Goal: Task Accomplishment & Management: Use online tool/utility

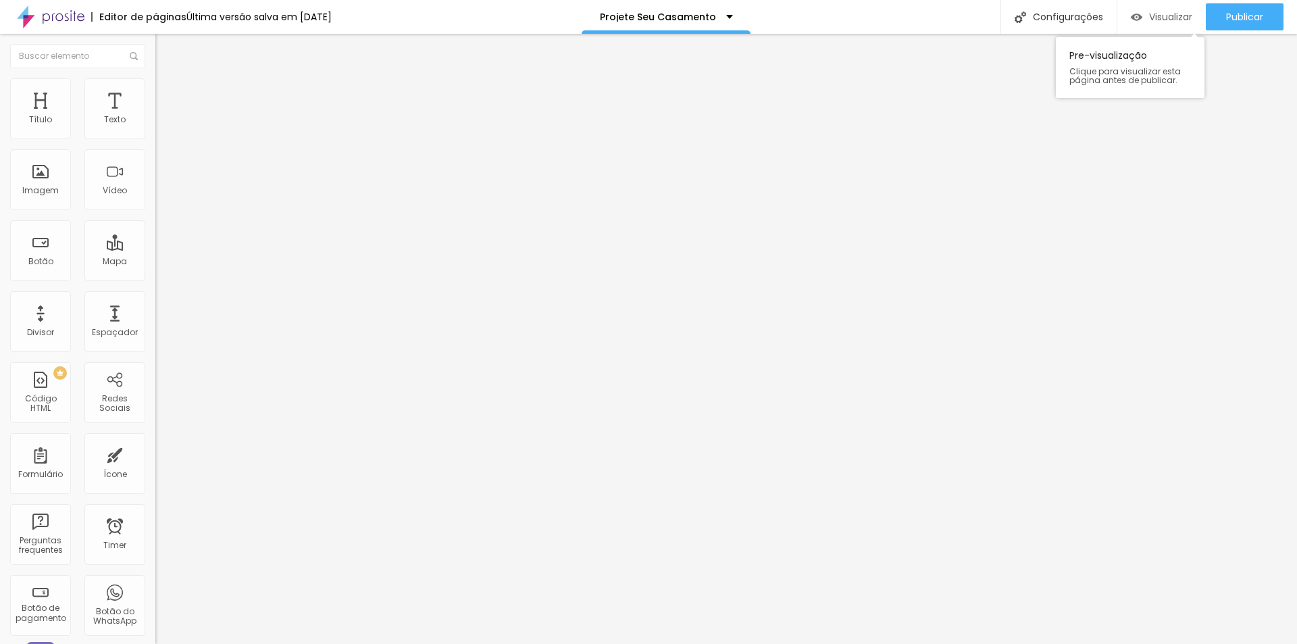
click at [1163, 16] on span "Visualizar" at bounding box center [1170, 16] width 43 height 11
drag, startPoint x: 68, startPoint y: 463, endPoint x: 114, endPoint y: 444, distance: 49.9
click at [155, 463] on div "Editar Vídeo Conteúdo Estilo Avançado URL do vídeo <iframe width="482" height="…" at bounding box center [232, 339] width 155 height 610
click at [155, 116] on span "Trocar imagem" at bounding box center [192, 110] width 74 height 11
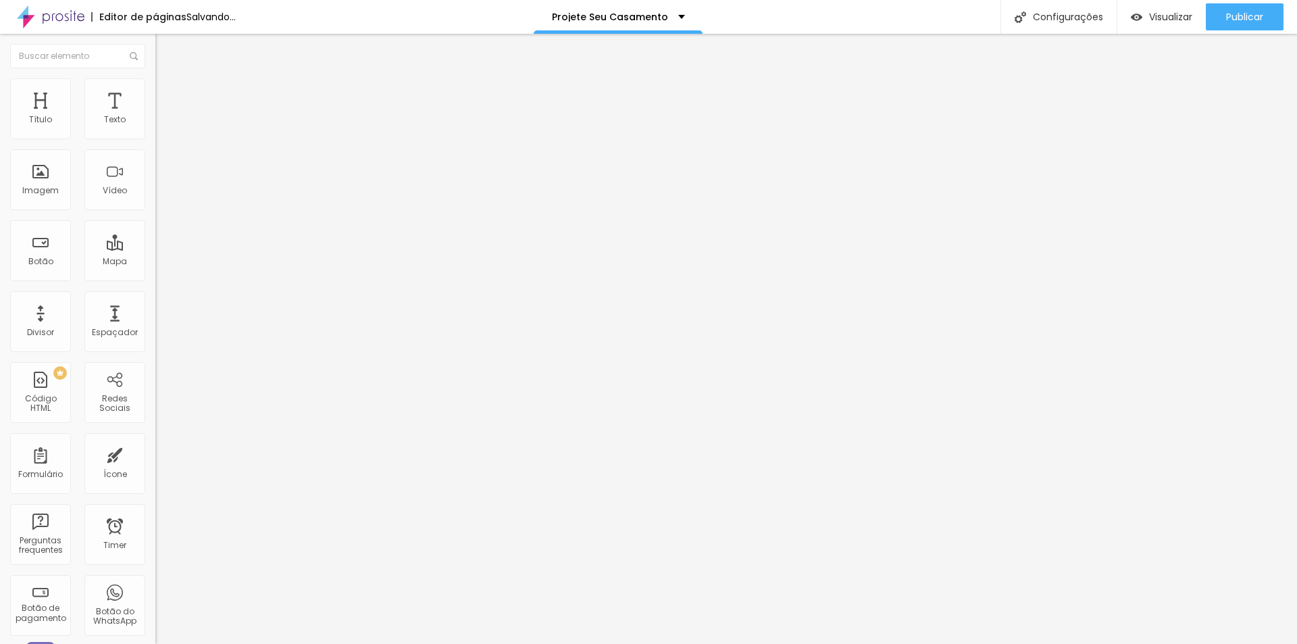
click at [155, 116] on span "Trocar imagem" at bounding box center [192, 110] width 74 height 11
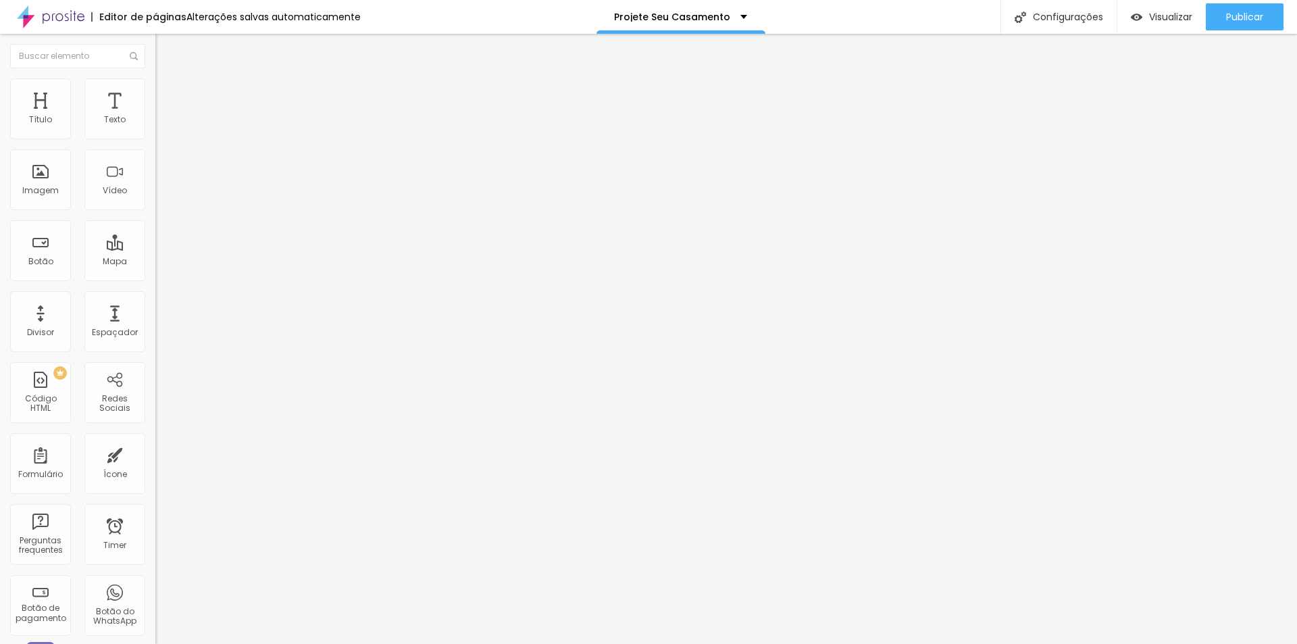
click at [1261, 14] on span "Publicar" at bounding box center [1244, 16] width 37 height 11
click at [1163, 18] on span "Visualizar" at bounding box center [1170, 16] width 43 height 11
click at [155, 47] on button "Editar Coluna" at bounding box center [232, 49] width 155 height 31
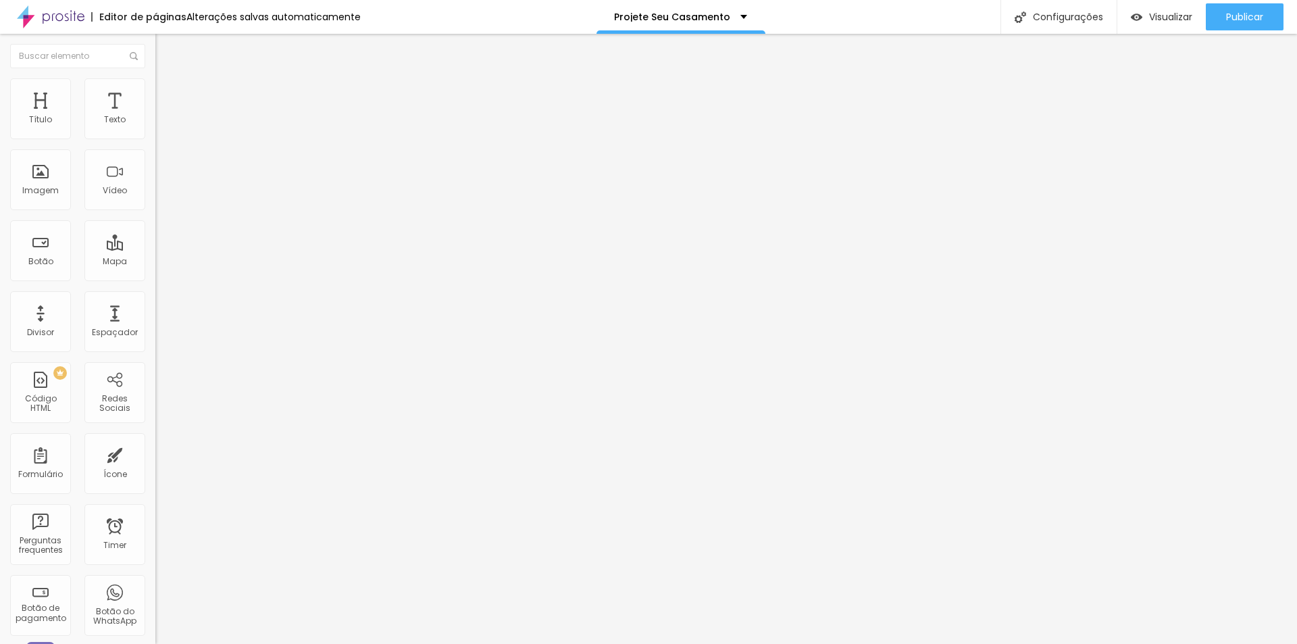
click at [155, 82] on img at bounding box center [161, 84] width 12 height 12
type input "85"
type input "75"
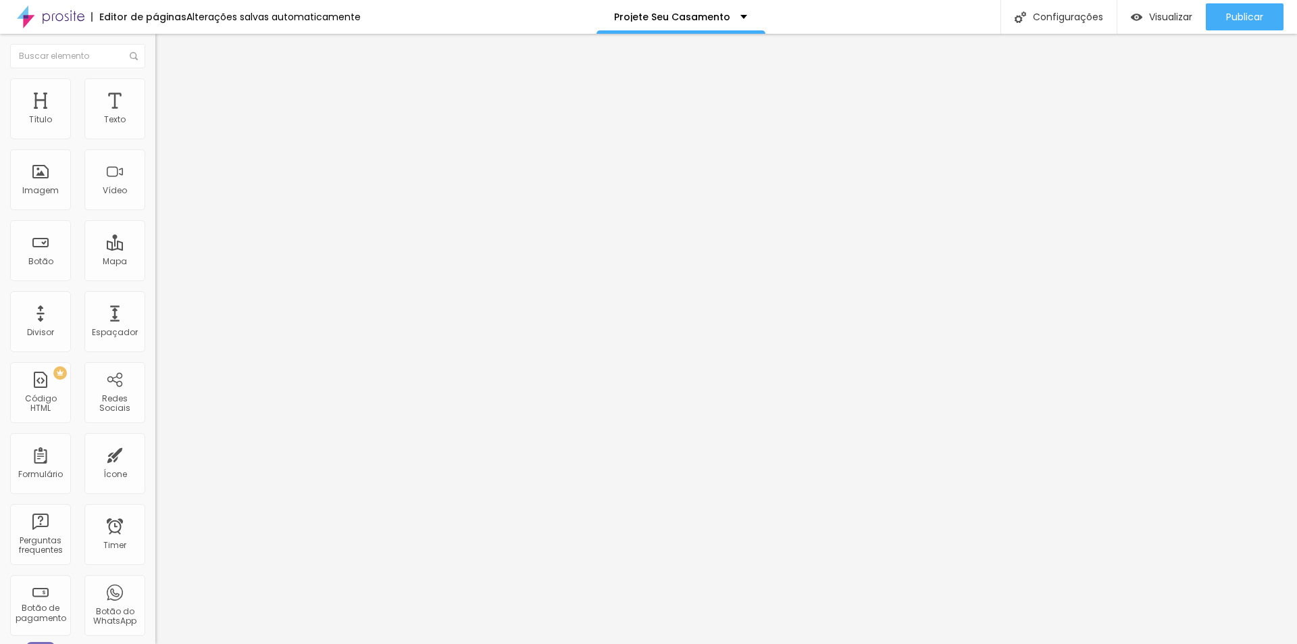
type input "55"
type input "40"
type input "35"
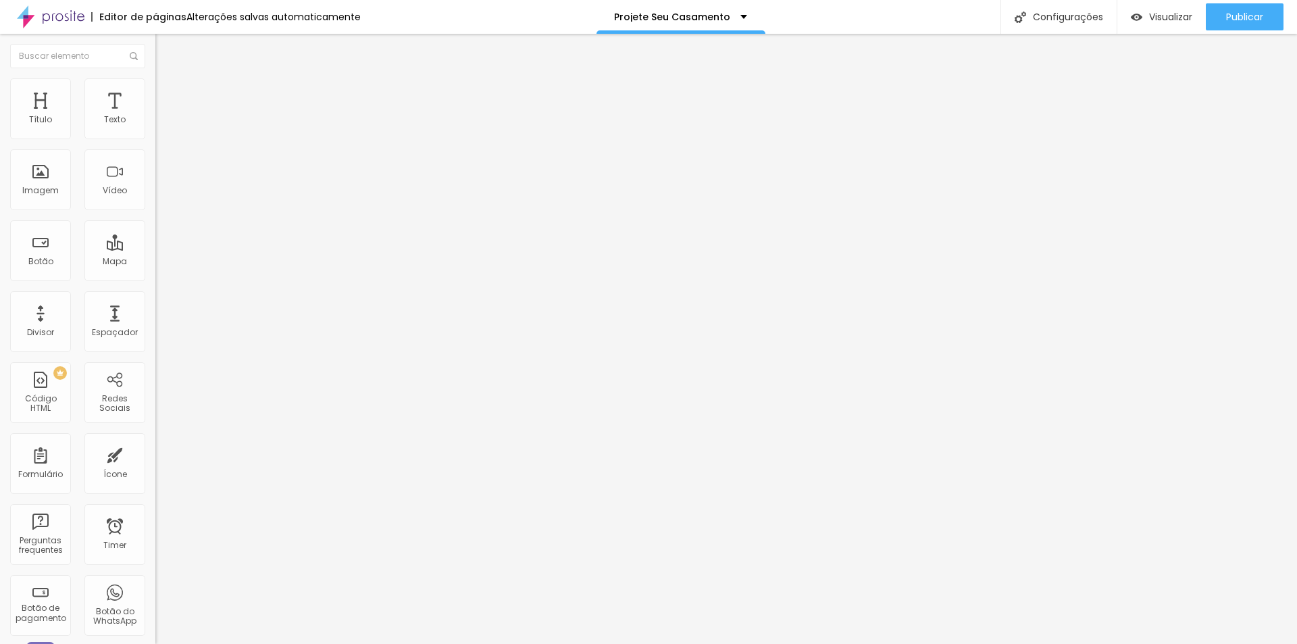
type input "35"
type input "30"
type input "40"
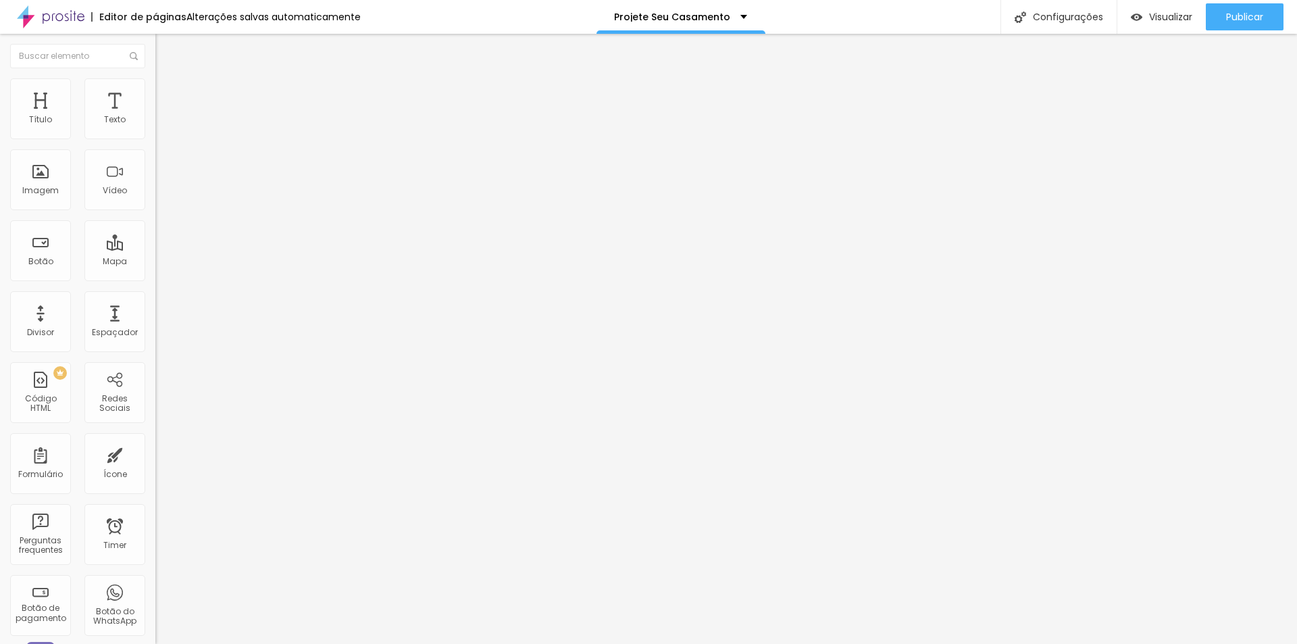
type input "70"
type input "100"
drag, startPoint x: 139, startPoint y: 146, endPoint x: 182, endPoint y: 159, distance: 44.7
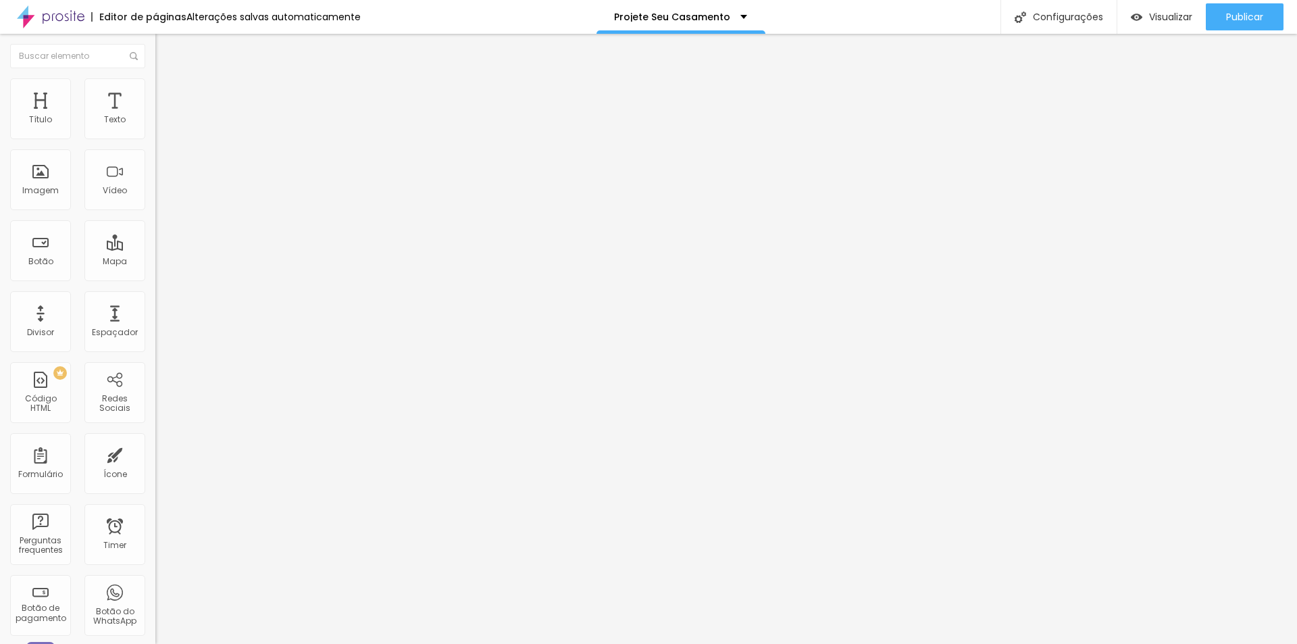
click at [182, 138] on input "range" at bounding box center [198, 133] width 87 height 11
type input "48"
type input "94"
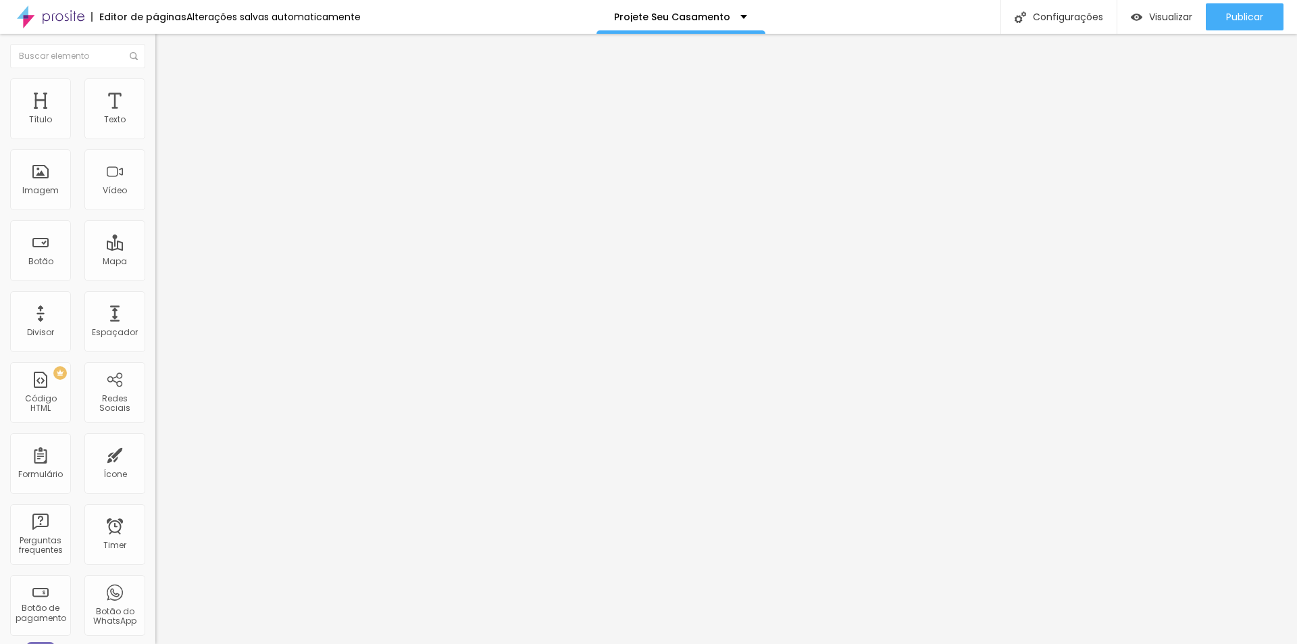
type input "146"
type input "155"
type input "176"
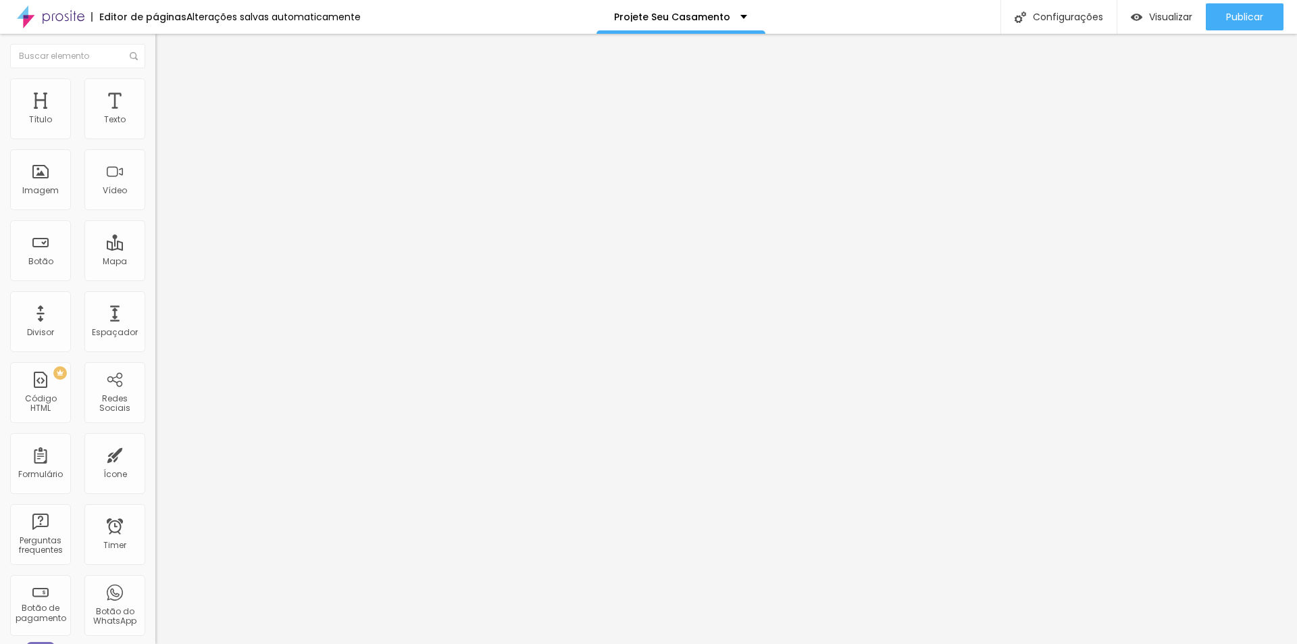
type input "176"
type input "199"
type input "200"
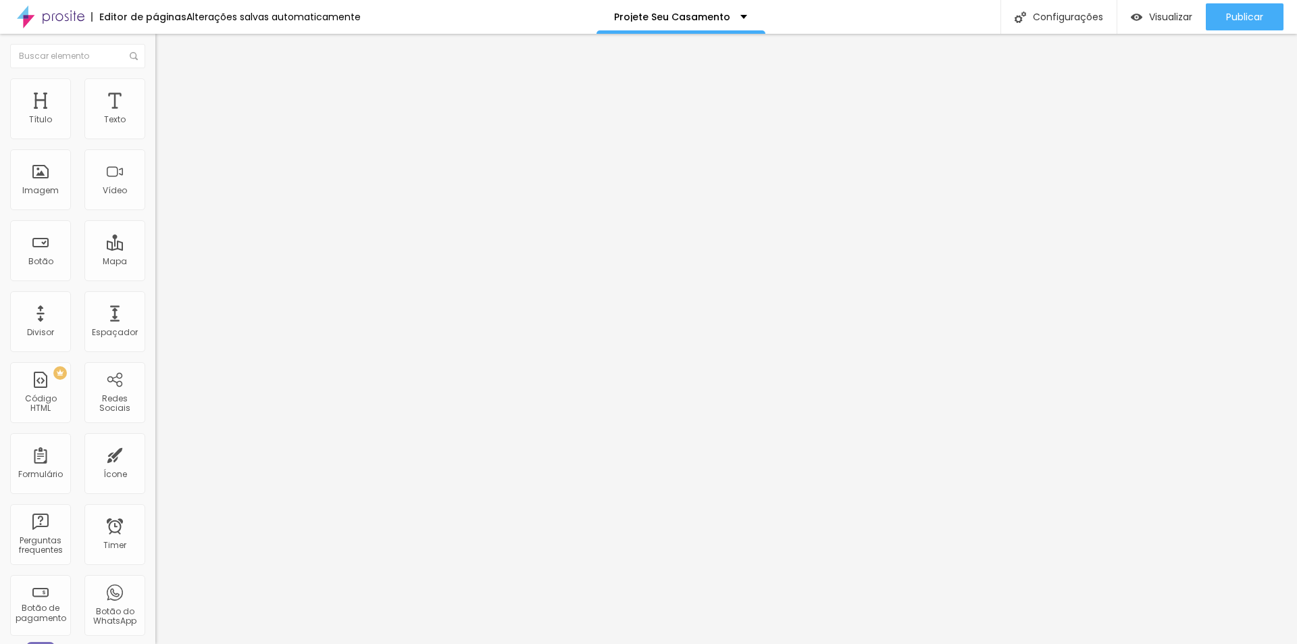
type input "53"
type input "18"
type input "0"
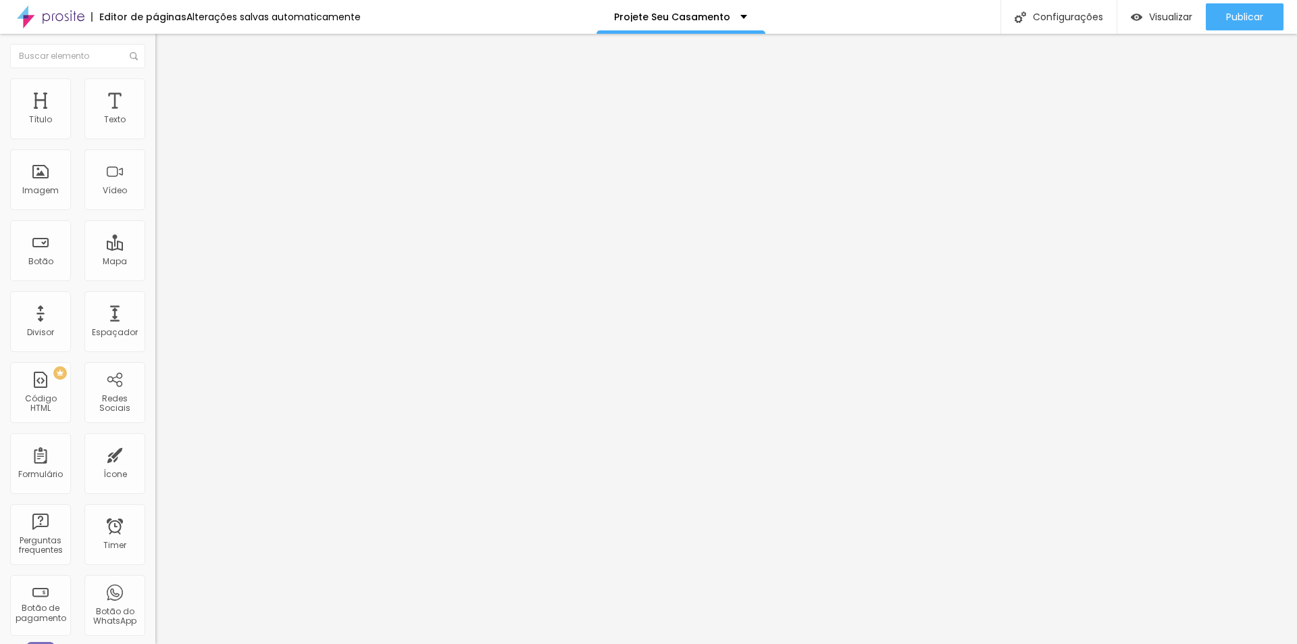
type input "0"
drag, startPoint x: 32, startPoint y: 172, endPoint x: 153, endPoint y: 109, distance: 135.4
click at [155, 297] on input "range" at bounding box center [198, 302] width 87 height 11
click at [155, 92] on li "Avançado" at bounding box center [232, 99] width 155 height 14
type input "0"
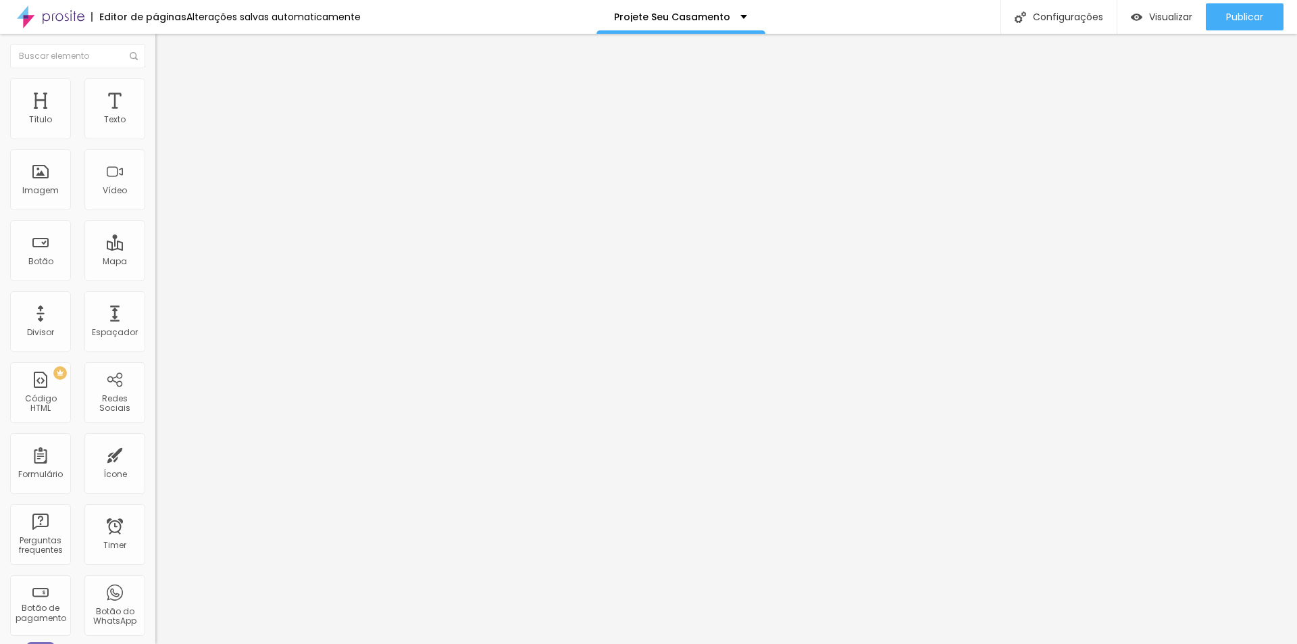
type input "0"
type input "24"
type input "100"
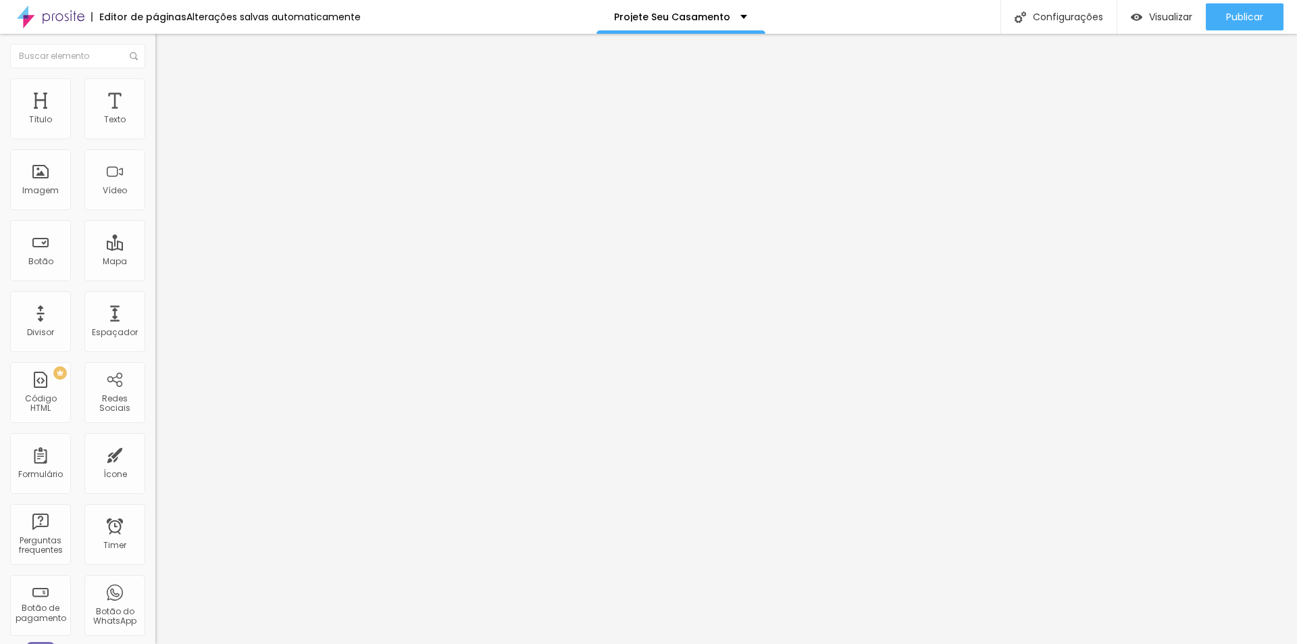
type input "92"
type input "52"
type input "0"
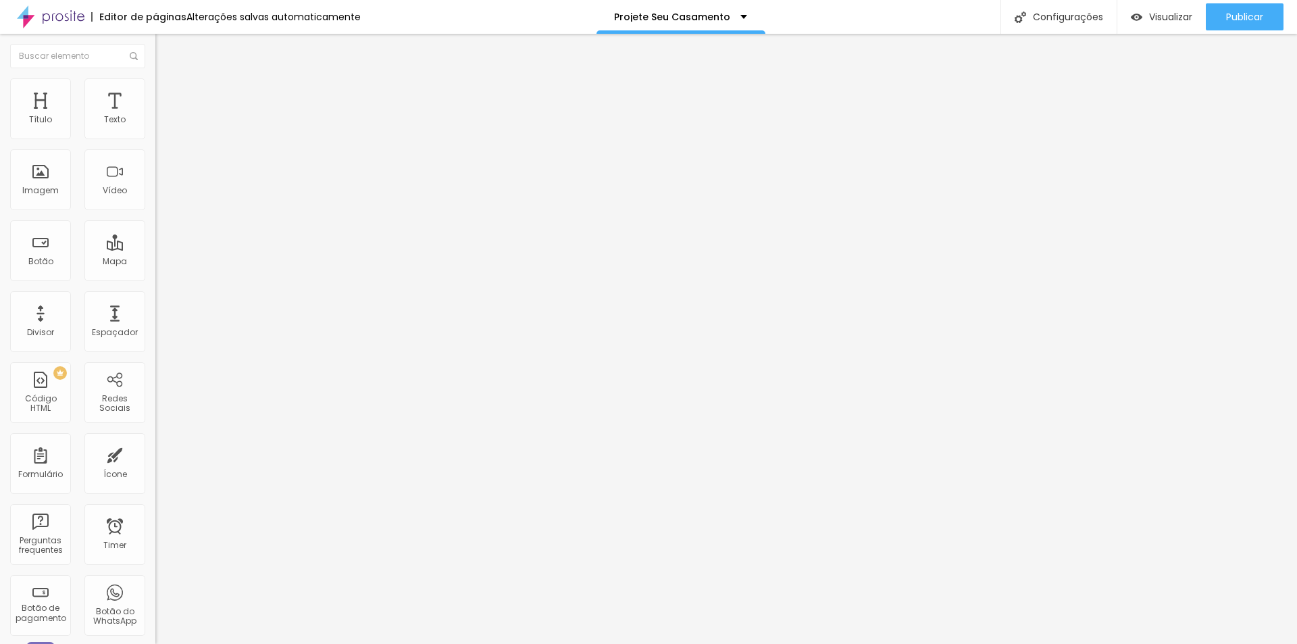
type input "0"
drag, startPoint x: 26, startPoint y: 159, endPoint x: 25, endPoint y: 151, distance: 8.9
type input "0"
click at [155, 453] on input "range" at bounding box center [198, 458] width 87 height 11
type input "22"
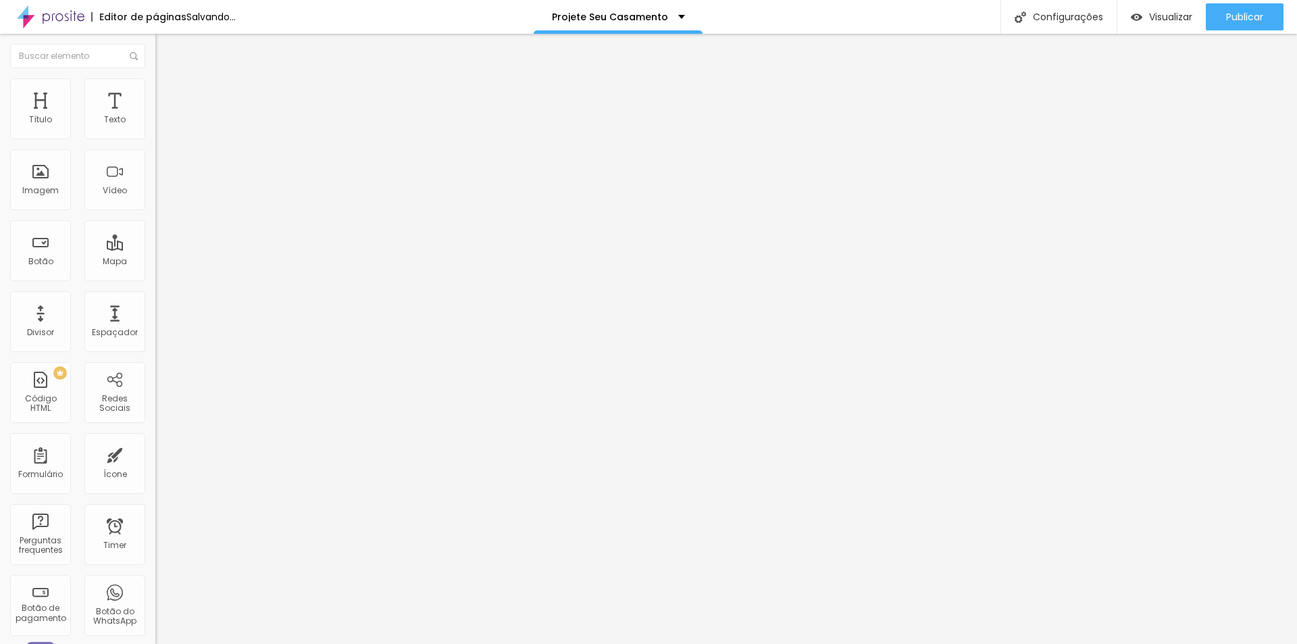
type input "22"
type input "39"
type input "75"
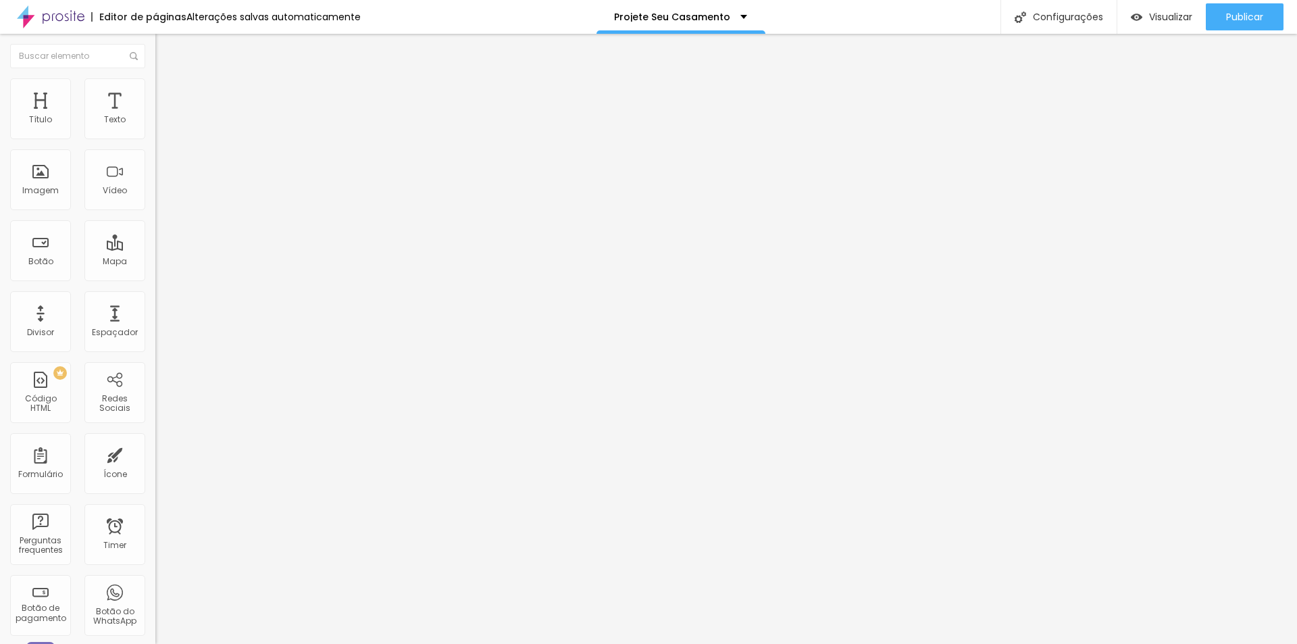
type input "77"
type input "78"
type input "81"
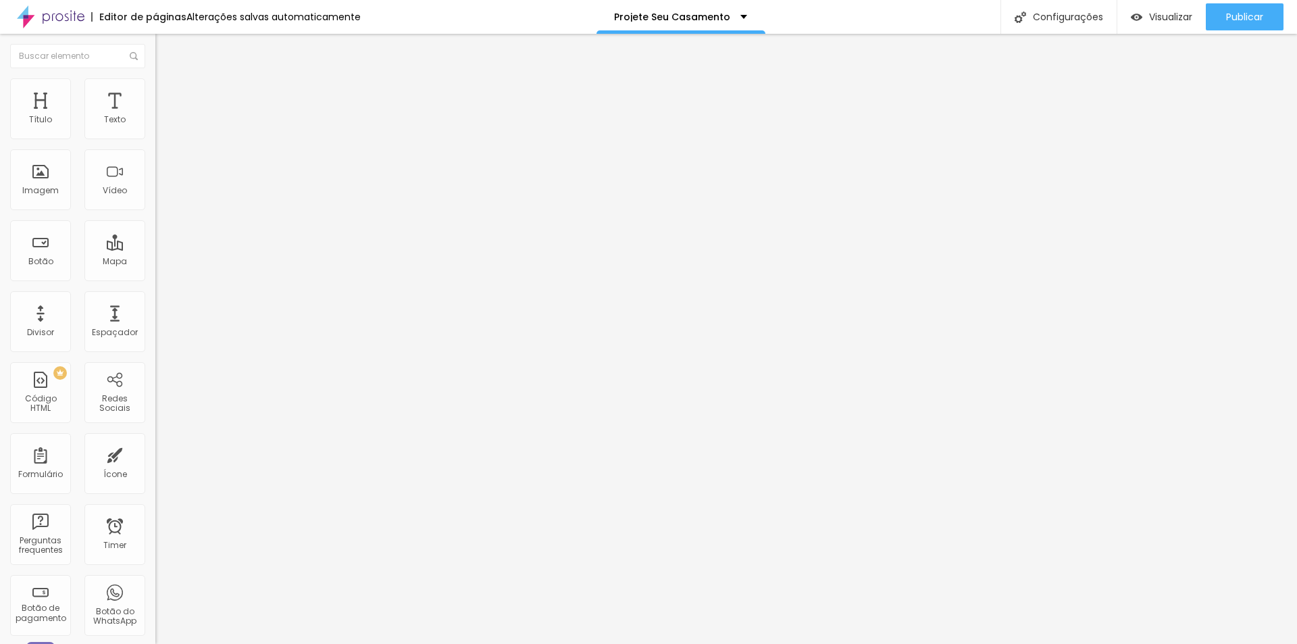
type input "81"
type input "88"
type input "94"
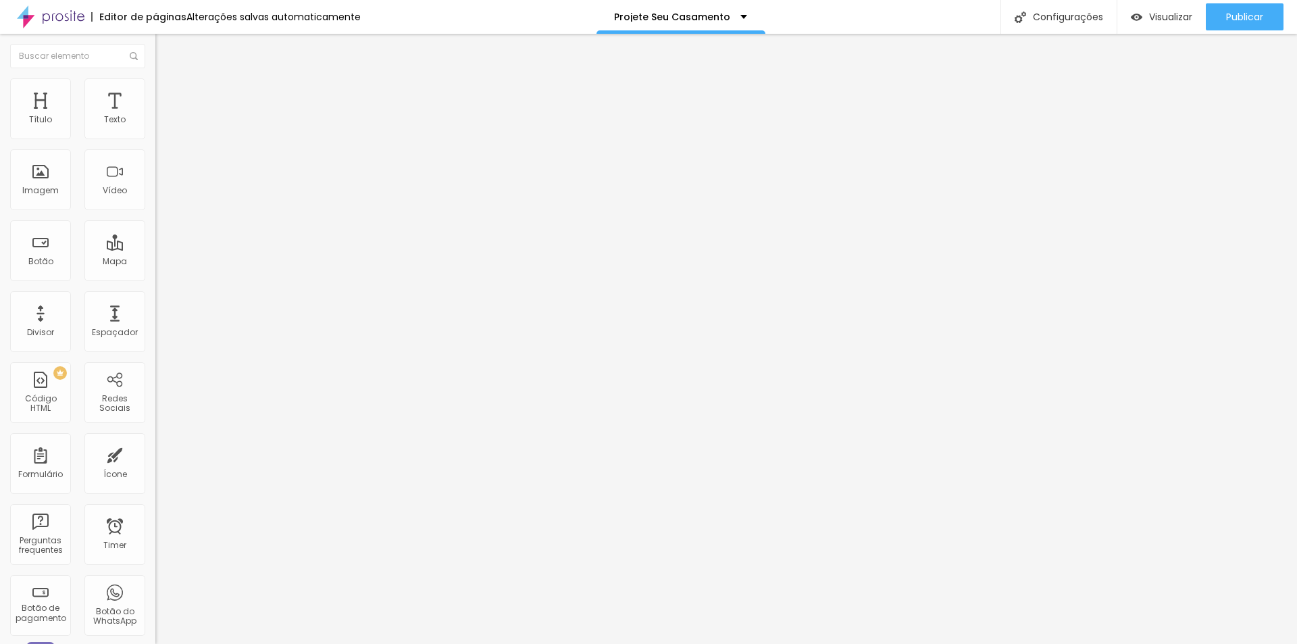
type input "95"
type input "94"
type input "92"
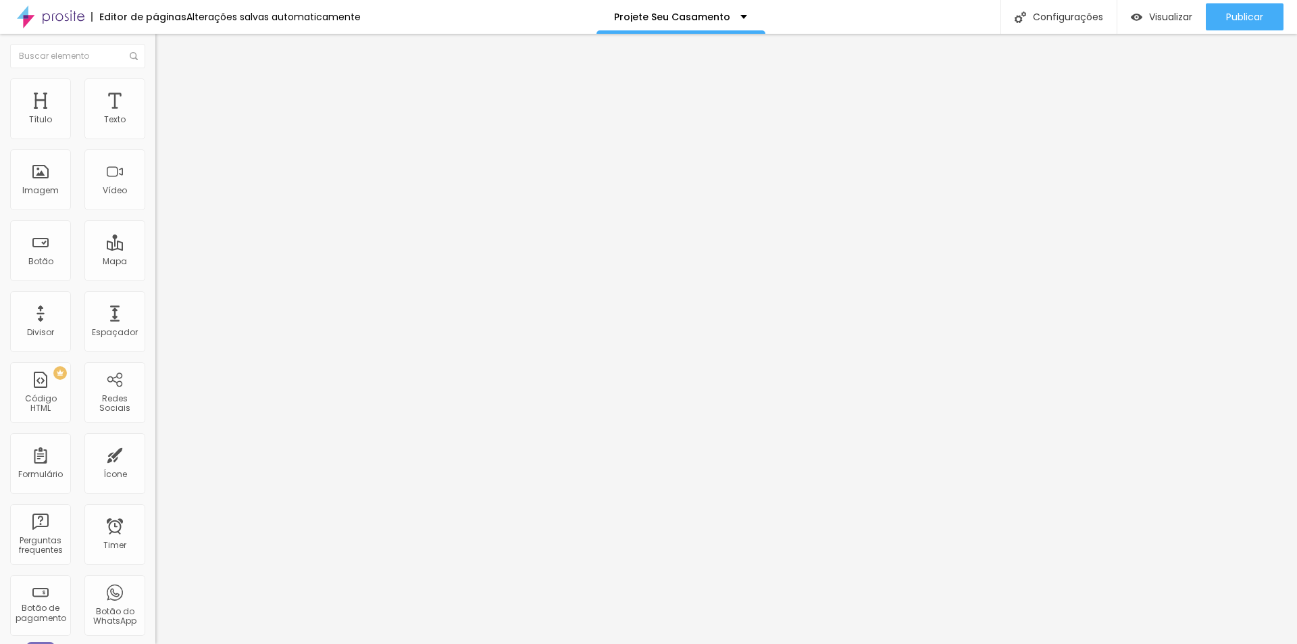
type input "92"
type input "90"
type input "89"
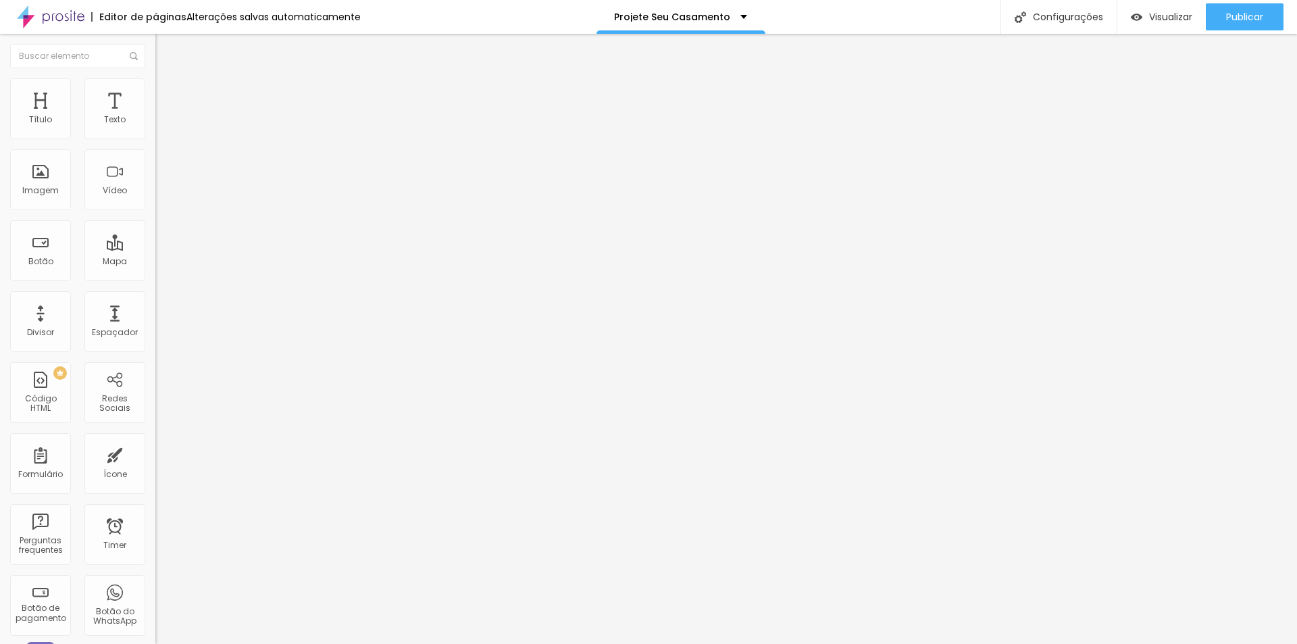
type input "85"
type input "69"
type input "39"
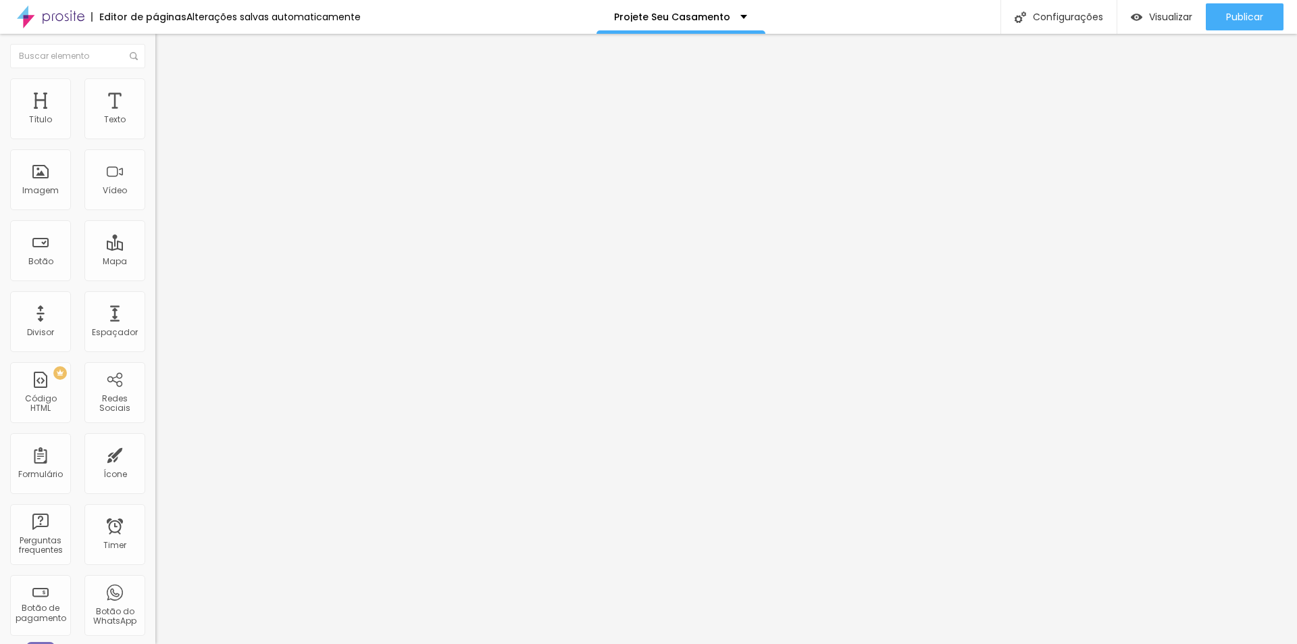
type input "39"
type input "11"
type input "0"
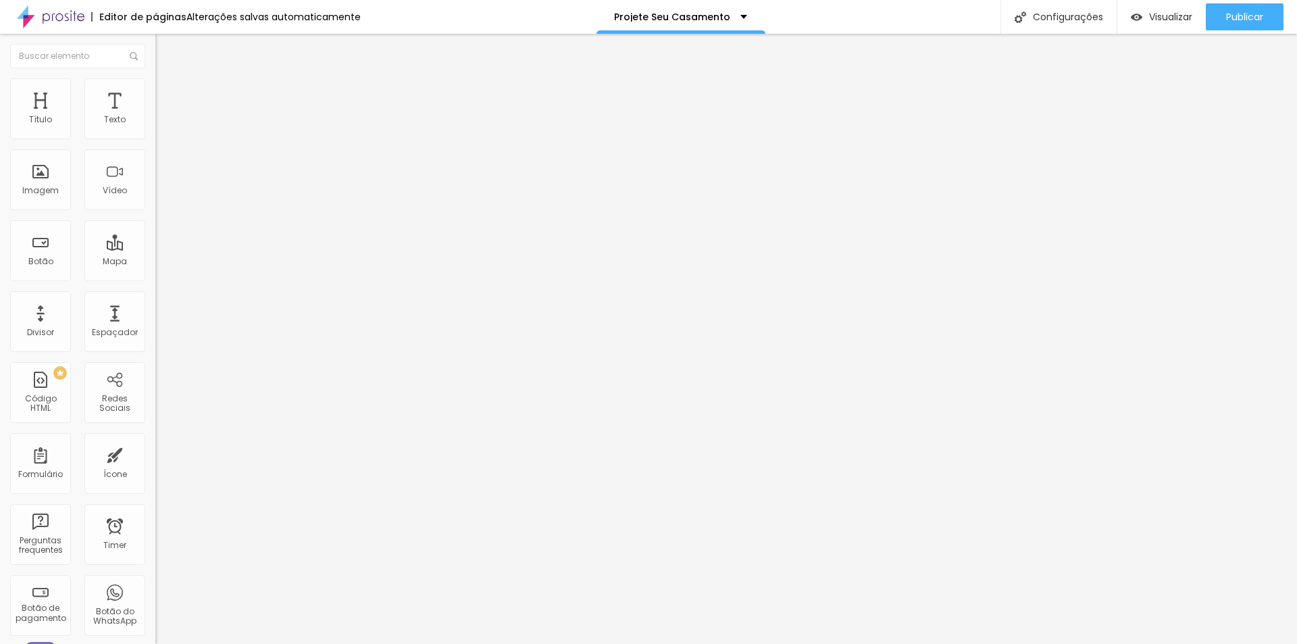
type input "20"
type input "66"
type input "100"
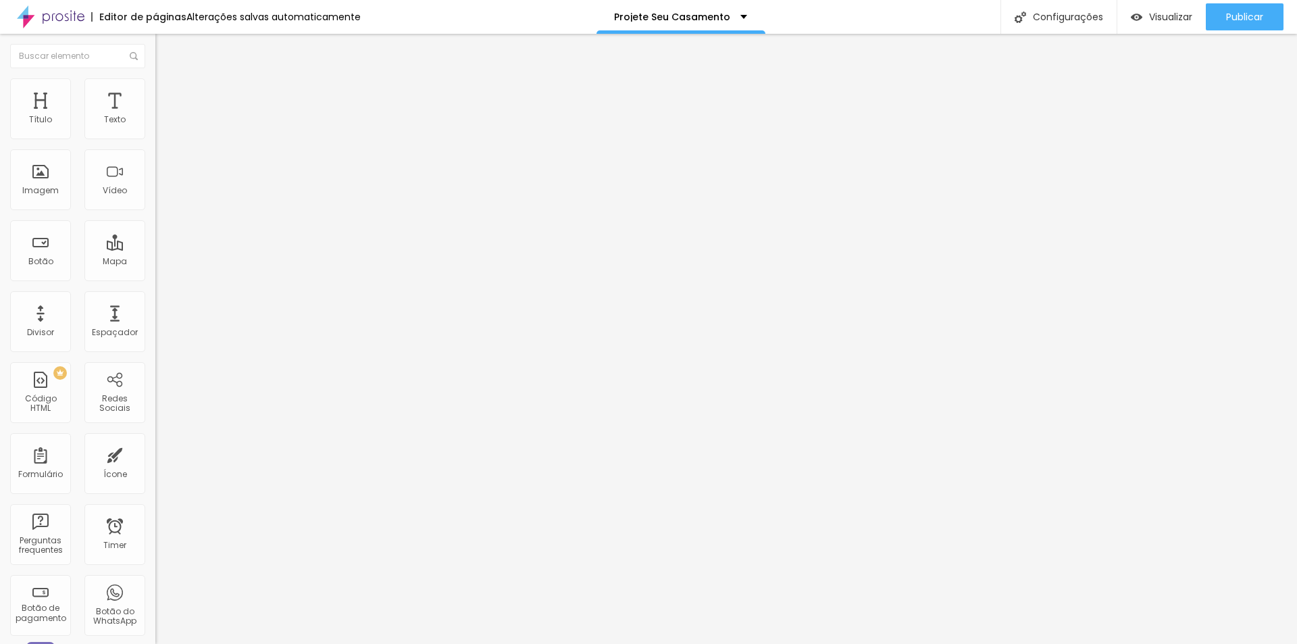
type input "100"
type input "90"
type input "46"
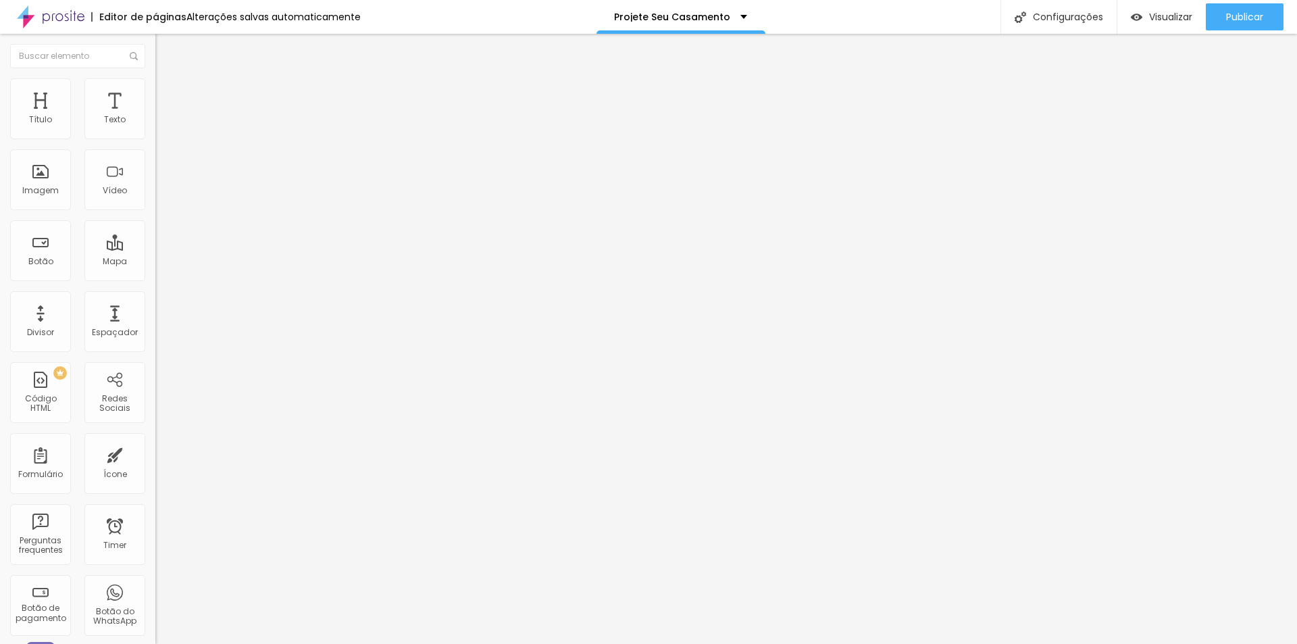
type input "16"
type input "14"
type input "10"
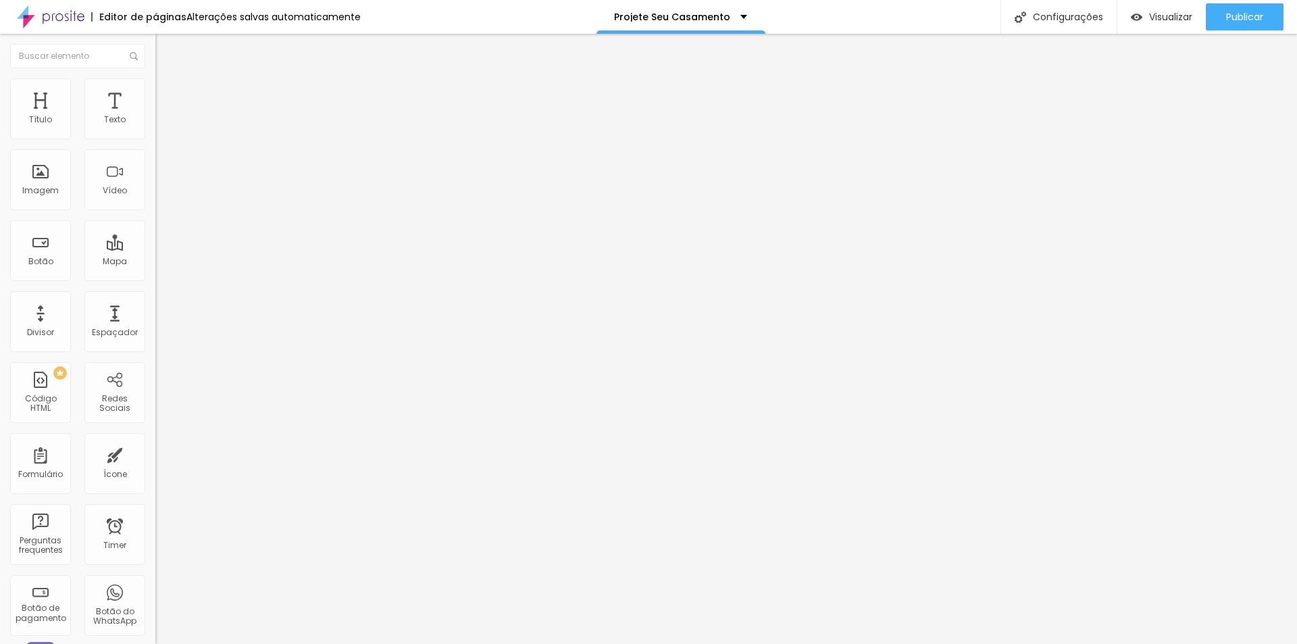
type input "10"
type input "7"
type input "2"
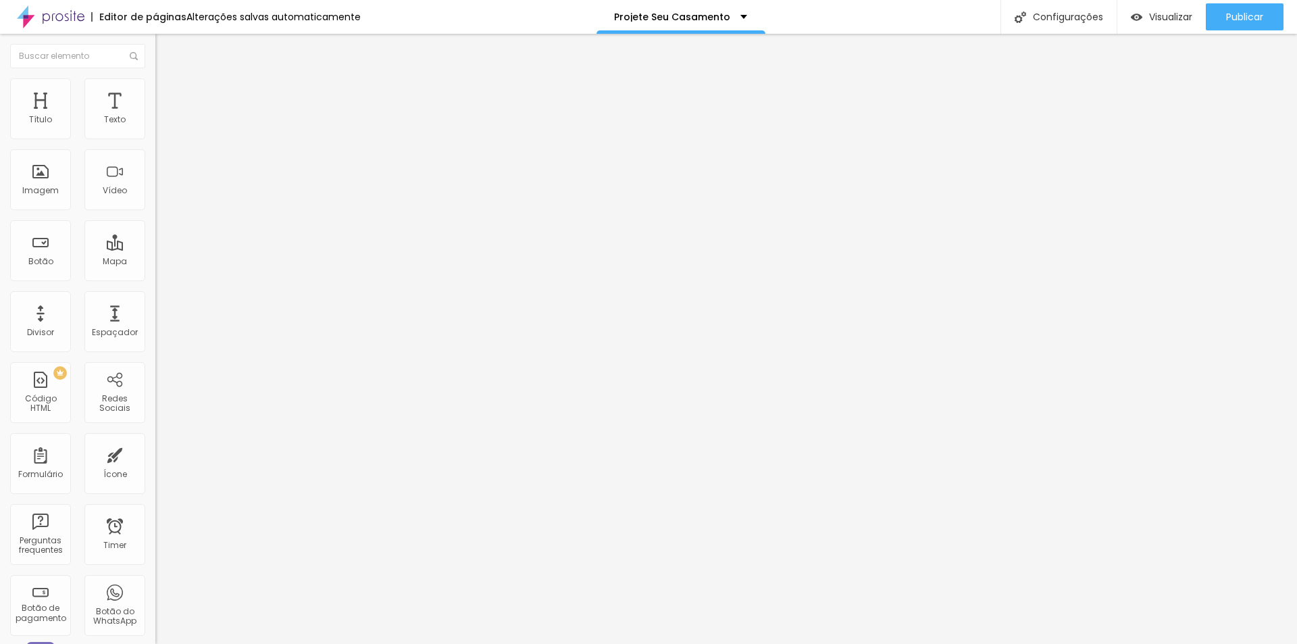
type input "0"
type input "8"
type input "96"
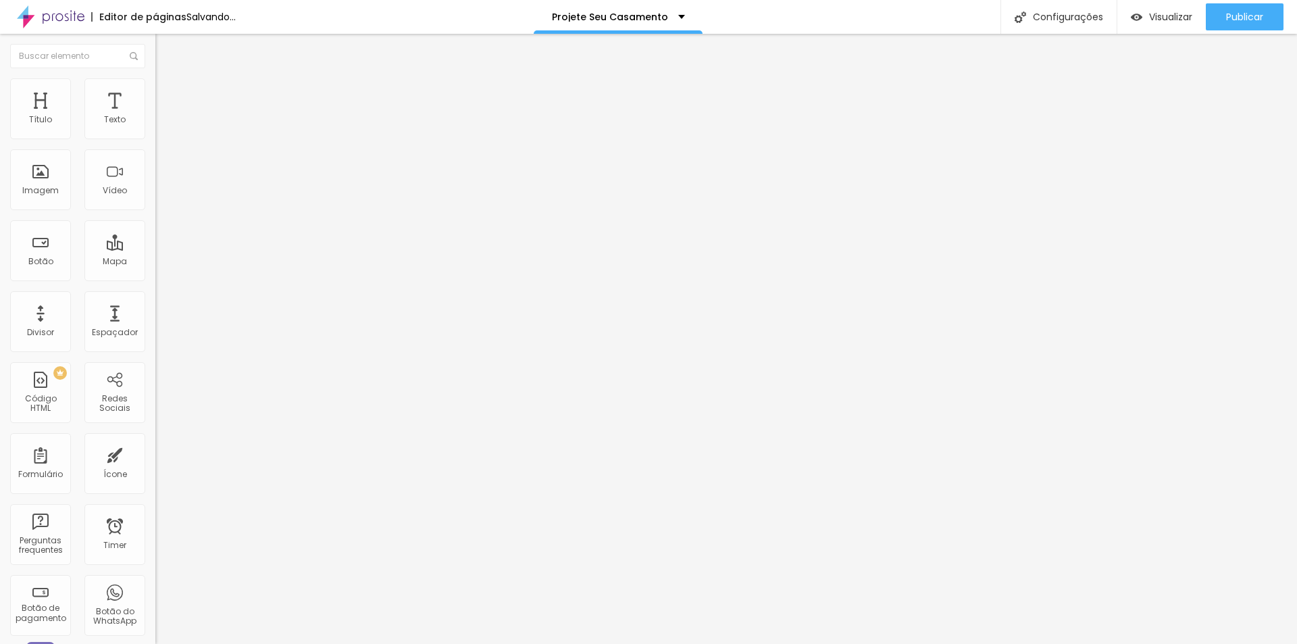
type input "96"
type input "100"
type input "99"
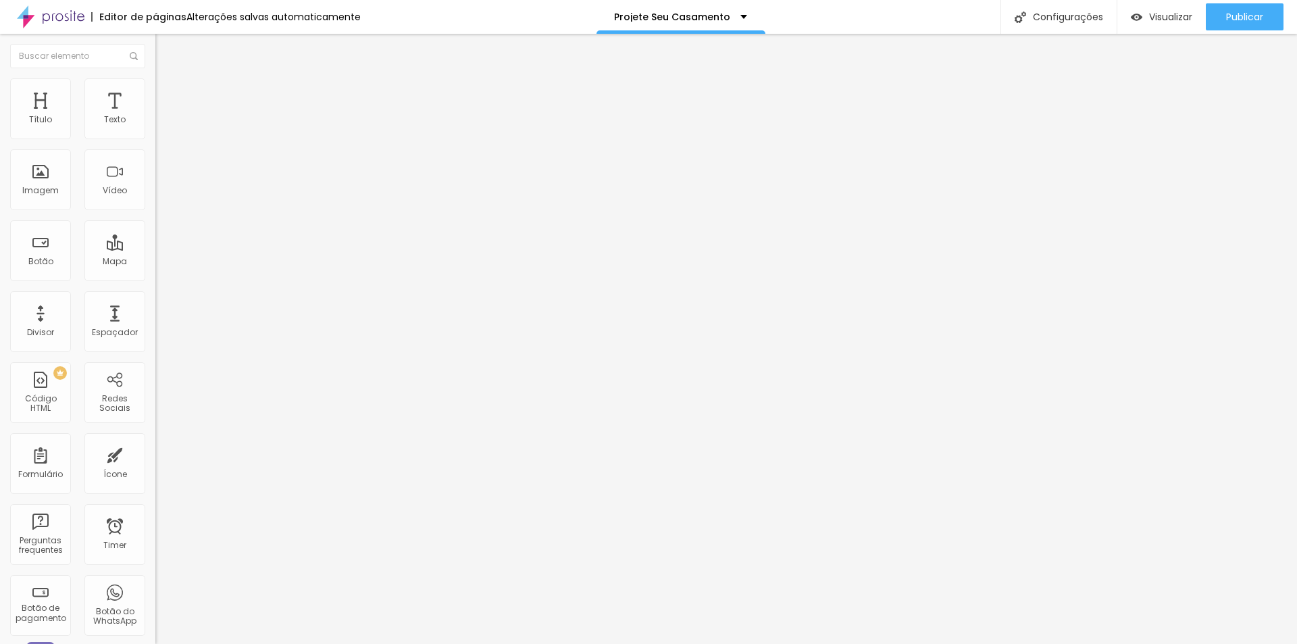
type input "60"
type input "0"
type input "73"
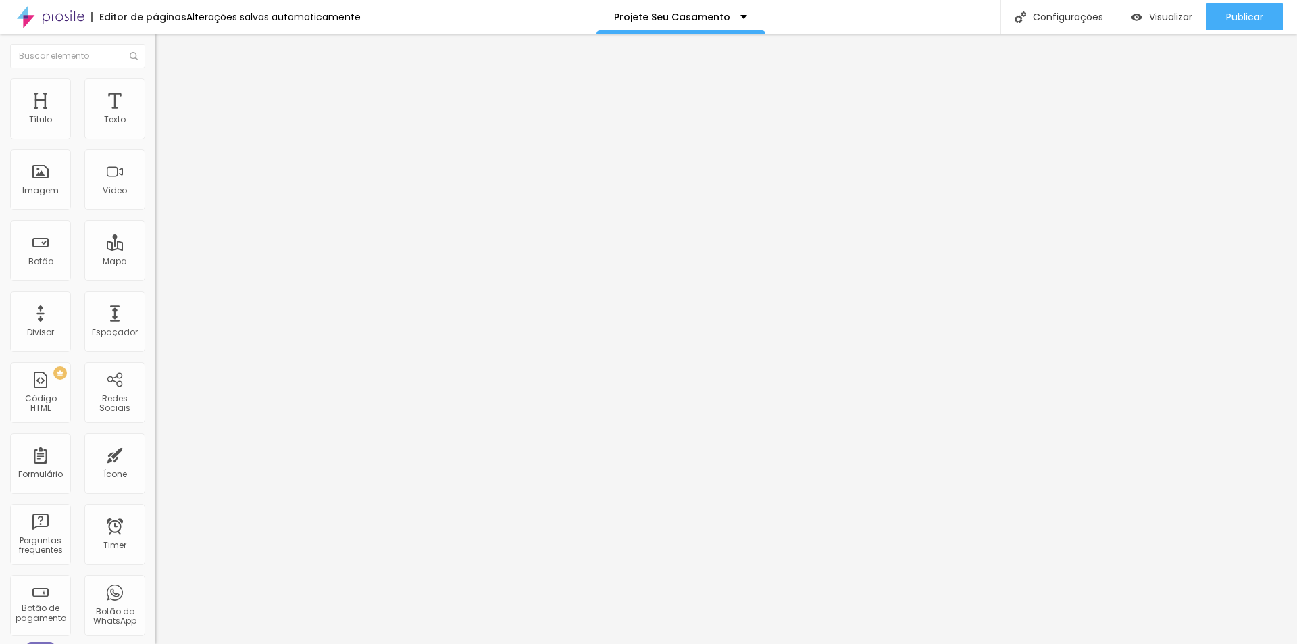
type input "73"
type input "77"
type input "87"
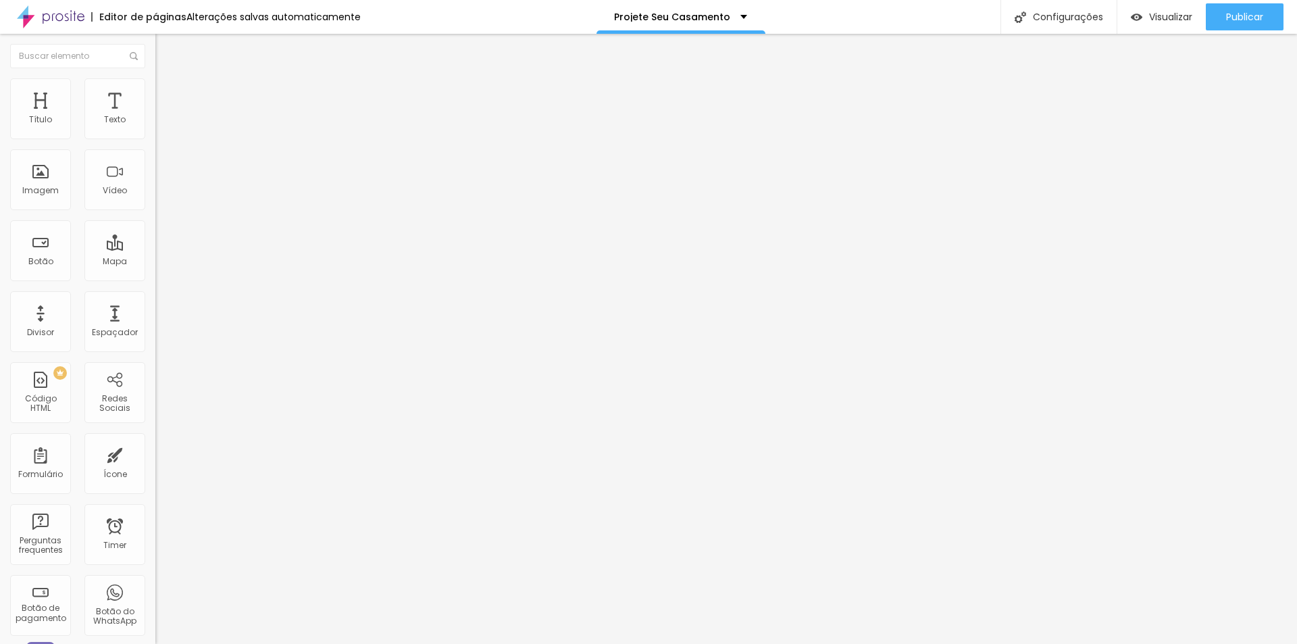
type input "98"
type input "100"
type input "95"
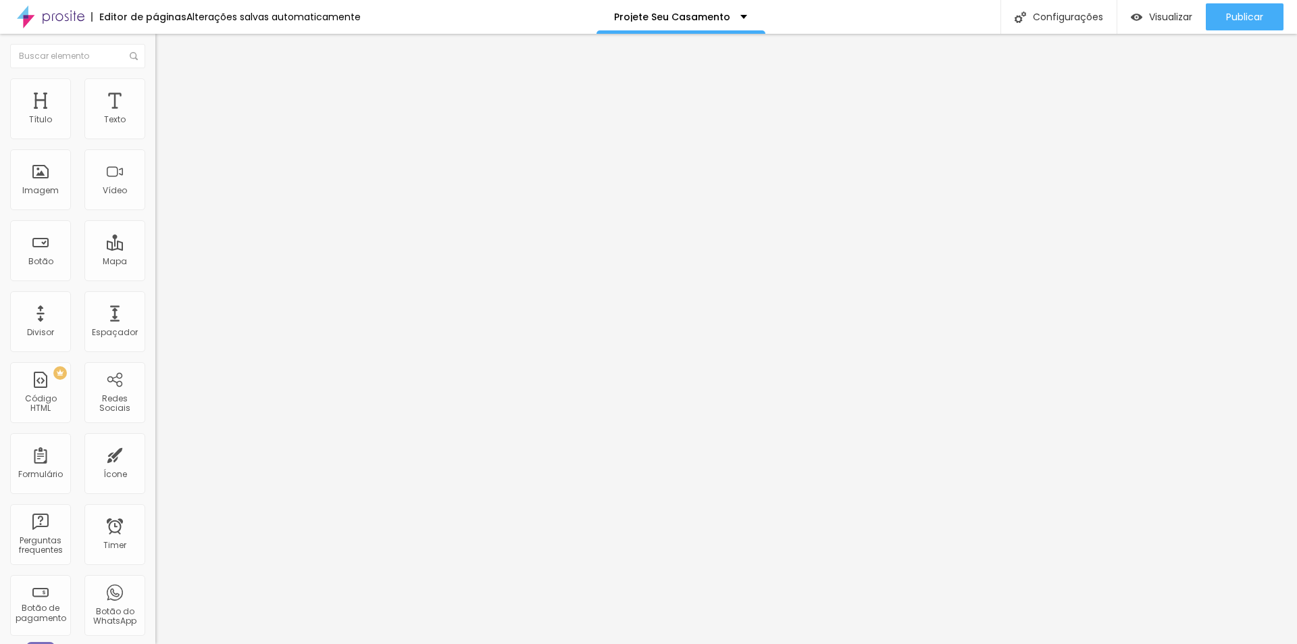
type input "95"
type input "76"
type input "73"
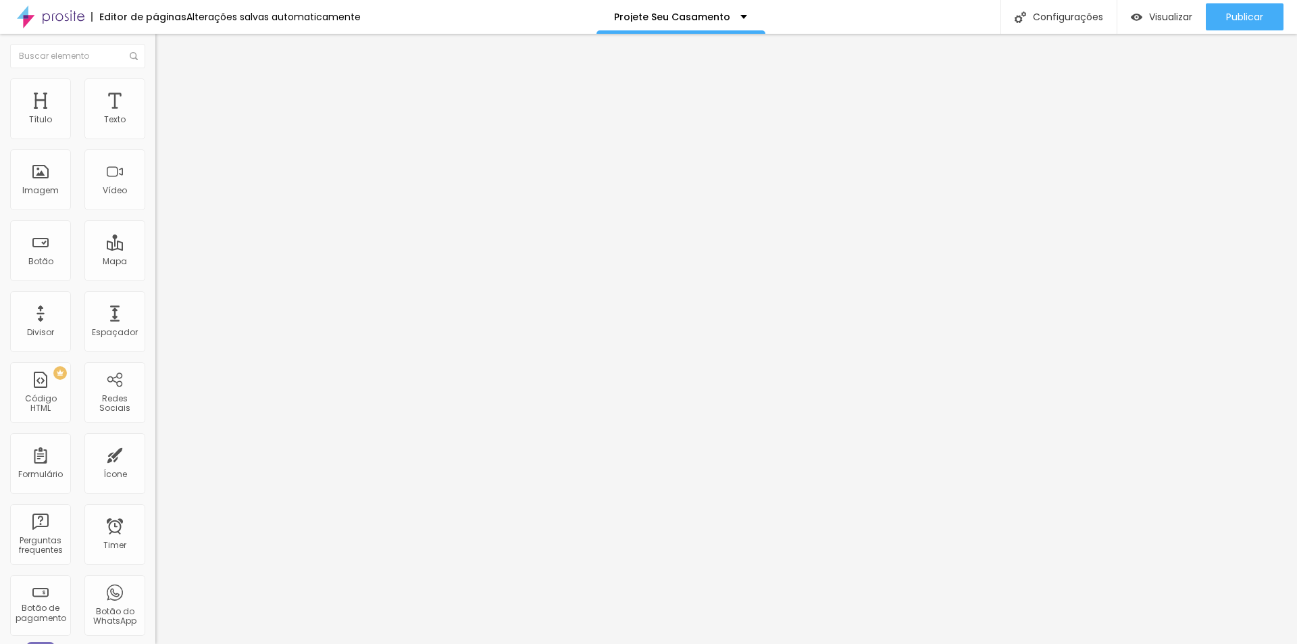
type input "72"
type input "68"
type input "65"
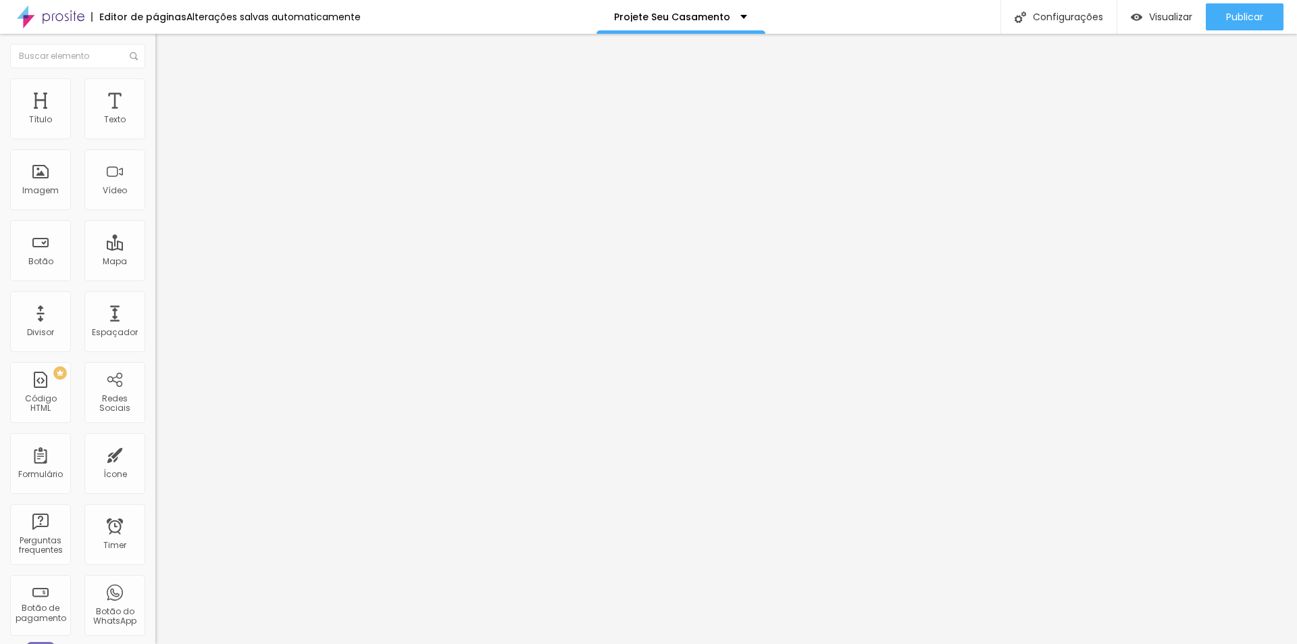
type input "65"
type input "87"
type input "99"
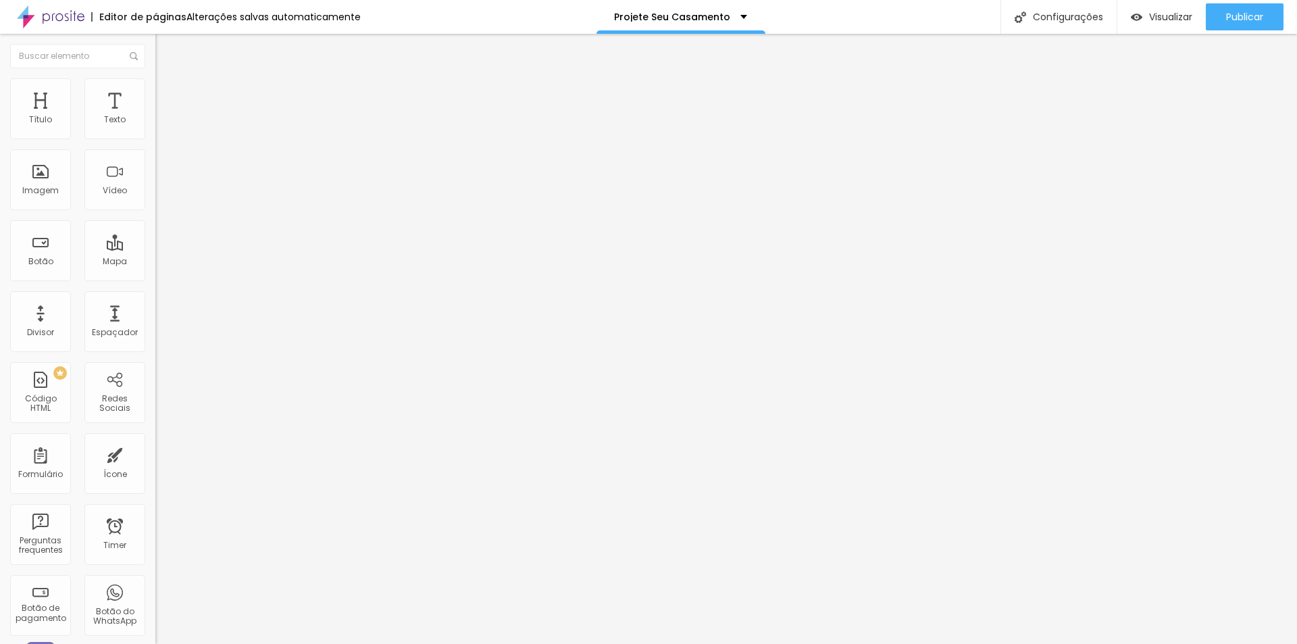
type input "72"
type input "41"
type input "29"
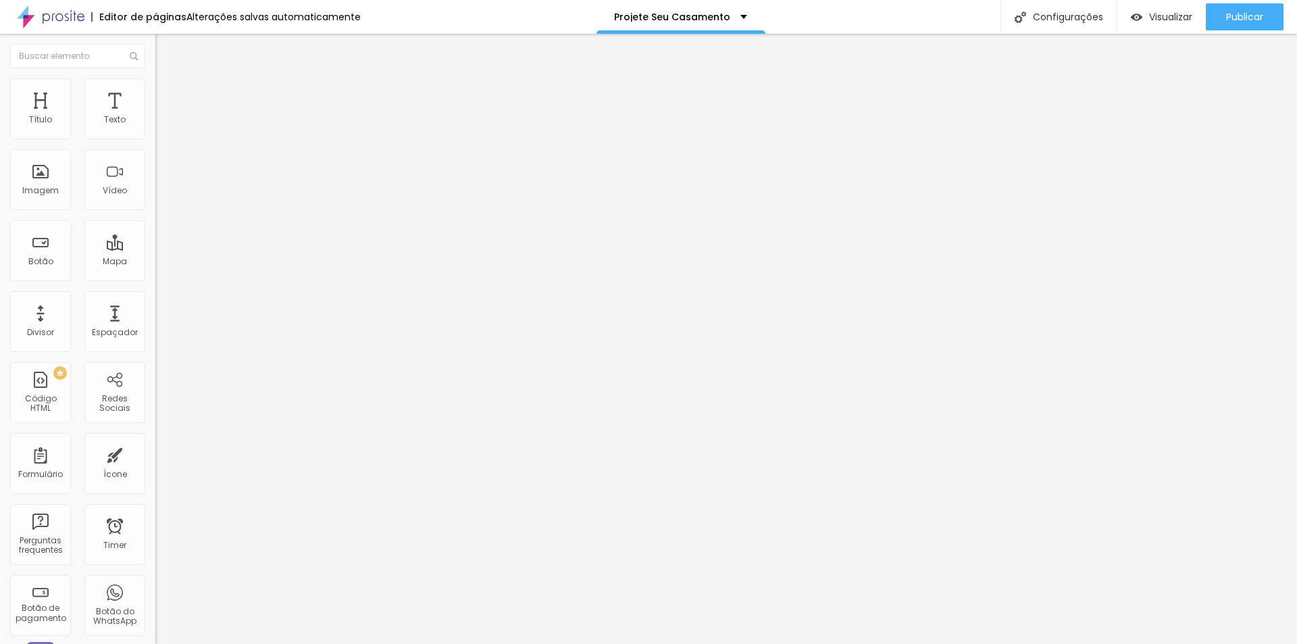
type input "29"
type input "16"
type input "7"
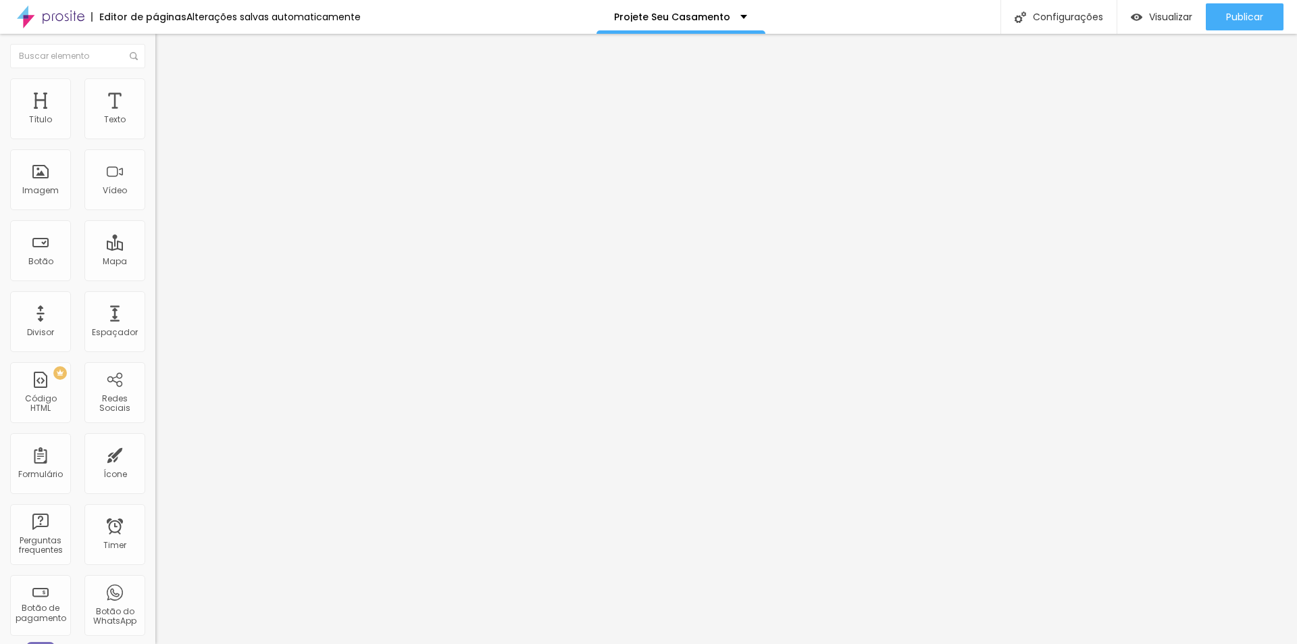
type input "0"
type input "4"
type input "39"
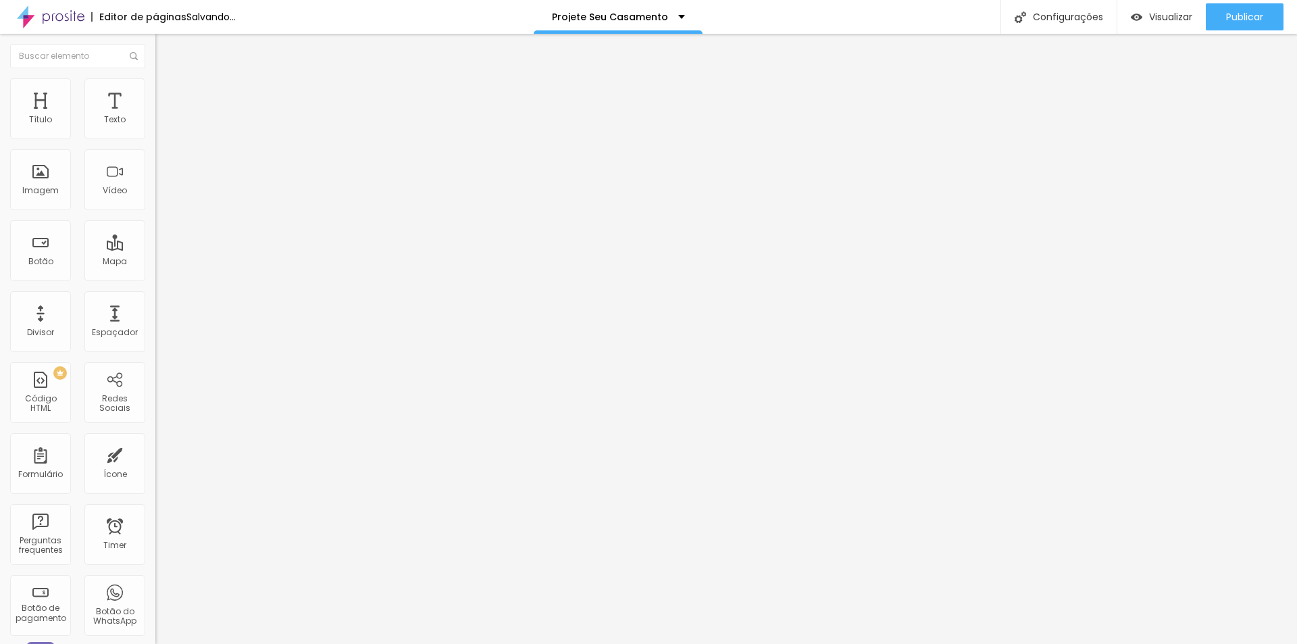
type input "39"
type input "100"
type input "90"
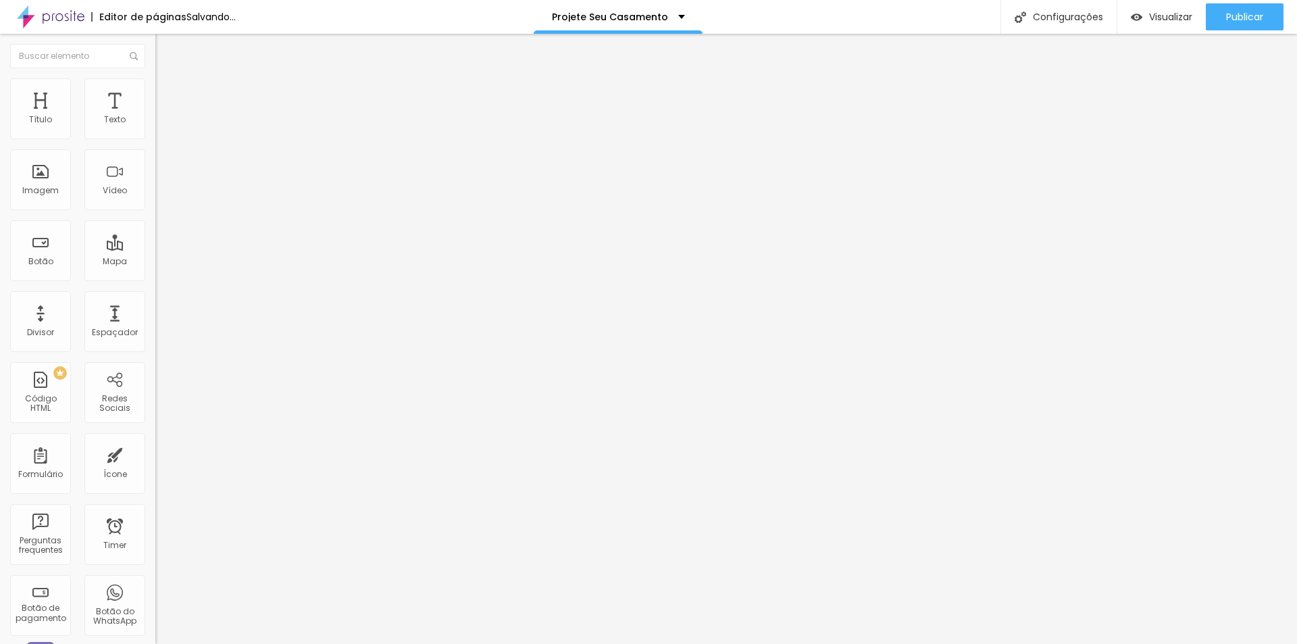
type input "32"
type input "0"
type input "24"
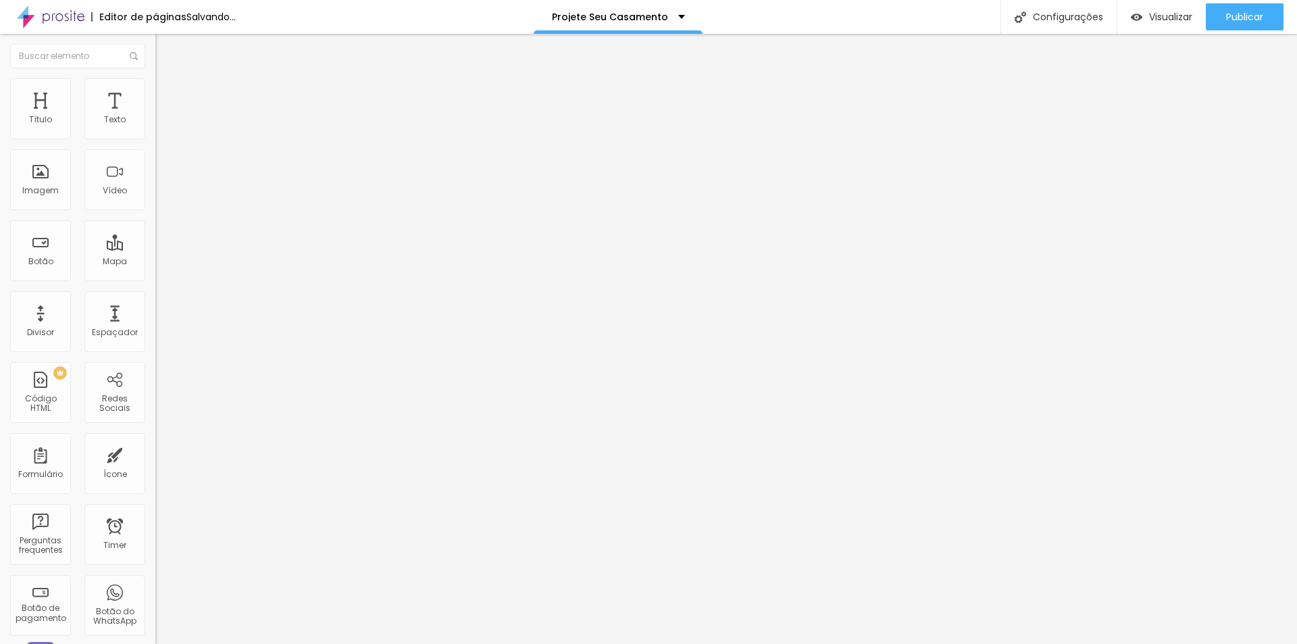
type input "24"
type input "47"
type input "69"
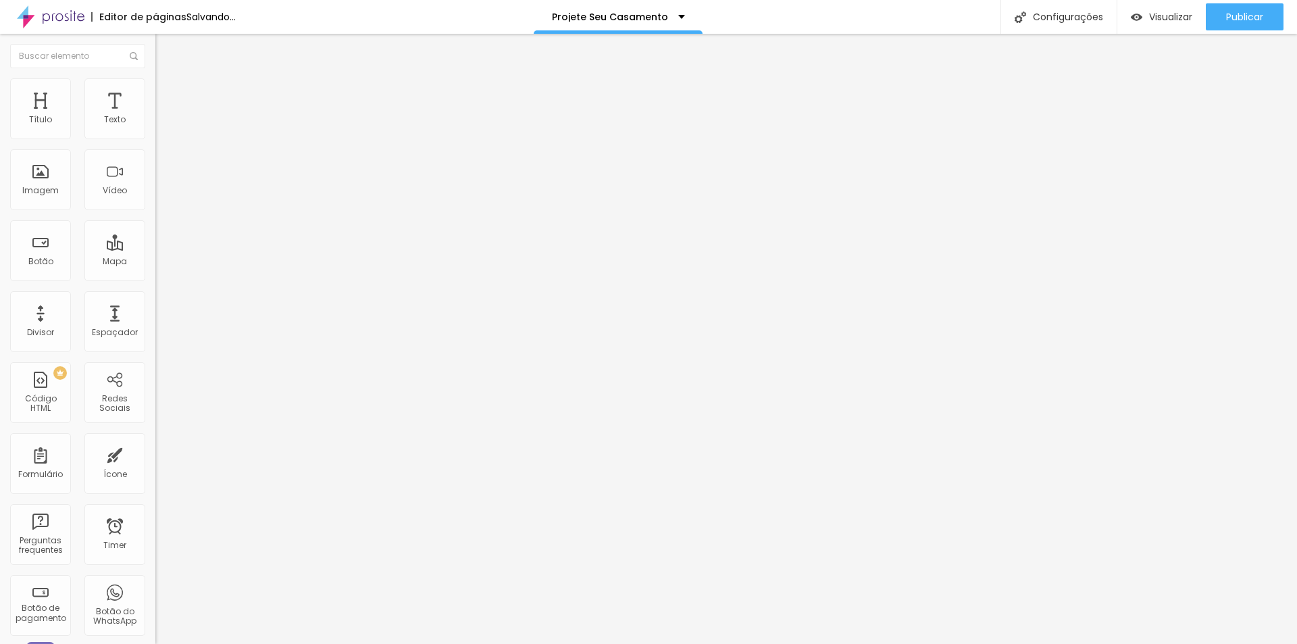
type input "77"
type input "79"
type input "81"
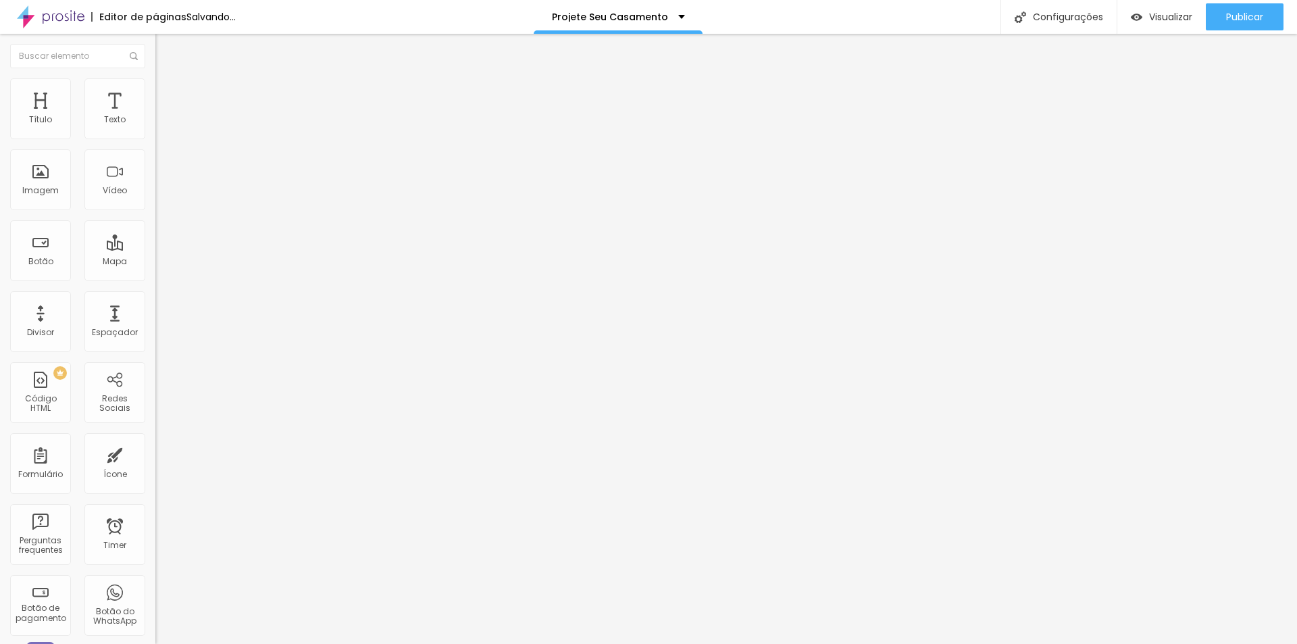
type input "81"
type input "82"
type input "81"
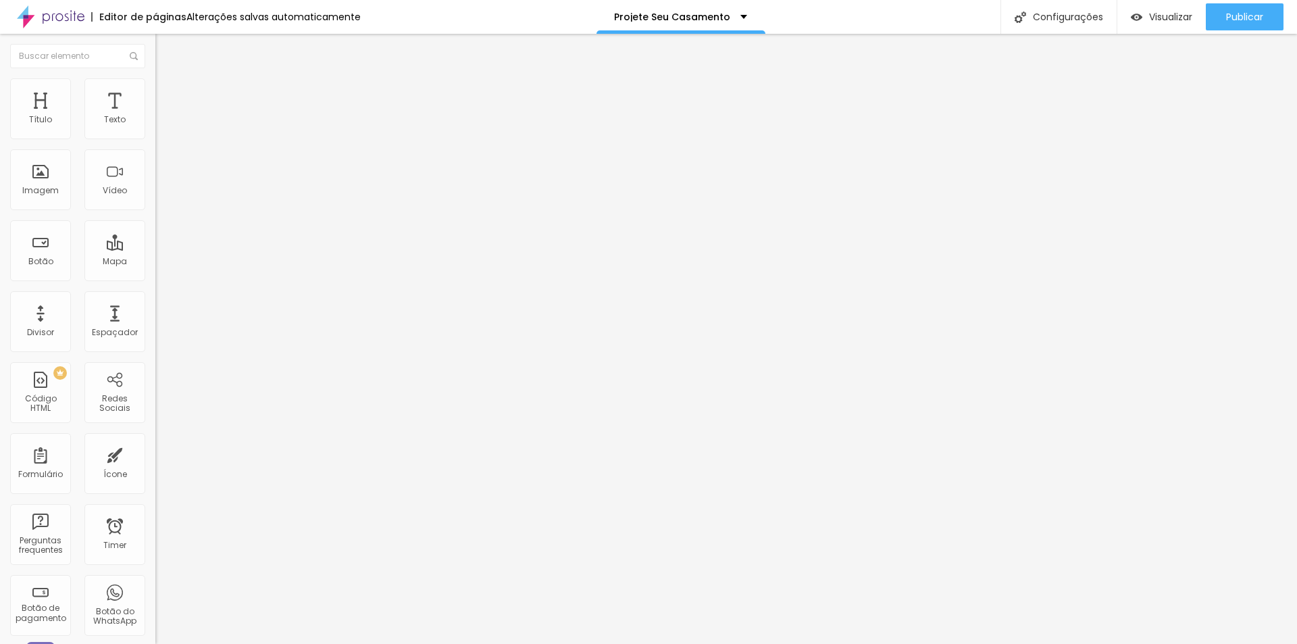
type input "100"
type input "70"
type input "11"
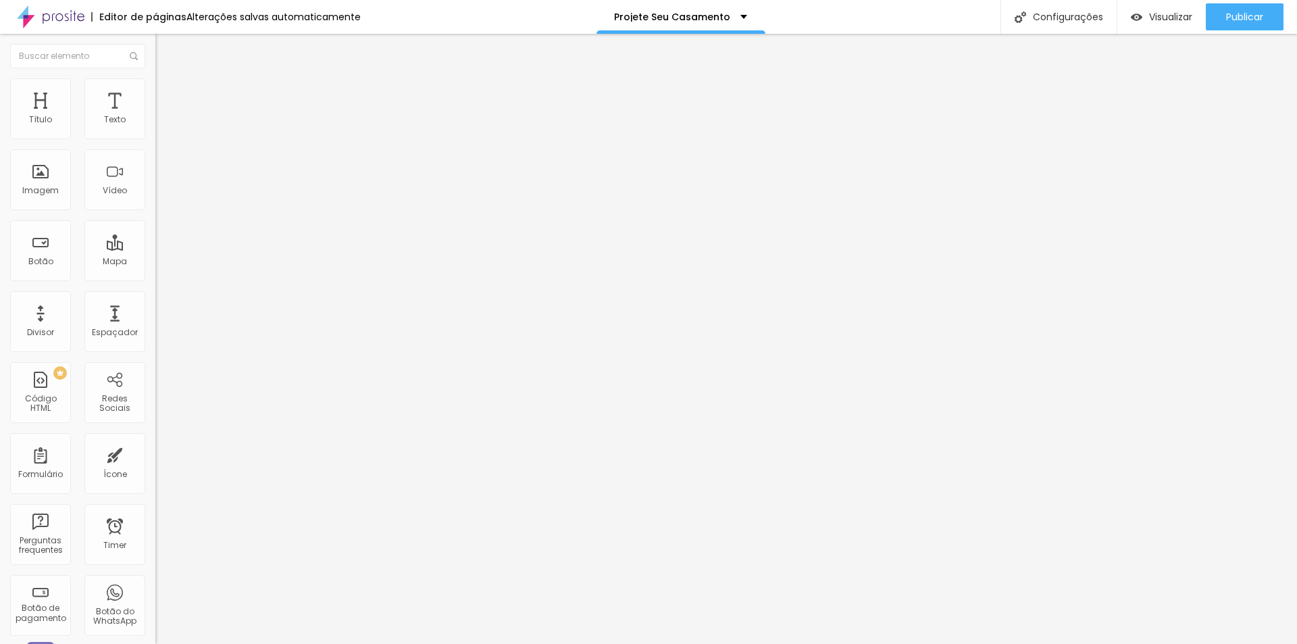
type input "11"
type input "0"
type input "30"
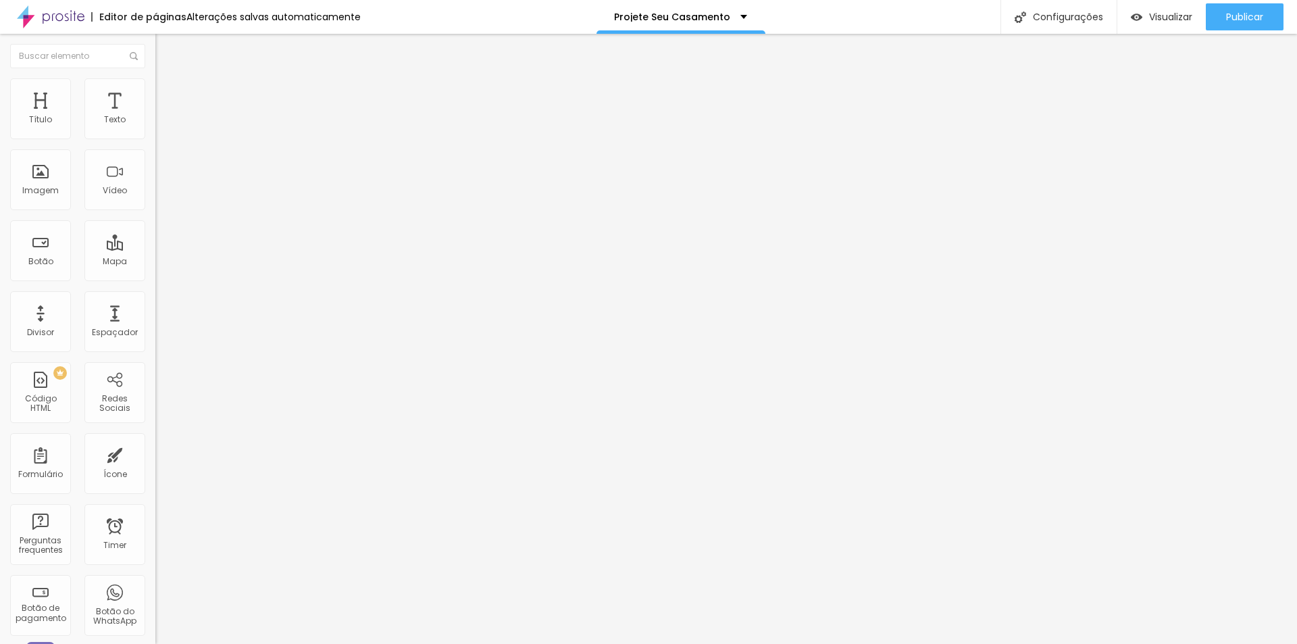
type input "76"
type input "90"
drag, startPoint x: 35, startPoint y: 132, endPoint x: 101, endPoint y: 136, distance: 65.7
click at [155, 262] on input "range" at bounding box center [198, 267] width 87 height 11
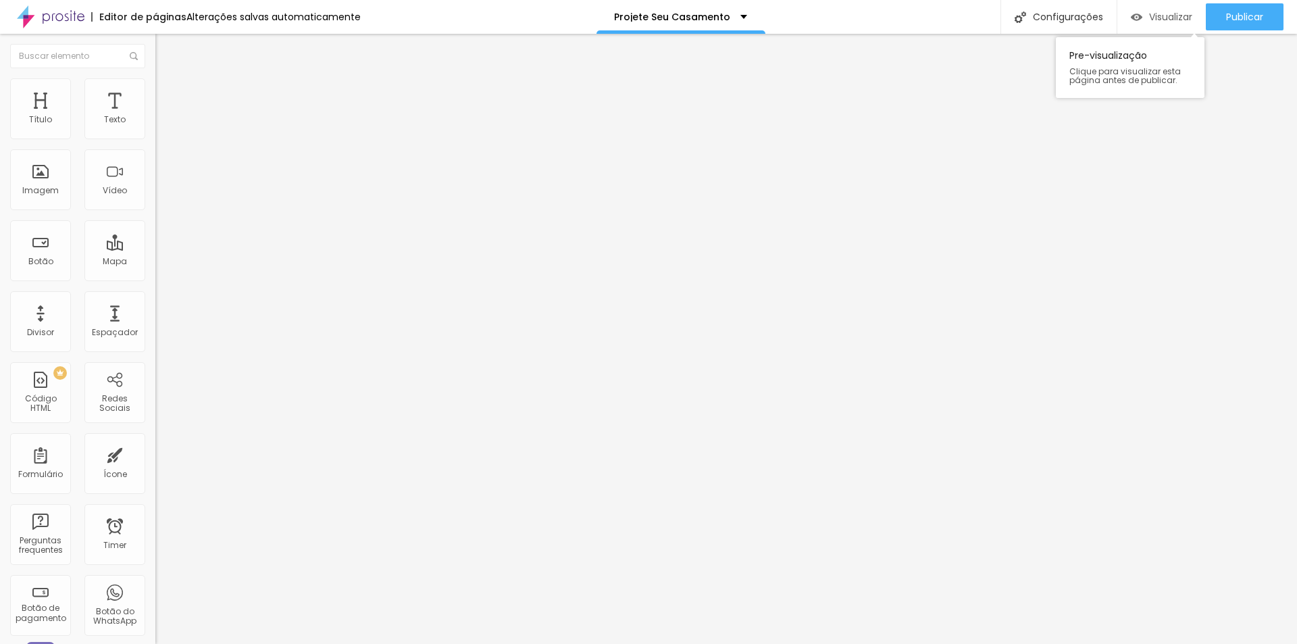
click at [1151, 18] on span "Visualizar" at bounding box center [1170, 16] width 43 height 11
click at [168, 93] on span "Avançado" at bounding box center [190, 87] width 45 height 11
click at [155, 584] on div "CSS Customizado Espaco para usuários avançados poderem personalizar elementos c…" at bounding box center [232, 622] width 155 height 77
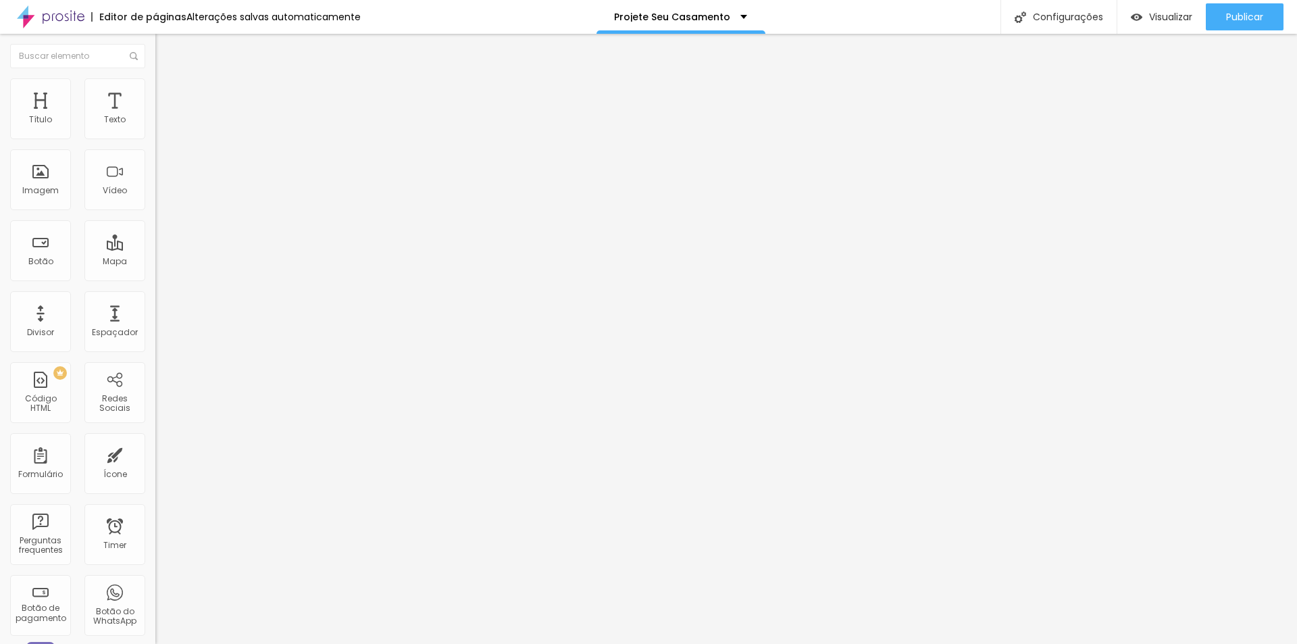
click at [155, 86] on li "Estilo" at bounding box center [232, 85] width 155 height 14
click at [155, 77] on img at bounding box center [161, 71] width 12 height 12
click at [155, 116] on span "Adicionar imagem" at bounding box center [198, 110] width 87 height 11
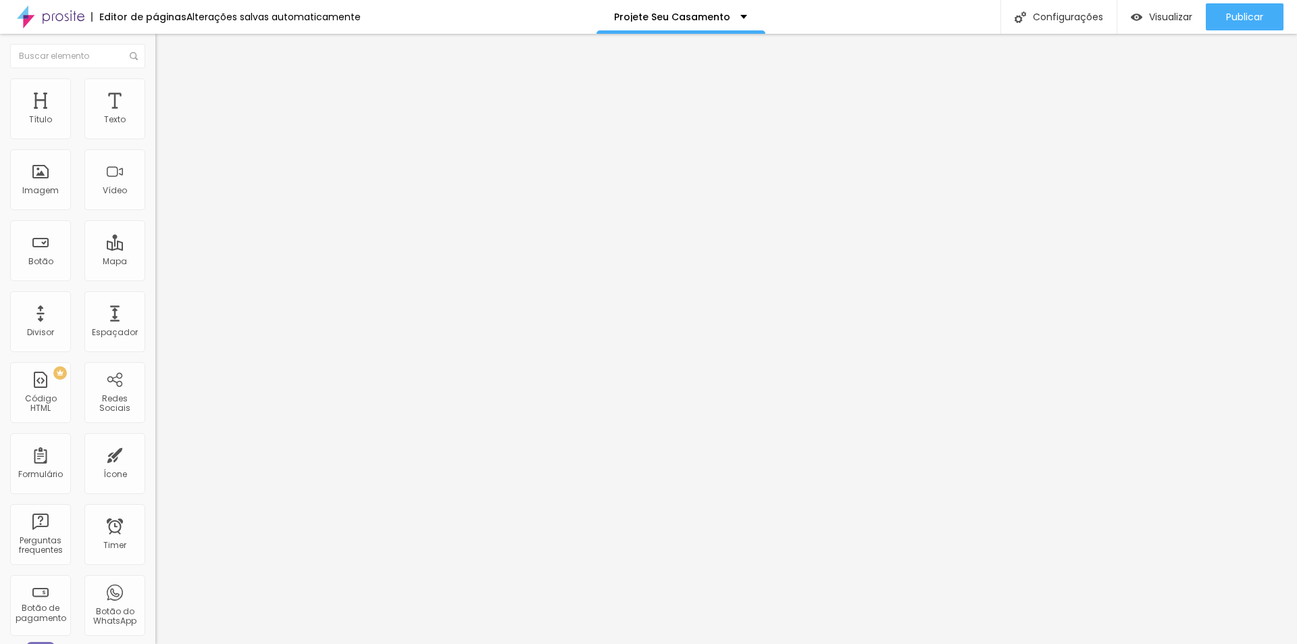
click at [168, 93] on span "Estilo" at bounding box center [178, 87] width 21 height 11
drag, startPoint x: 138, startPoint y: 145, endPoint x: 147, endPoint y: 157, distance: 14.5
click at [155, 138] on input "range" at bounding box center [198, 133] width 87 height 11
click at [155, 92] on img at bounding box center [161, 98] width 12 height 12
drag, startPoint x: 100, startPoint y: 130, endPoint x: -95, endPoint y: 147, distance: 195.2
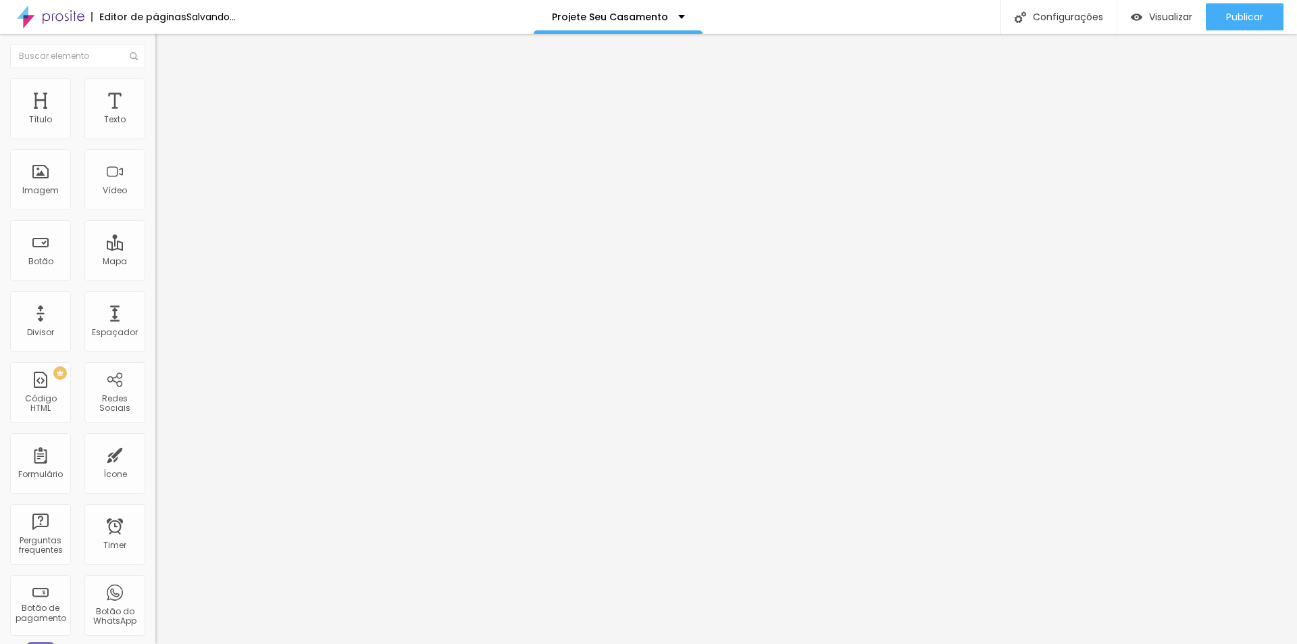
click at [155, 262] on input "range" at bounding box center [198, 267] width 87 height 11
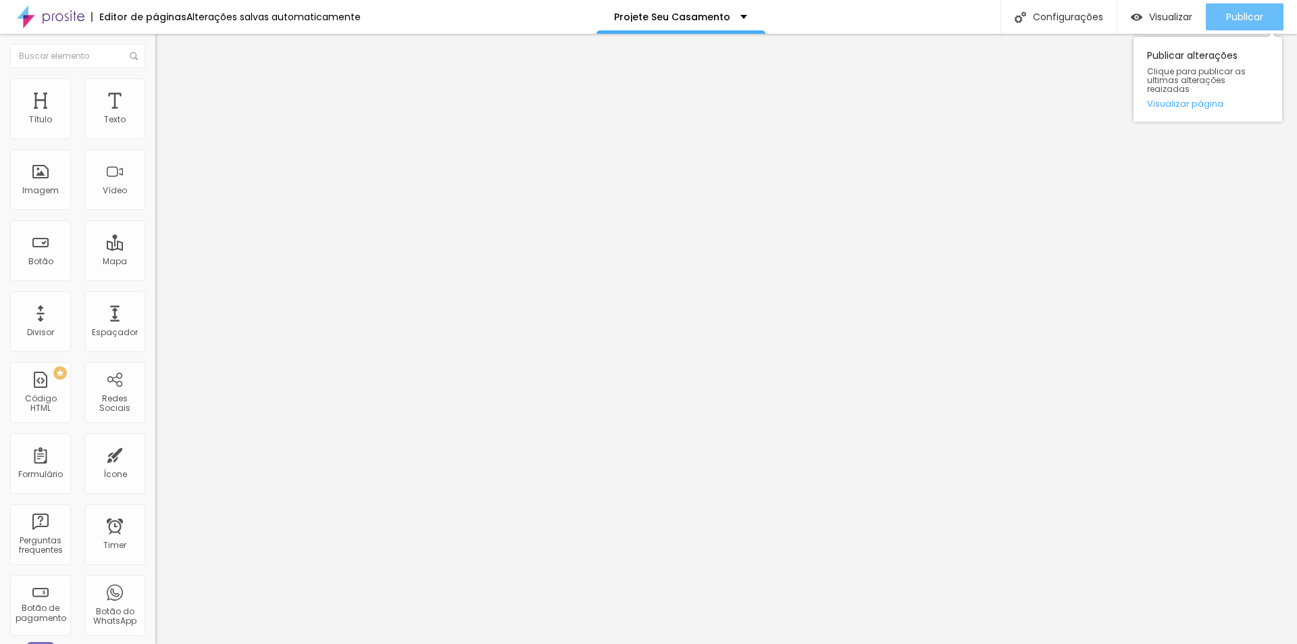
click at [1241, 13] on span "Publicar" at bounding box center [1244, 16] width 37 height 11
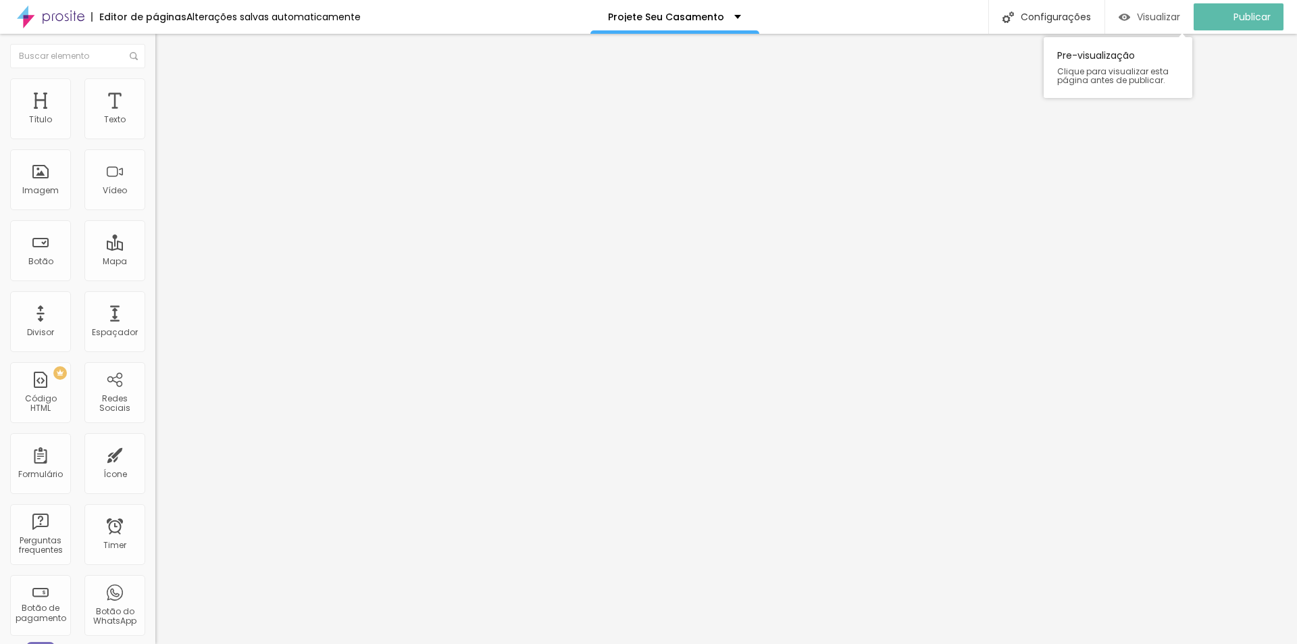
click at [1158, 17] on span "Visualizar" at bounding box center [1158, 16] width 43 height 11
click at [155, 87] on img at bounding box center [161, 84] width 12 height 12
drag, startPoint x: 87, startPoint y: 79, endPoint x: 95, endPoint y: 113, distance: 34.6
click at [155, 79] on li "Estilo" at bounding box center [232, 85] width 155 height 14
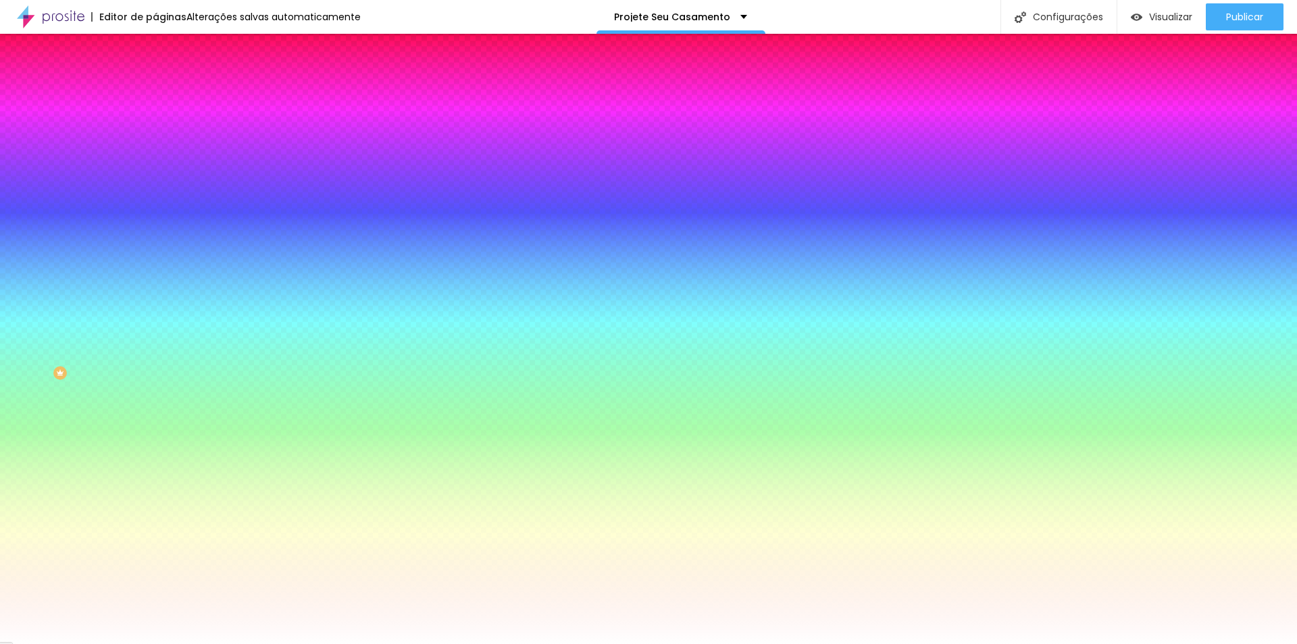
click at [168, 95] on span "Avançado" at bounding box center [190, 100] width 45 height 11
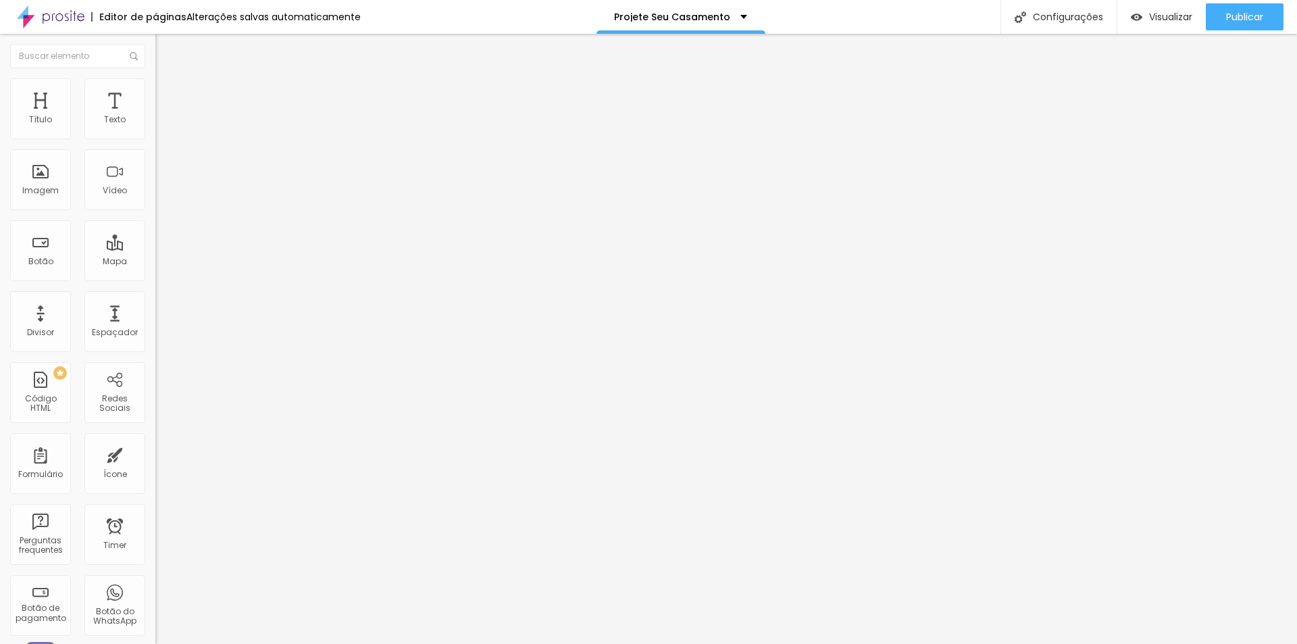
drag, startPoint x: 30, startPoint y: 157, endPoint x: 11, endPoint y: 157, distance: 19.6
click at [155, 453] on input "range" at bounding box center [198, 458] width 87 height 11
drag, startPoint x: 79, startPoint y: 132, endPoint x: -4, endPoint y: 132, distance: 83.1
click at [155, 262] on input "range" at bounding box center [198, 267] width 87 height 11
drag, startPoint x: 113, startPoint y: 142, endPoint x: 207, endPoint y: 149, distance: 94.9
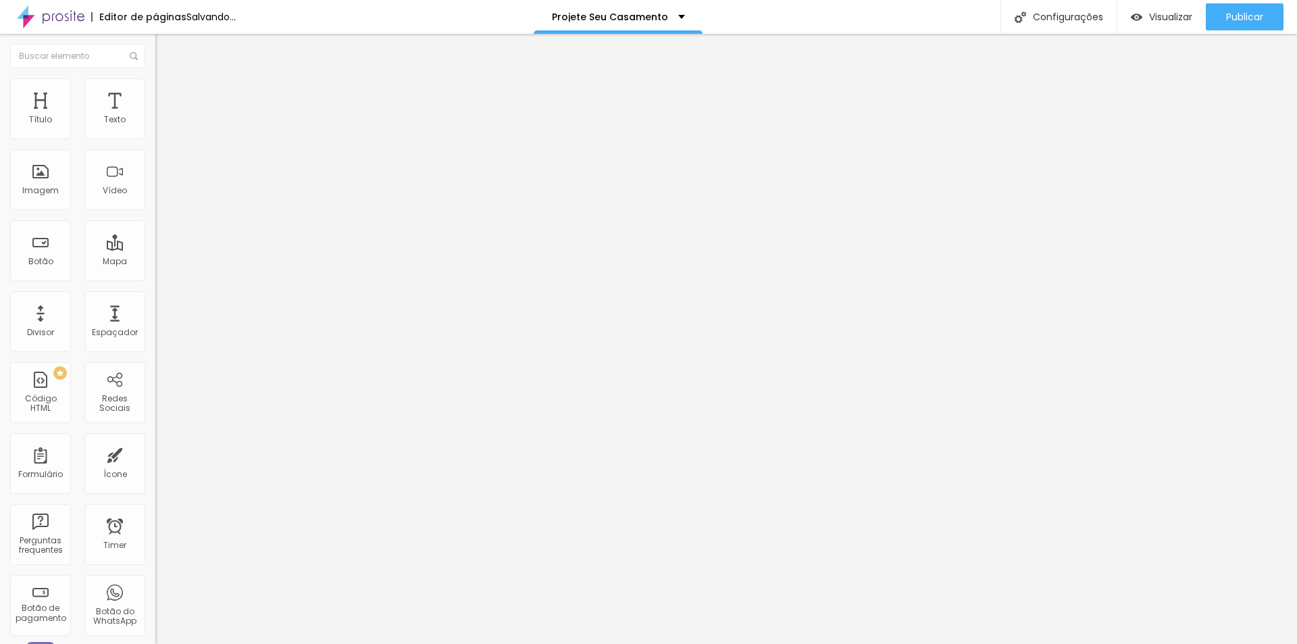
click at [207, 262] on input "range" at bounding box center [198, 267] width 87 height 11
drag, startPoint x: 30, startPoint y: 159, endPoint x: -68, endPoint y: 165, distance: 98.1
click at [155, 453] on input "range" at bounding box center [198, 458] width 87 height 11
click at [168, 93] on span "Estilo" at bounding box center [178, 87] width 21 height 11
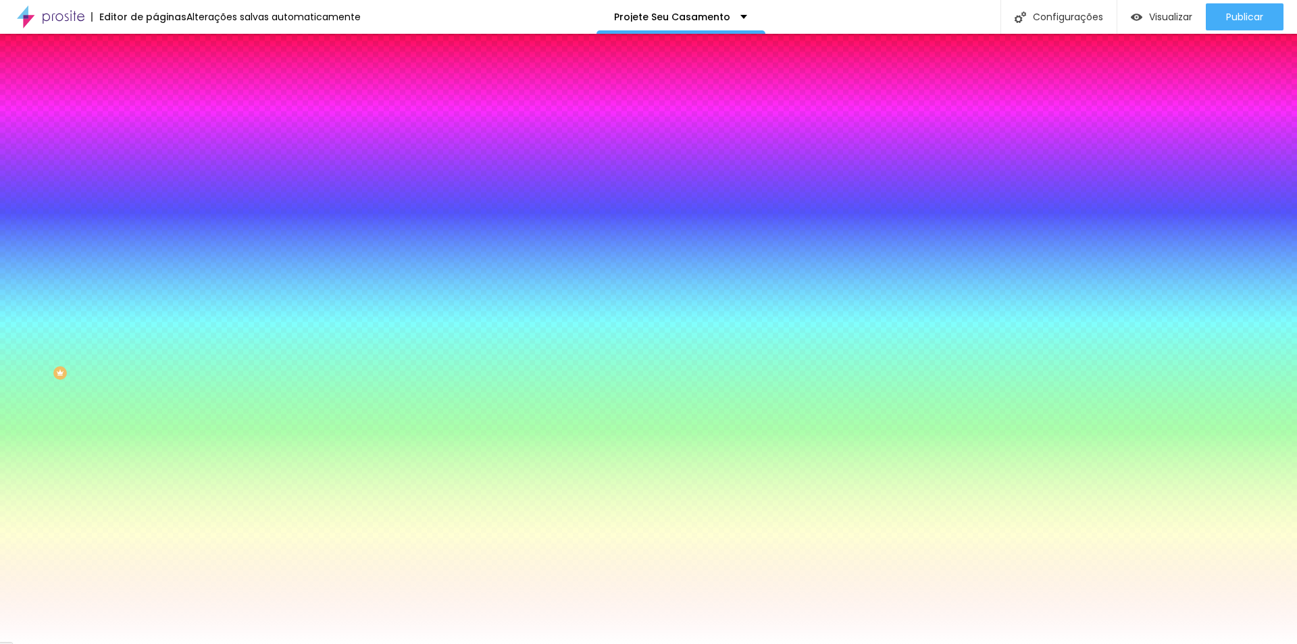
click at [155, 184] on div at bounding box center [232, 184] width 155 height 0
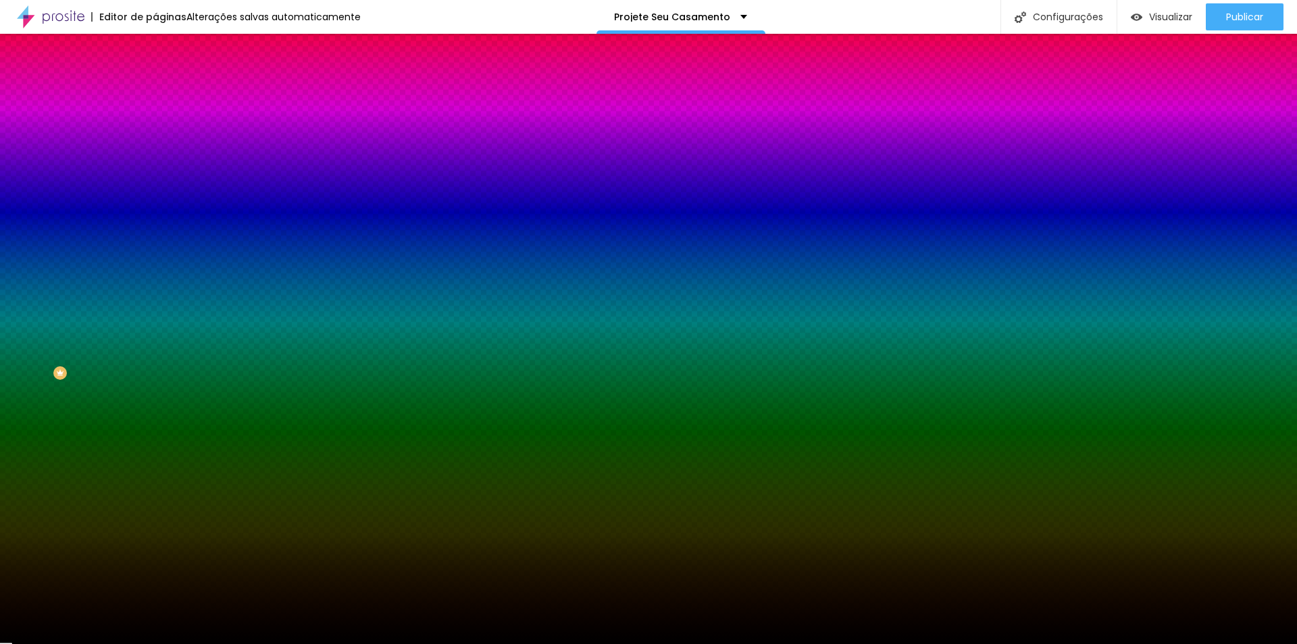
drag, startPoint x: 85, startPoint y: 303, endPoint x: -38, endPoint y: 399, distance: 156.0
click at [0, 399] on html "Editor de páginas Alterações salvas automaticamente Projete Seu Casamento Confi…" at bounding box center [648, 322] width 1297 height 644
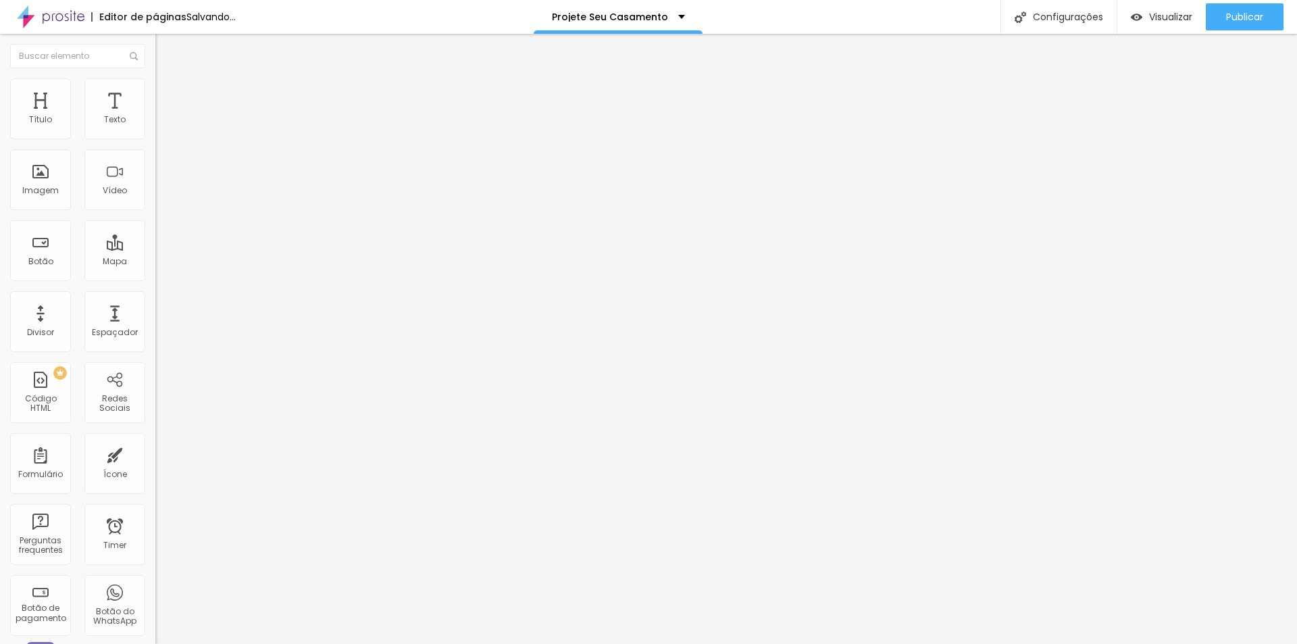
click at [155, 366] on div "Editar Seção Conteúdo Estilo Avançado Modo Encaixotado Encaixotado Completo" at bounding box center [232, 339] width 155 height 610
click at [168, 93] on span "Estilo" at bounding box center [178, 87] width 21 height 11
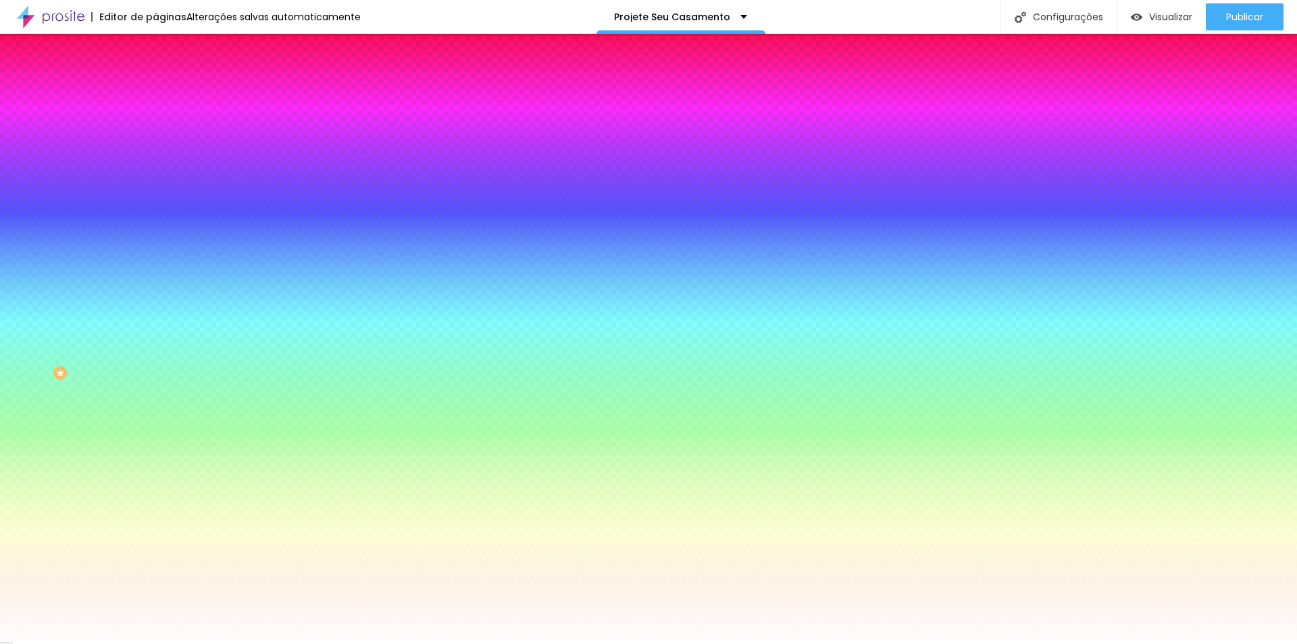
click at [155, 92] on li "Avançado" at bounding box center [232, 99] width 155 height 14
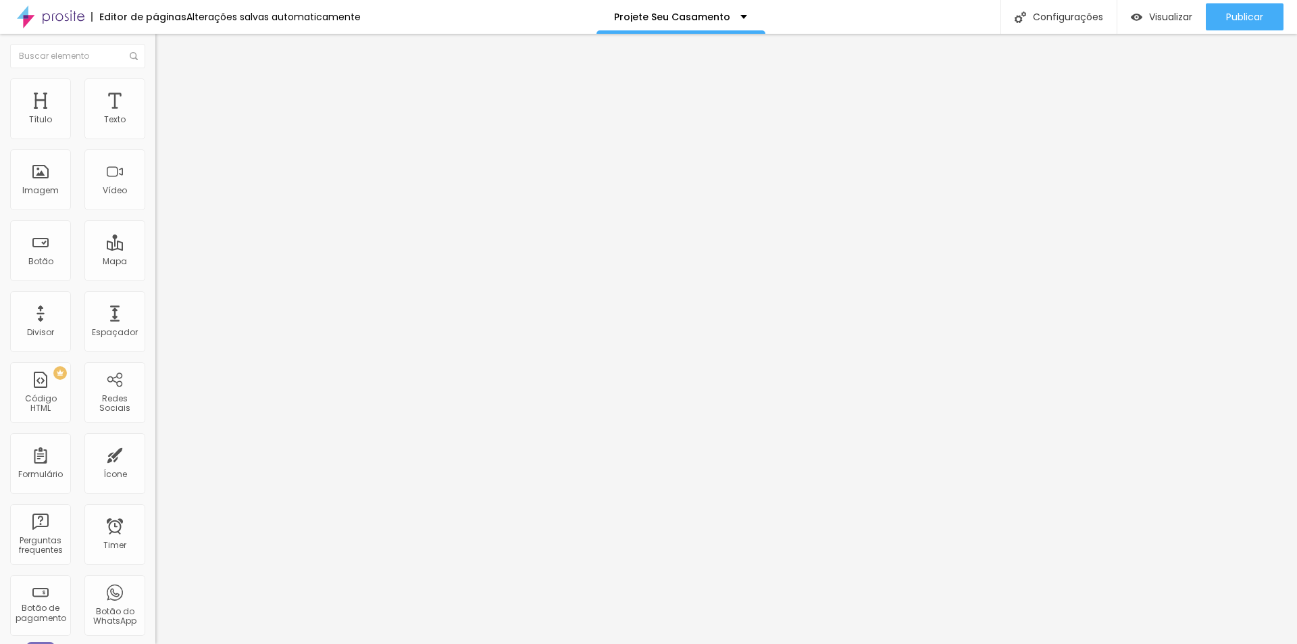
click at [155, 84] on img at bounding box center [161, 84] width 12 height 12
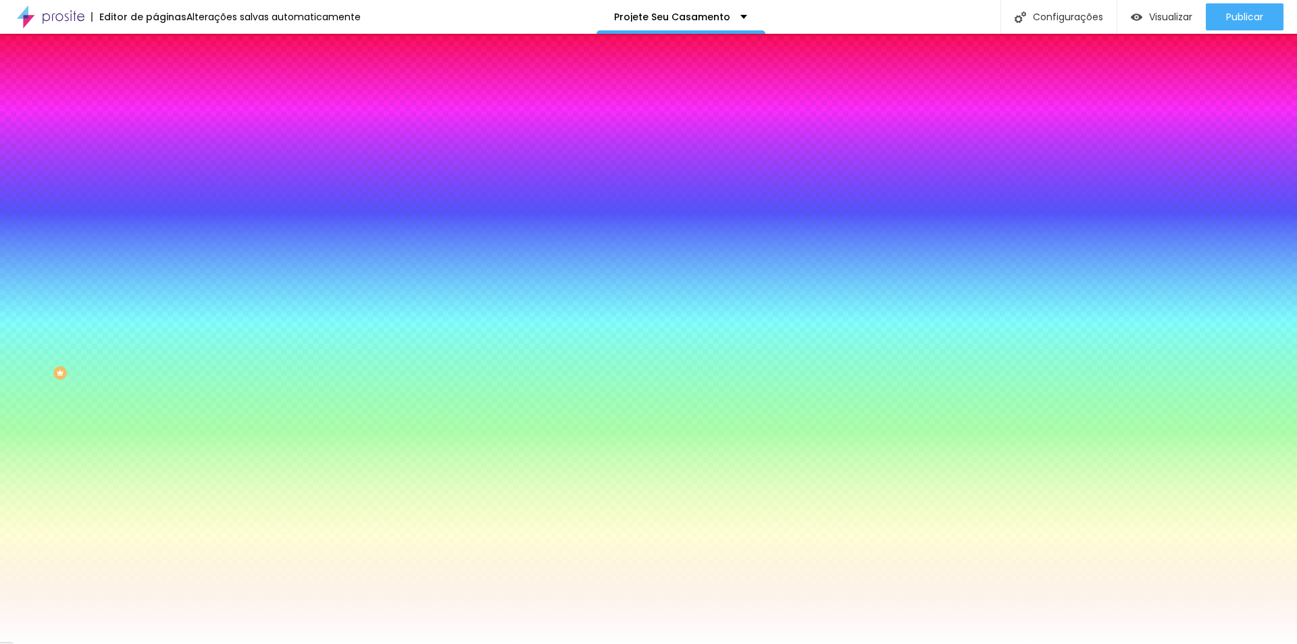
click at [155, 92] on li "Avançado" at bounding box center [232, 99] width 155 height 14
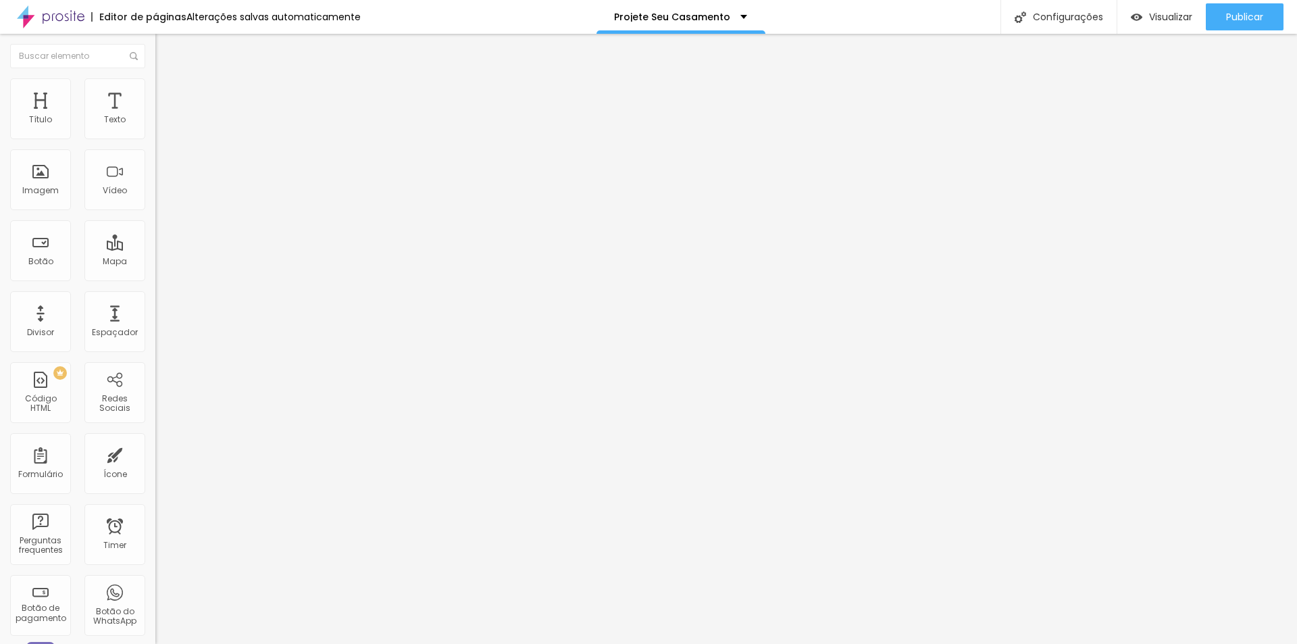
click at [155, 78] on li "Conteúdo" at bounding box center [232, 72] width 155 height 14
click at [166, 51] on img "button" at bounding box center [171, 49] width 11 height 11
click at [155, 116] on span "Adicionar imagem" at bounding box center [198, 110] width 87 height 11
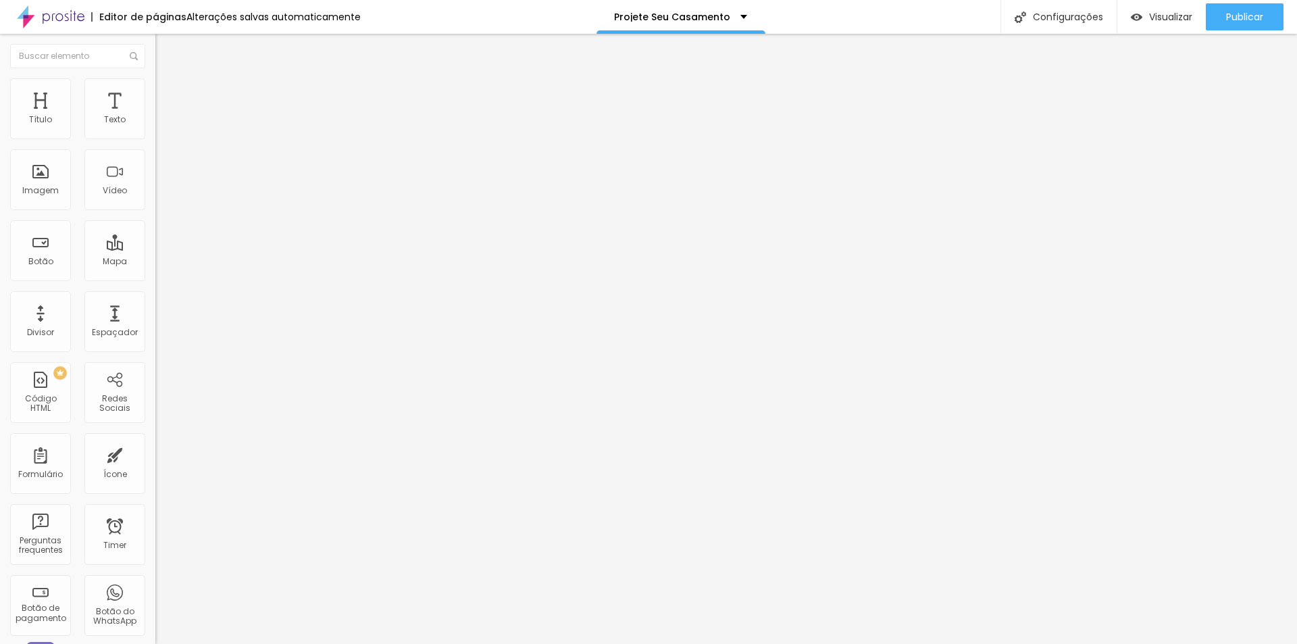
click at [155, 84] on img at bounding box center [161, 84] width 12 height 12
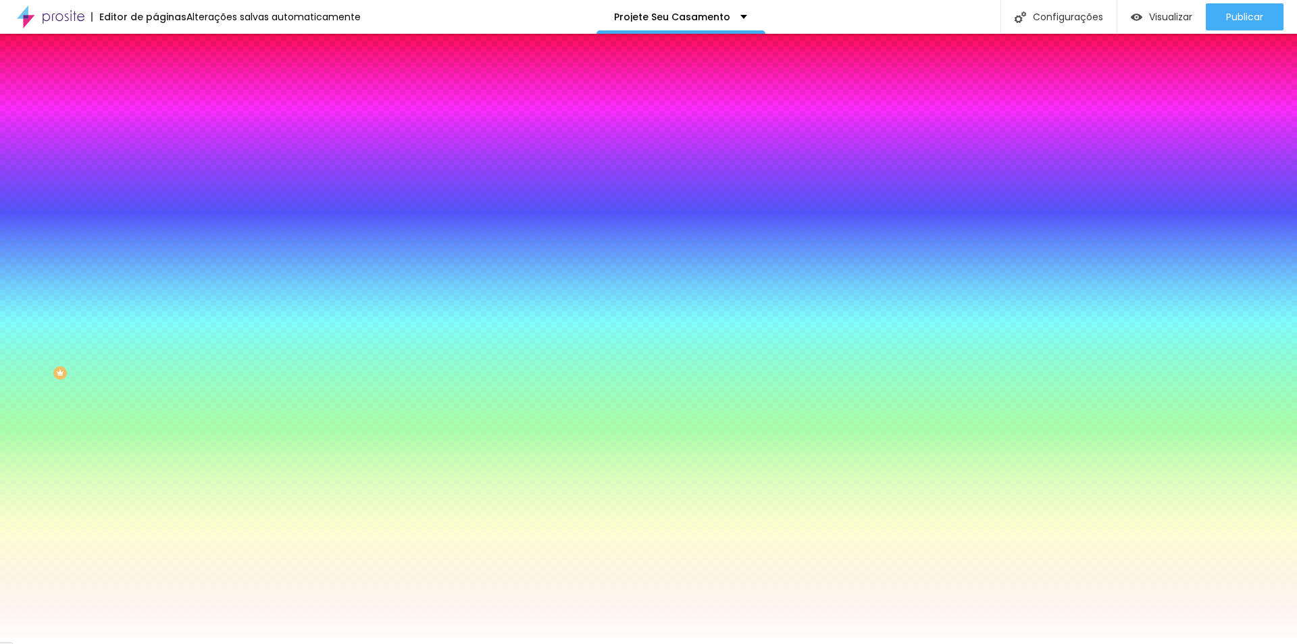
click at [155, 92] on li "Avançado" at bounding box center [232, 99] width 155 height 14
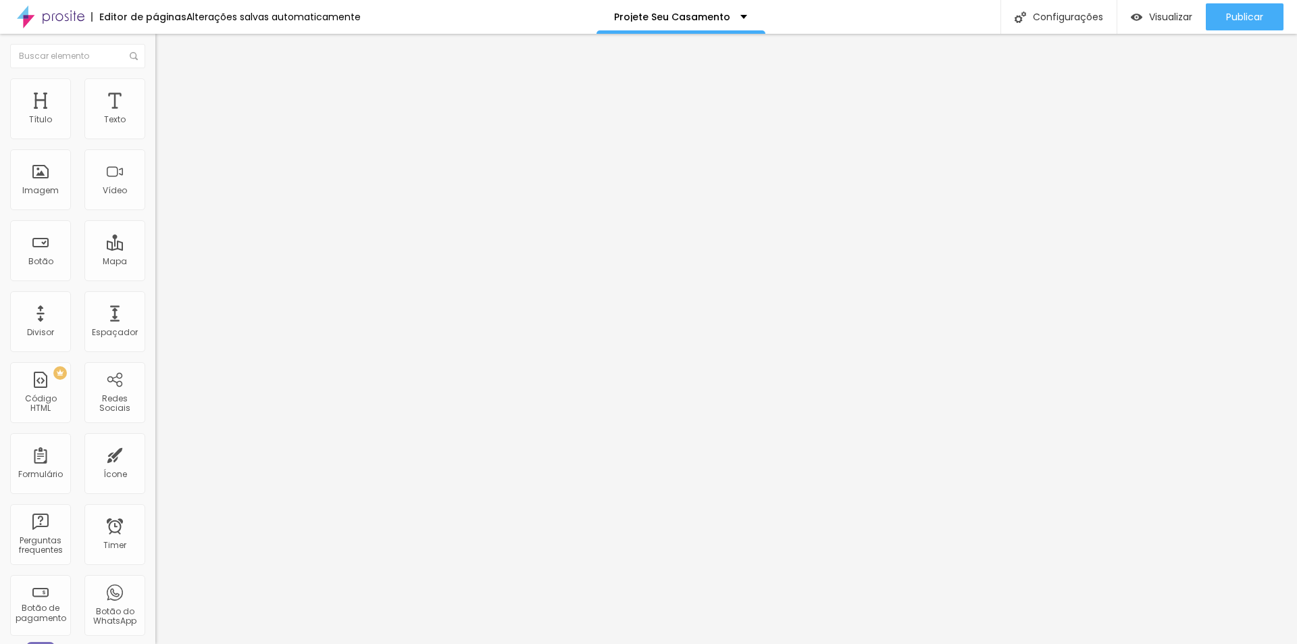
click at [155, 78] on li "Estilo" at bounding box center [232, 85] width 155 height 14
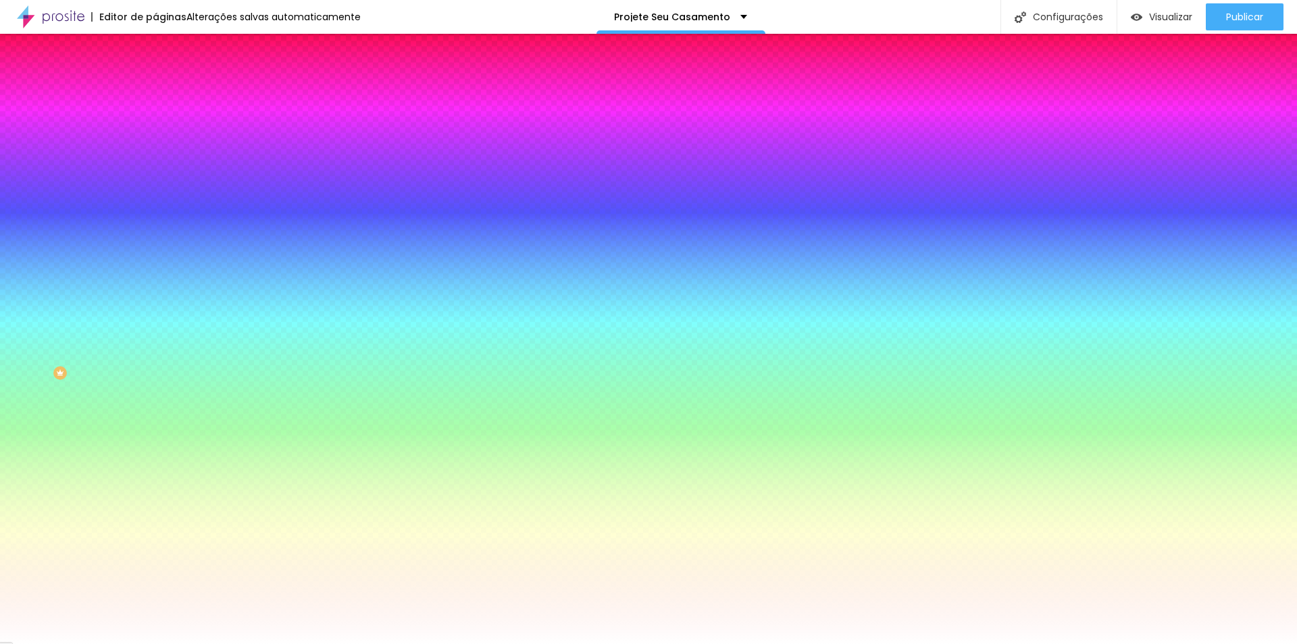
click at [155, 184] on div at bounding box center [232, 184] width 155 height 0
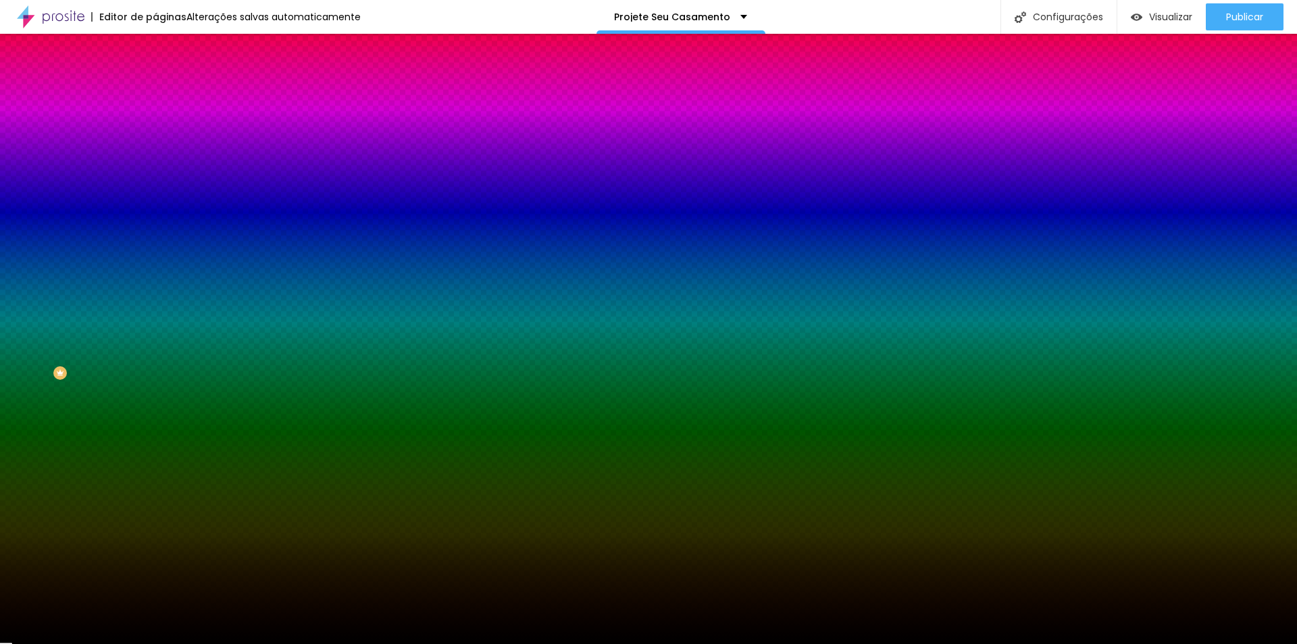
drag, startPoint x: 26, startPoint y: 333, endPoint x: 5, endPoint y: 384, distance: 55.1
click at [155, 384] on div "Editar Seção Conteúdo Estilo Avançado Imagem de fundo Adicionar imagem Efeito d…" at bounding box center [232, 339] width 155 height 610
drag, startPoint x: 25, startPoint y: 491, endPoint x: 99, endPoint y: 529, distance: 83.4
click at [155, 493] on div "Editar Seção Conteúdo Estilo Avançado Imagem de fundo Adicionar imagem Efeito d…" at bounding box center [232, 339] width 155 height 610
click at [155, 474] on div "Editar Seção Conteúdo Estilo Avançado Imagem de fundo Adicionar imagem Efeito d…" at bounding box center [232, 339] width 155 height 610
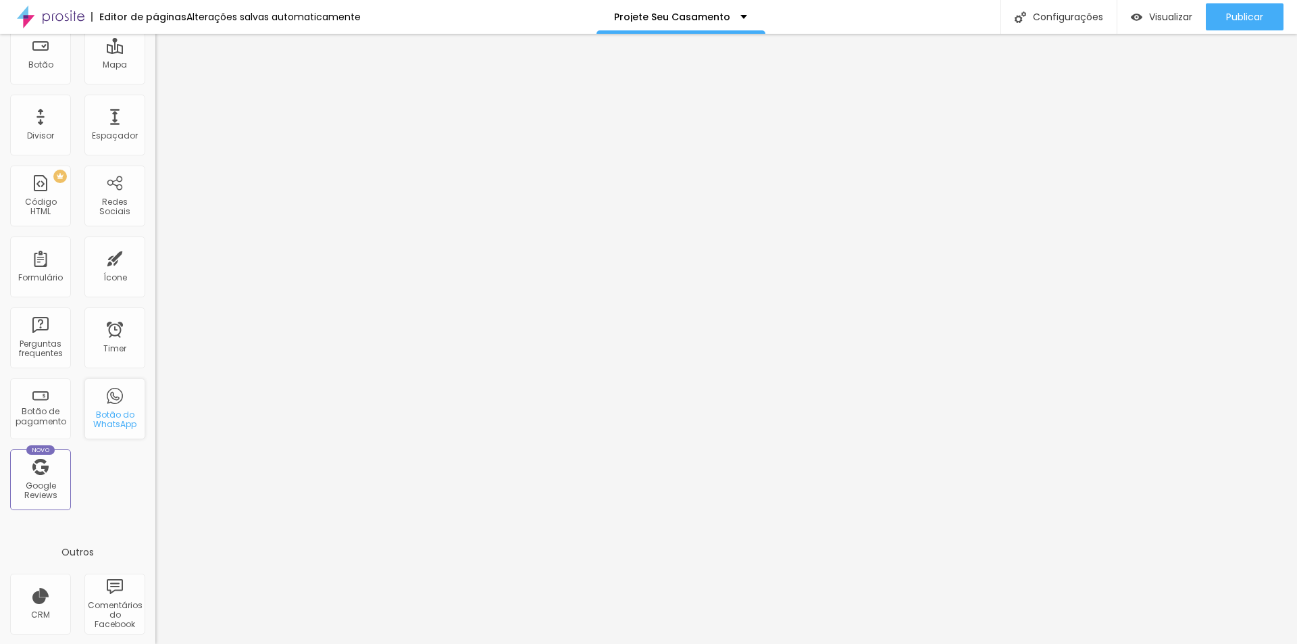
scroll to position [203, 0]
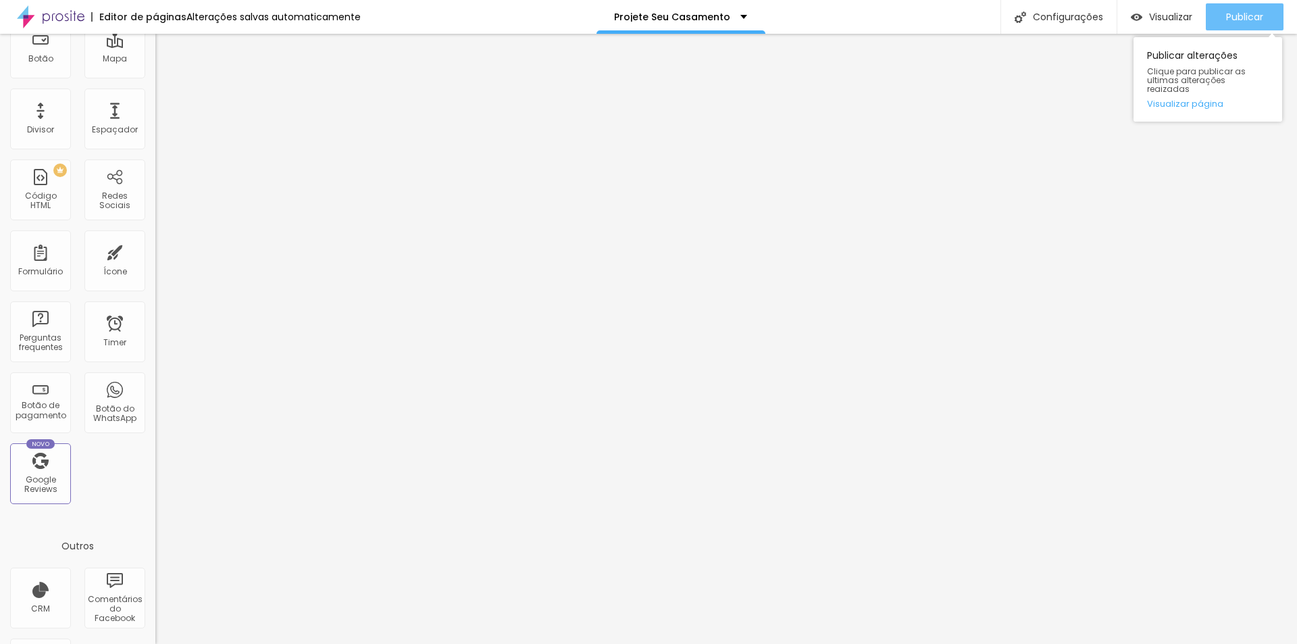
click at [1236, 11] on span "Publicar" at bounding box center [1244, 16] width 37 height 11
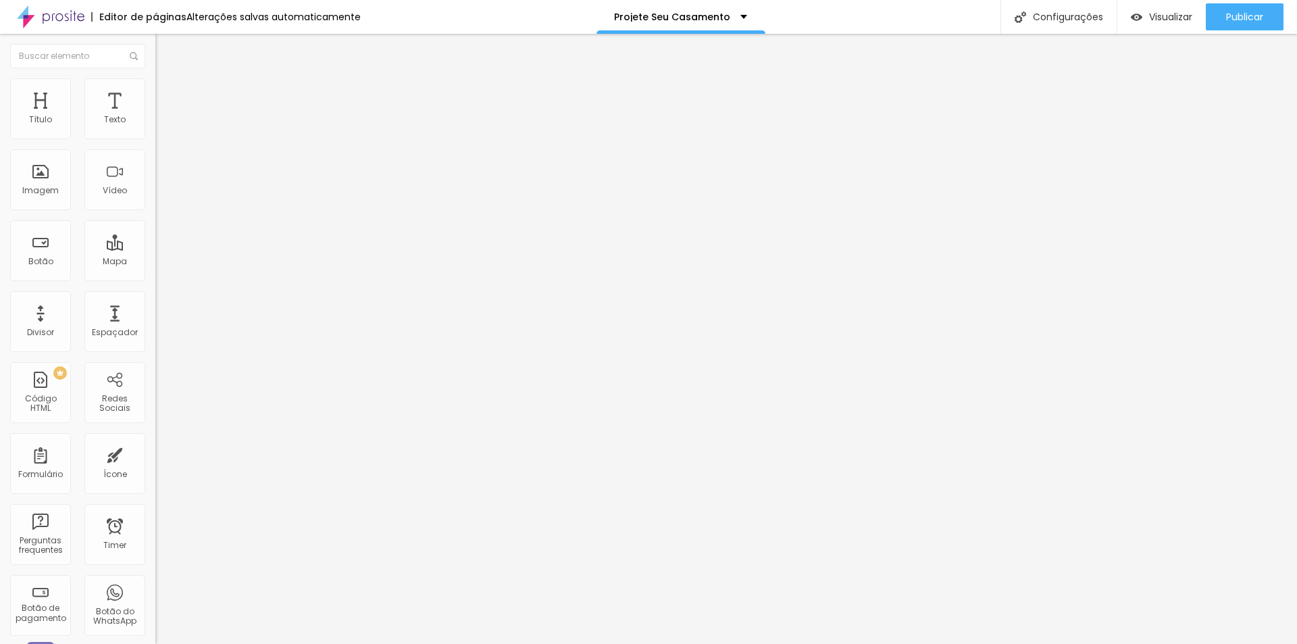
click at [155, 116] on span "Adicionar imagem" at bounding box center [198, 110] width 87 height 11
click at [155, 88] on li "Estilo" at bounding box center [232, 85] width 155 height 14
click at [155, 92] on img at bounding box center [161, 98] width 12 height 12
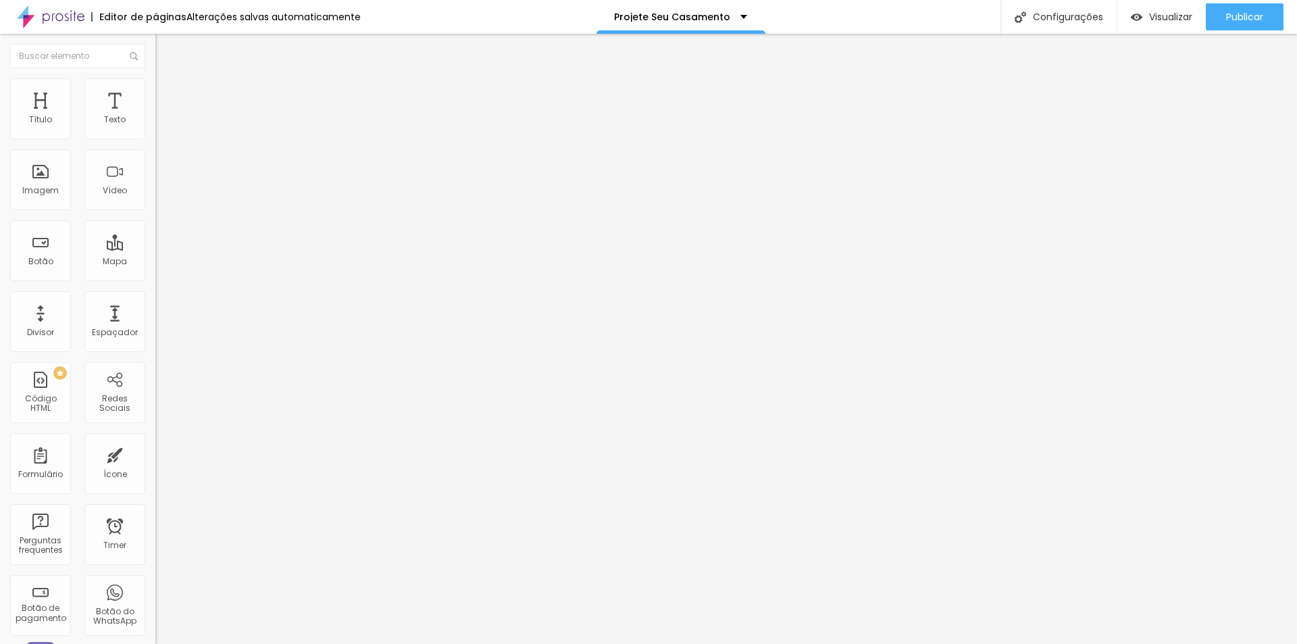
drag, startPoint x: 25, startPoint y: 135, endPoint x: 14, endPoint y: 159, distance: 26.6
click at [155, 262] on input "range" at bounding box center [198, 267] width 87 height 11
drag, startPoint x: 27, startPoint y: 160, endPoint x: -76, endPoint y: 180, distance: 105.2
click at [155, 453] on input "range" at bounding box center [198, 458] width 87 height 11
click at [155, 42] on button "Editar Coluna" at bounding box center [232, 49] width 155 height 31
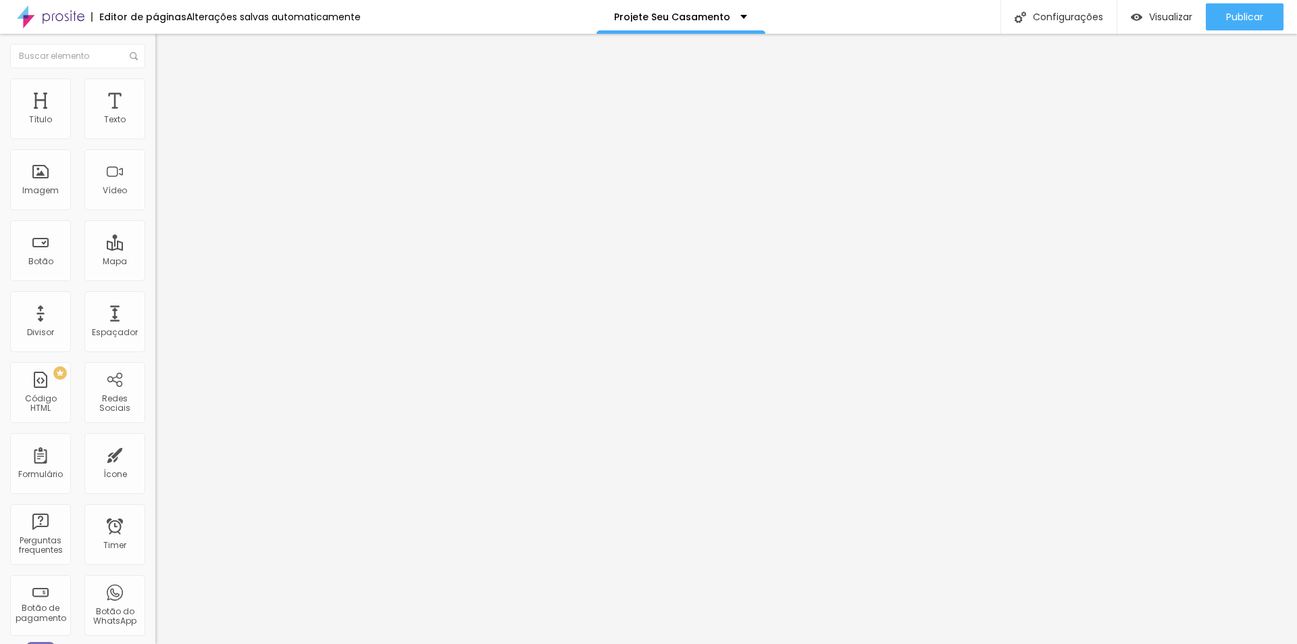
click at [168, 91] on span "Estilo" at bounding box center [178, 87] width 21 height 11
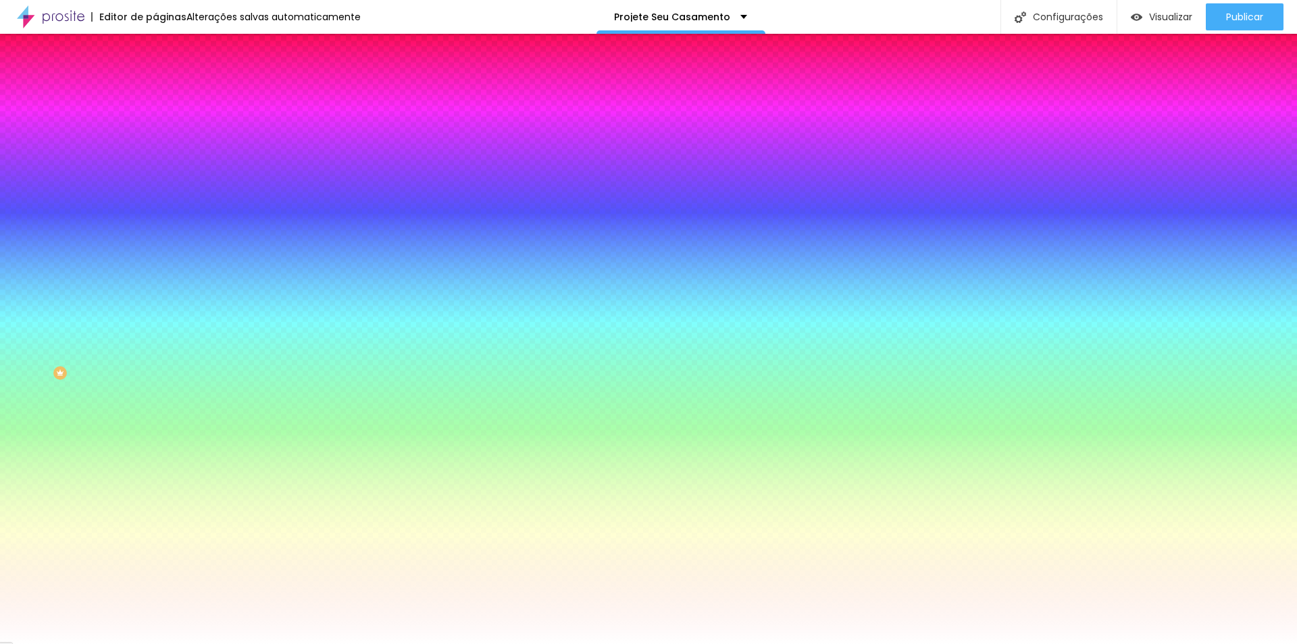
drag, startPoint x: 85, startPoint y: 92, endPoint x: 95, endPoint y: 94, distance: 9.7
click at [168, 92] on span "Estilo" at bounding box center [178, 87] width 21 height 11
click at [168, 95] on span "Avançado" at bounding box center [190, 100] width 45 height 11
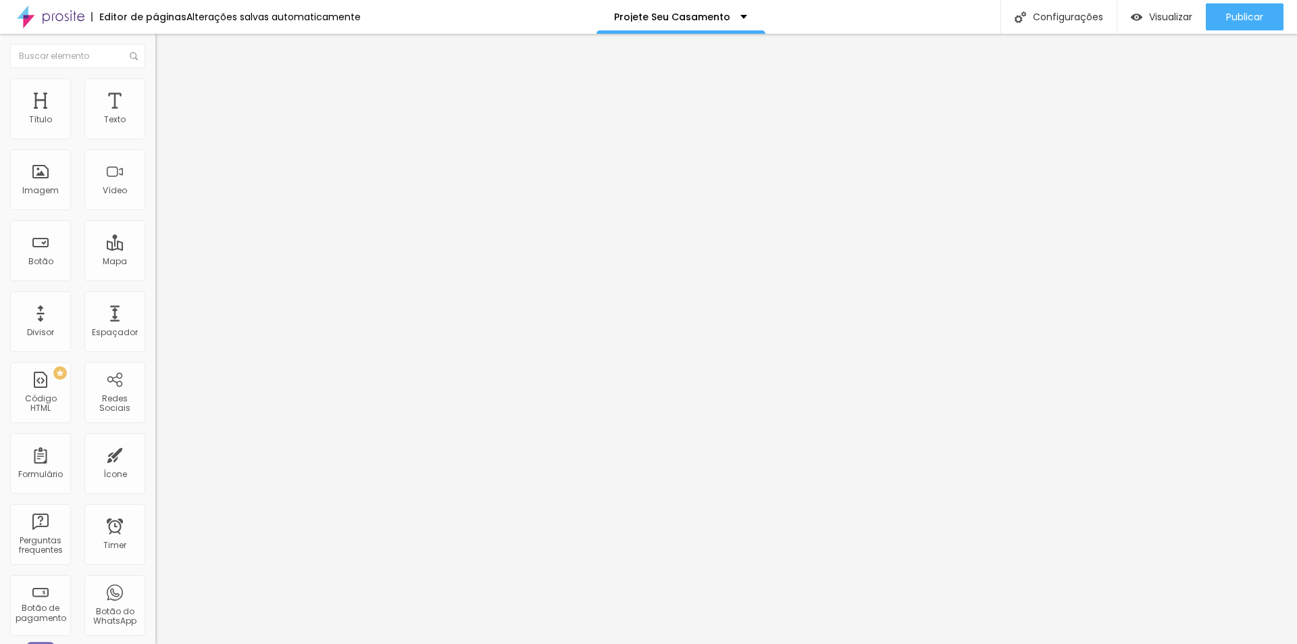
click at [155, 78] on li "Conteúdo" at bounding box center [232, 72] width 155 height 14
drag, startPoint x: 64, startPoint y: 149, endPoint x: -68, endPoint y: 144, distance: 131.2
click at [0, 144] on html "Editor de páginas Alterações [PERSON_NAME] automaticamente Projete Seu Casament…" at bounding box center [648, 322] width 1297 height 644
click at [155, 82] on li "Estilo" at bounding box center [232, 85] width 155 height 14
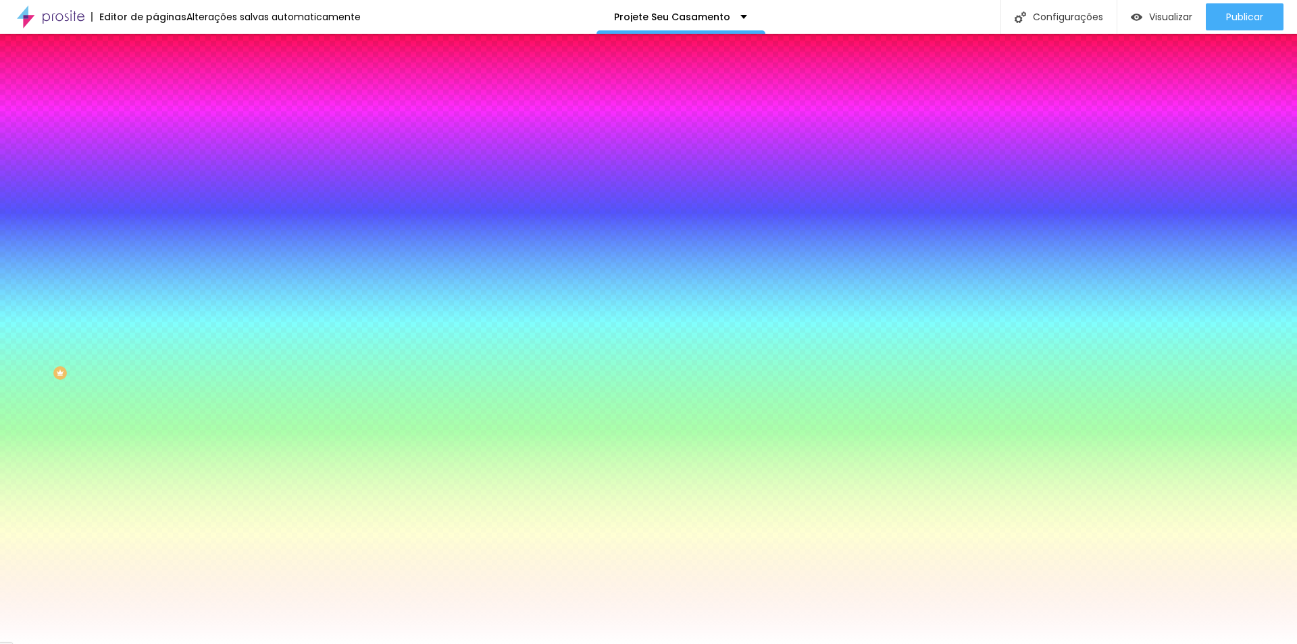
click at [155, 129] on div at bounding box center [232, 129] width 155 height 0
click at [56, 170] on div at bounding box center [648, 322] width 1297 height 644
drag, startPoint x: 56, startPoint y: 170, endPoint x: 118, endPoint y: 153, distance: 64.6
click at [155, 143] on div at bounding box center [232, 143] width 155 height 0
drag, startPoint x: 118, startPoint y: 243, endPoint x: 105, endPoint y: 222, distance: 24.0
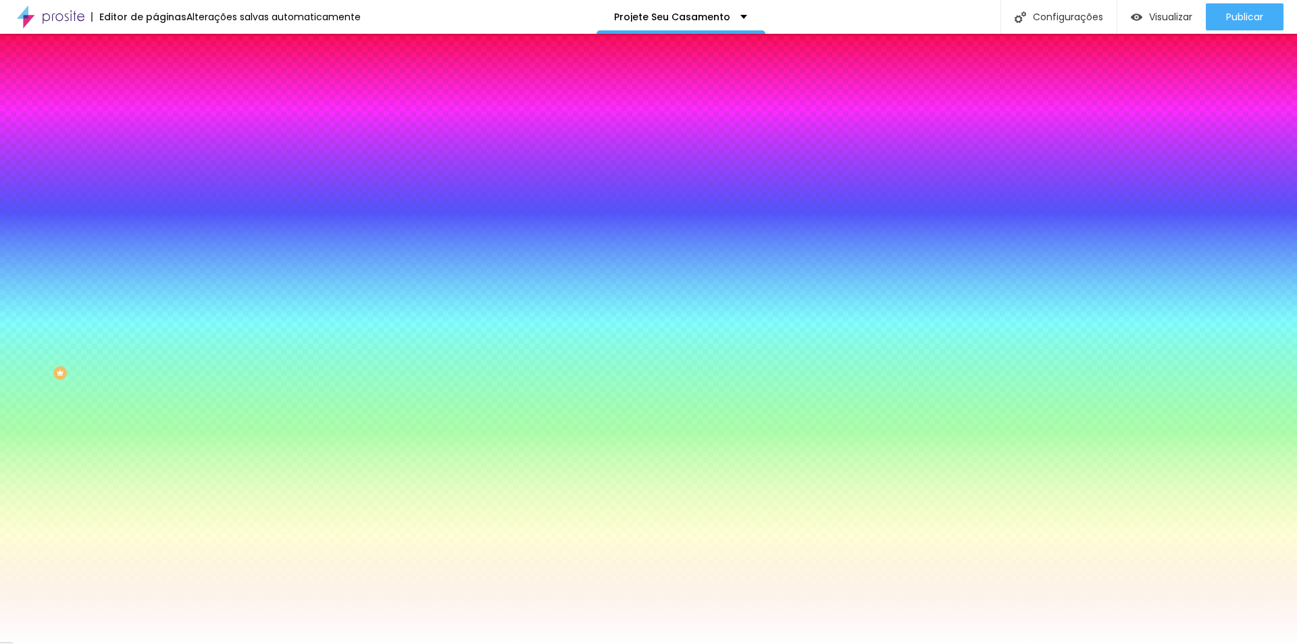
click at [117, 243] on div at bounding box center [648, 322] width 1297 height 644
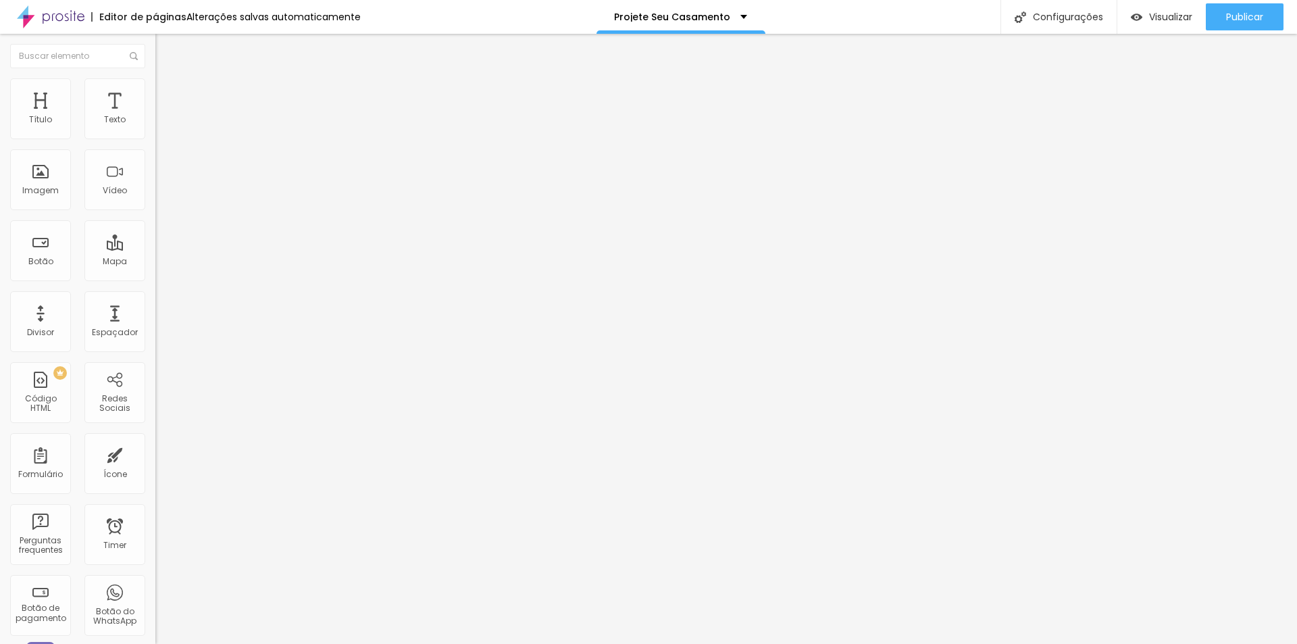
click at [155, 443] on div "Editar Título Estilo Avançado Tamanho Titulo 1 H1 Titulo 2 H2 Titulo 3 H3 Titul…" at bounding box center [232, 339] width 155 height 610
click at [155, 86] on img at bounding box center [161, 84] width 12 height 12
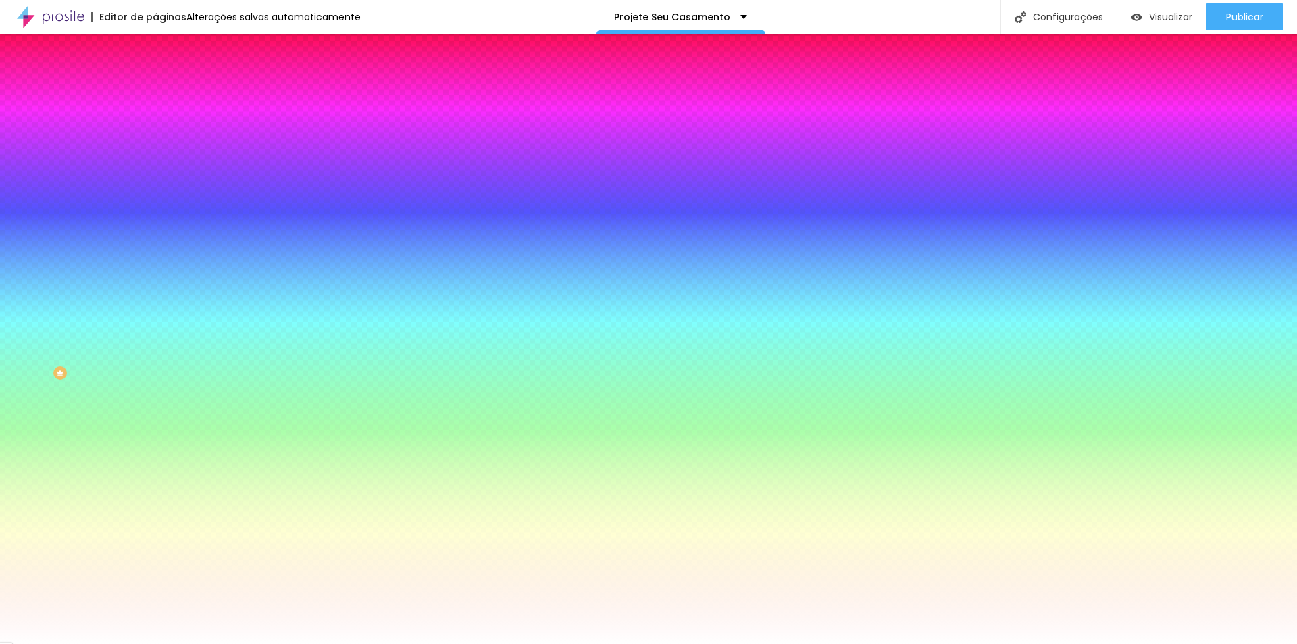
click at [155, 136] on input "#8D5F00" at bounding box center [236, 136] width 162 height 14
paste input "F2C189"
click at [155, 151] on div "Tipografia" at bounding box center [232, 147] width 155 height 8
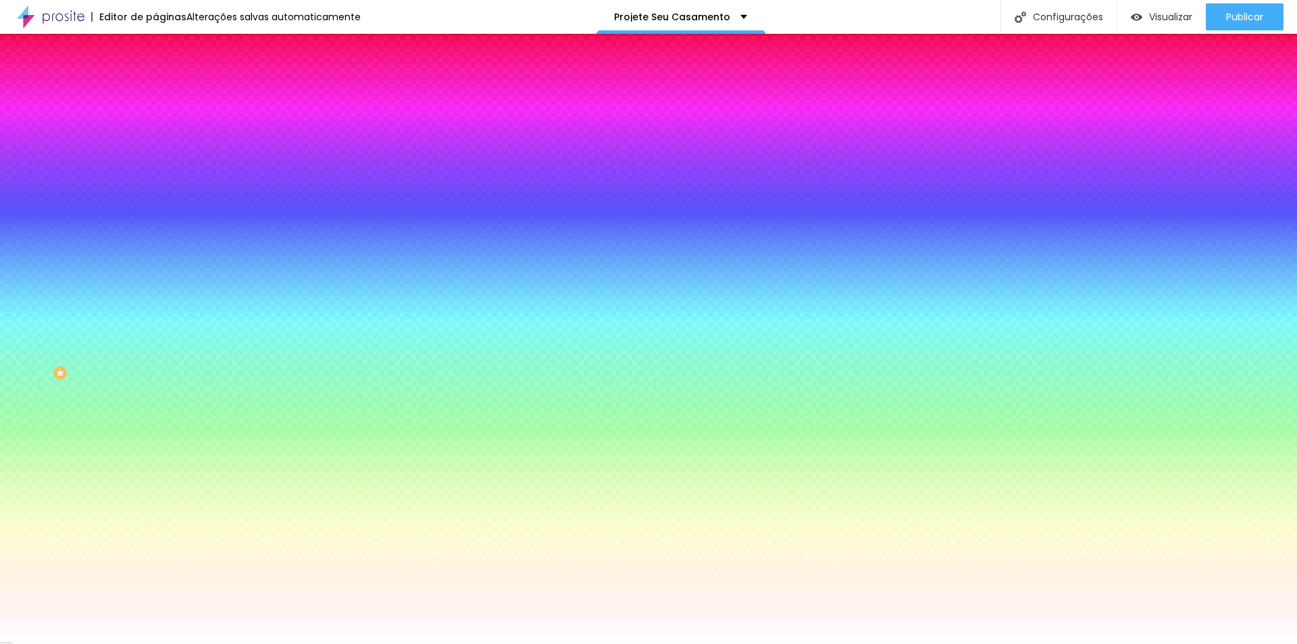
click at [155, 151] on div "Tipografia" at bounding box center [232, 147] width 155 height 8
click at [161, 168] on icon "button" at bounding box center [165, 172] width 8 height 8
click at [67, 643] on div at bounding box center [648, 644] width 1297 height 0
click at [161, 168] on icon "button" at bounding box center [165, 172] width 8 height 8
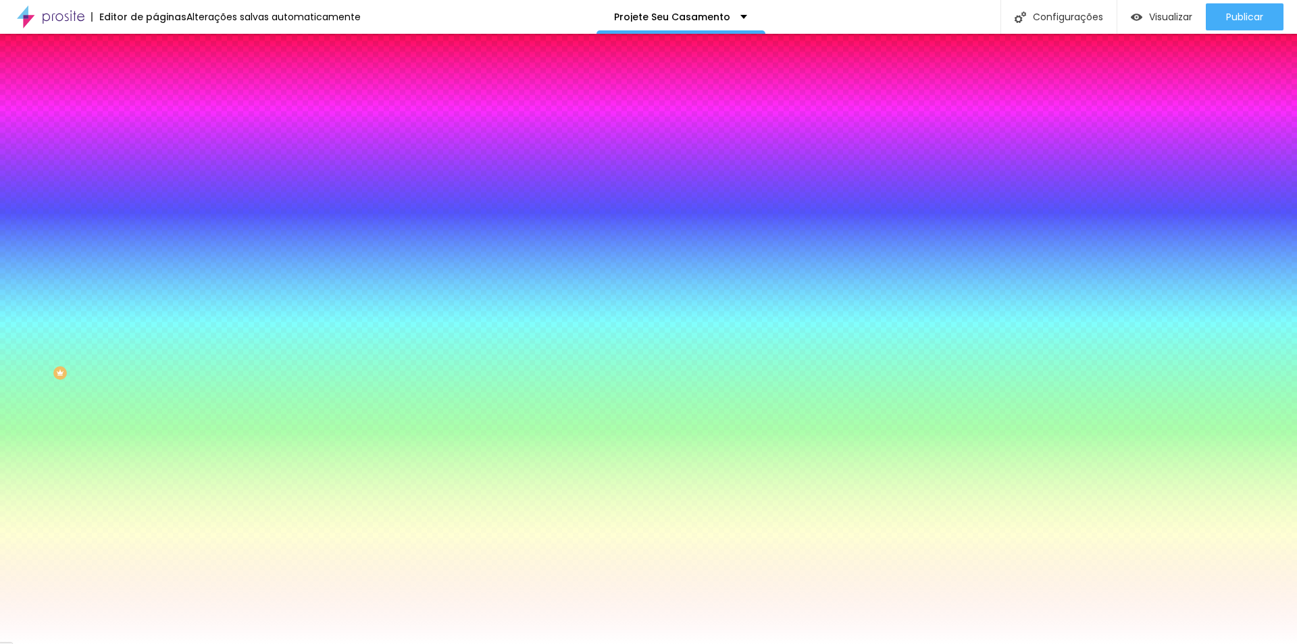
click at [257, 365] on div at bounding box center [648, 322] width 1297 height 644
drag, startPoint x: 257, startPoint y: 365, endPoint x: 180, endPoint y: 451, distance: 114.8
click at [180, 451] on body "Editor de páginas Alterações [PERSON_NAME] automaticamente Projete Seu Casament…" at bounding box center [648, 322] width 1297 height 644
click at [61, 643] on div at bounding box center [648, 644] width 1297 height 0
click at [155, 205] on button "button" at bounding box center [164, 210] width 19 height 14
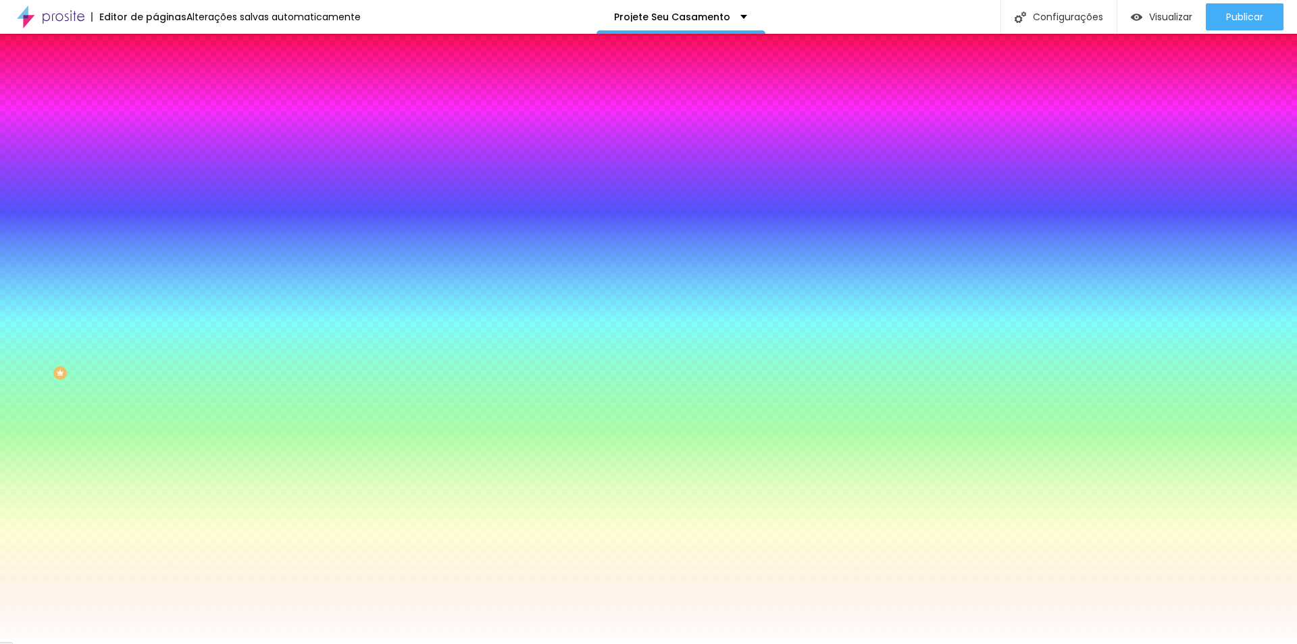
drag, startPoint x: 295, startPoint y: 349, endPoint x: 297, endPoint y: 324, distance: 25.8
click at [45, 643] on div at bounding box center [648, 644] width 1297 height 0
click at [155, 459] on input "#FFFFFF" at bounding box center [236, 466] width 162 height 14
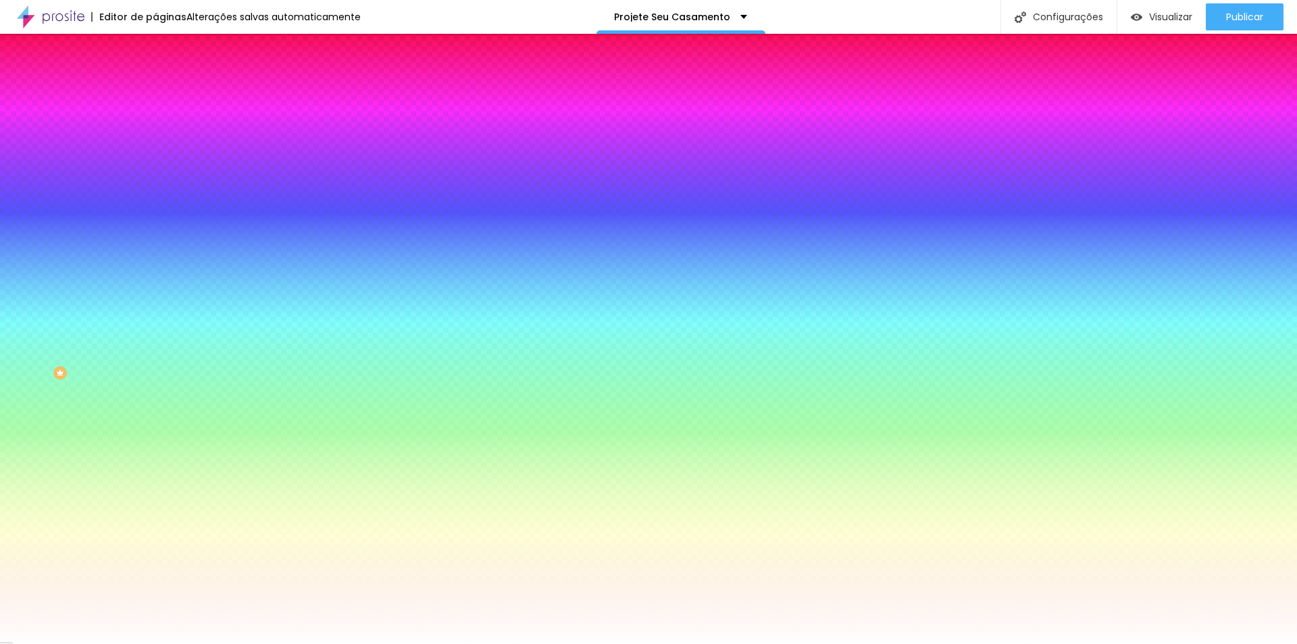
click at [155, 459] on input "#FFFFFF" at bounding box center [236, 466] width 162 height 14
paste input "2C189"
click at [155, 459] on div at bounding box center [232, 459] width 155 height 0
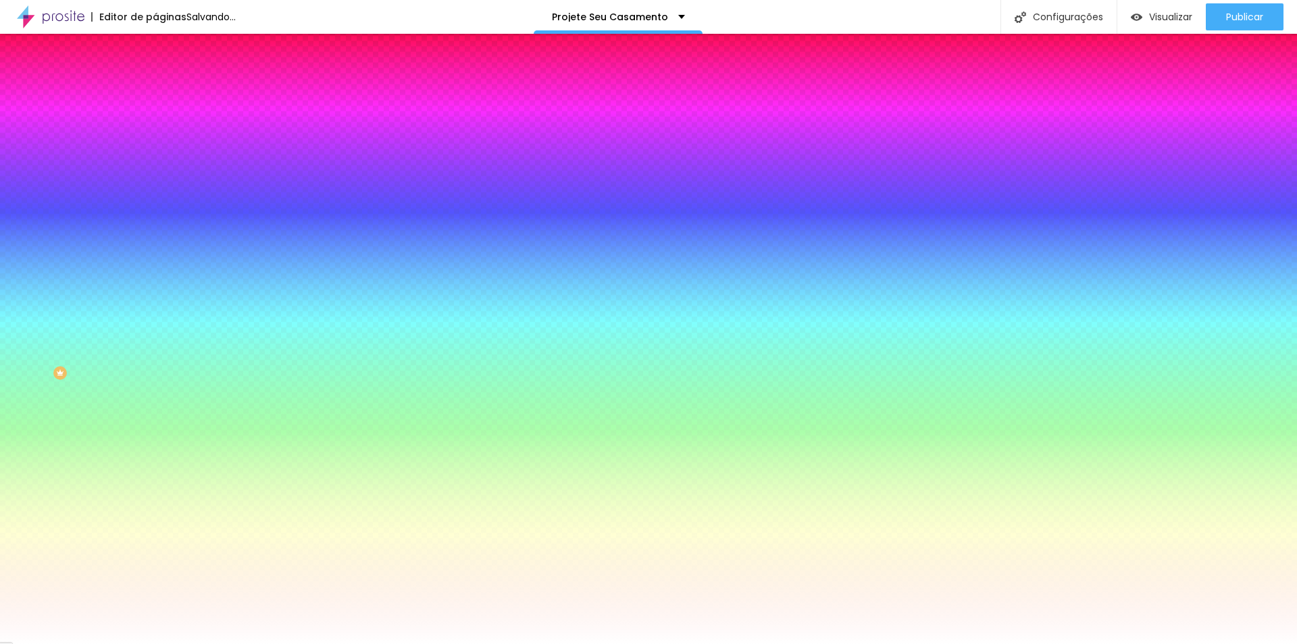
drag, startPoint x: 77, startPoint y: 323, endPoint x: 113, endPoint y: 312, distance: 37.4
click at [155, 473] on div at bounding box center [232, 473] width 155 height 0
drag, startPoint x: 109, startPoint y: 318, endPoint x: 103, endPoint y: 326, distance: 9.7
click at [155, 473] on div at bounding box center [232, 473] width 155 height 0
drag, startPoint x: 105, startPoint y: 324, endPoint x: 98, endPoint y: 377, distance: 53.9
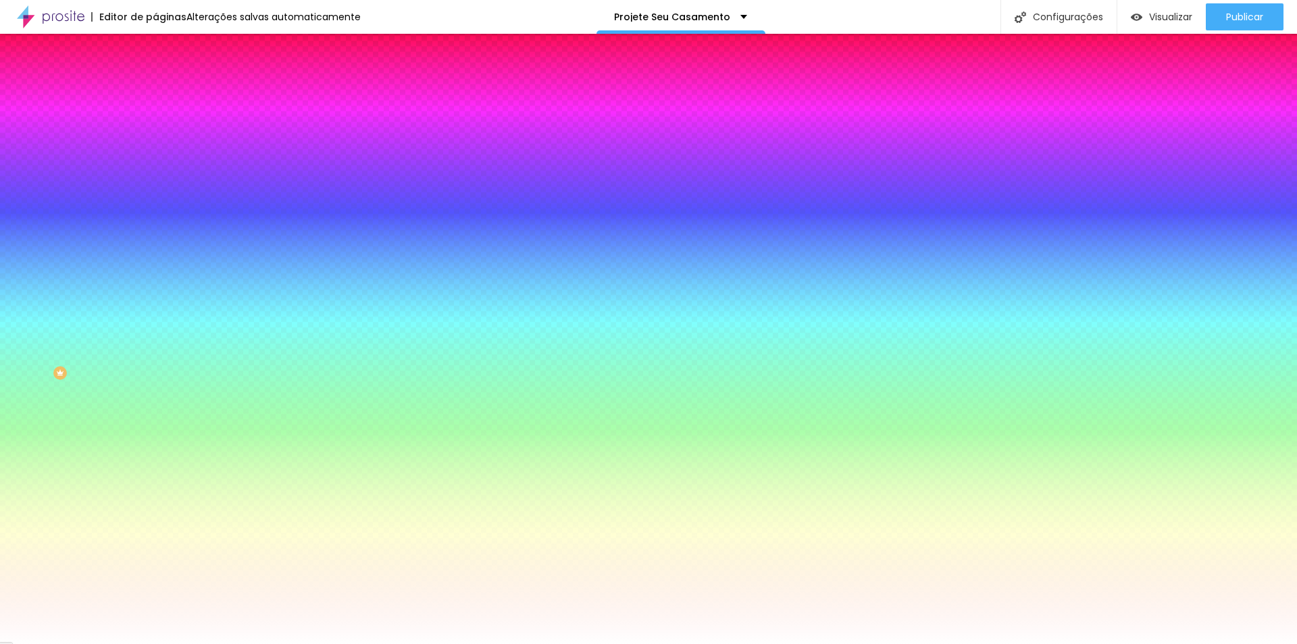
click at [98, 359] on div at bounding box center [648, 322] width 1297 height 644
drag, startPoint x: 118, startPoint y: 393, endPoint x: 119, endPoint y: 384, distance: 9.5
click at [119, 388] on div at bounding box center [648, 322] width 1297 height 644
drag, startPoint x: 97, startPoint y: 349, endPoint x: 120, endPoint y: 334, distance: 27.9
click at [155, 473] on div at bounding box center [232, 473] width 155 height 0
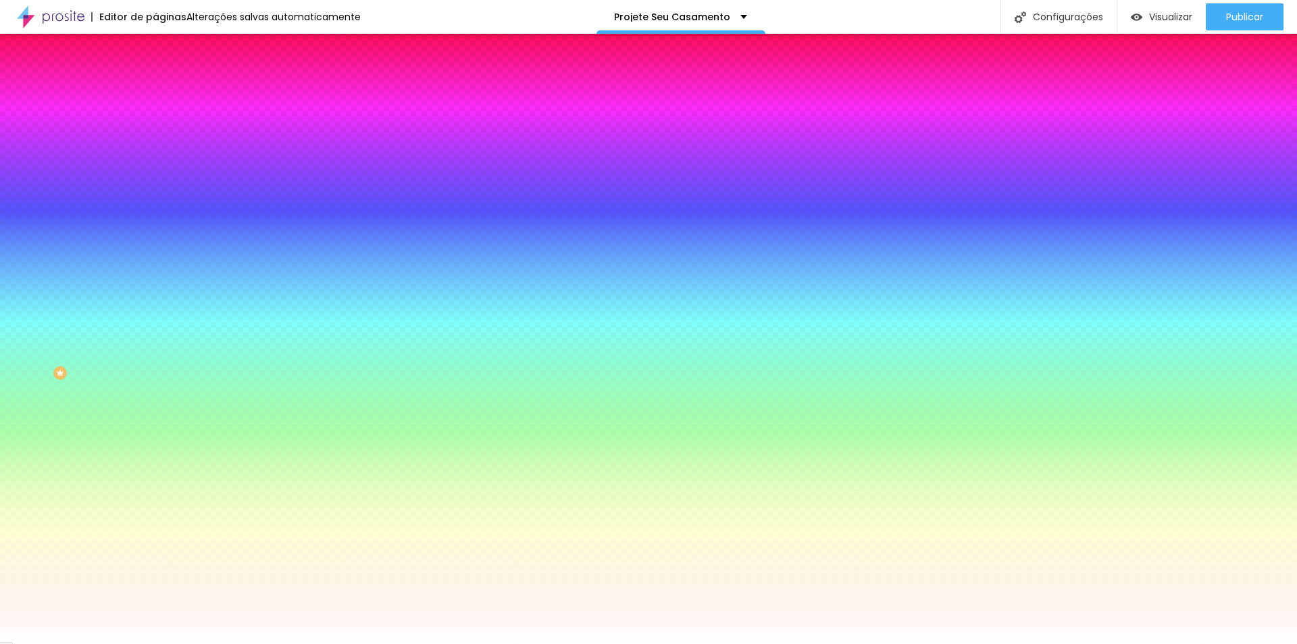
click at [116, 395] on div at bounding box center [648, 322] width 1297 height 644
click at [155, 476] on div "Editar Botão Conteúdo Estilo Avançado Cor de fundo Voltar ao padrão #F2C189 Tip…" at bounding box center [232, 339] width 155 height 610
click at [155, 459] on div at bounding box center [232, 459] width 155 height 0
drag, startPoint x: 111, startPoint y: 330, endPoint x: 116, endPoint y: 318, distance: 13.0
click at [155, 473] on div at bounding box center [232, 473] width 155 height 0
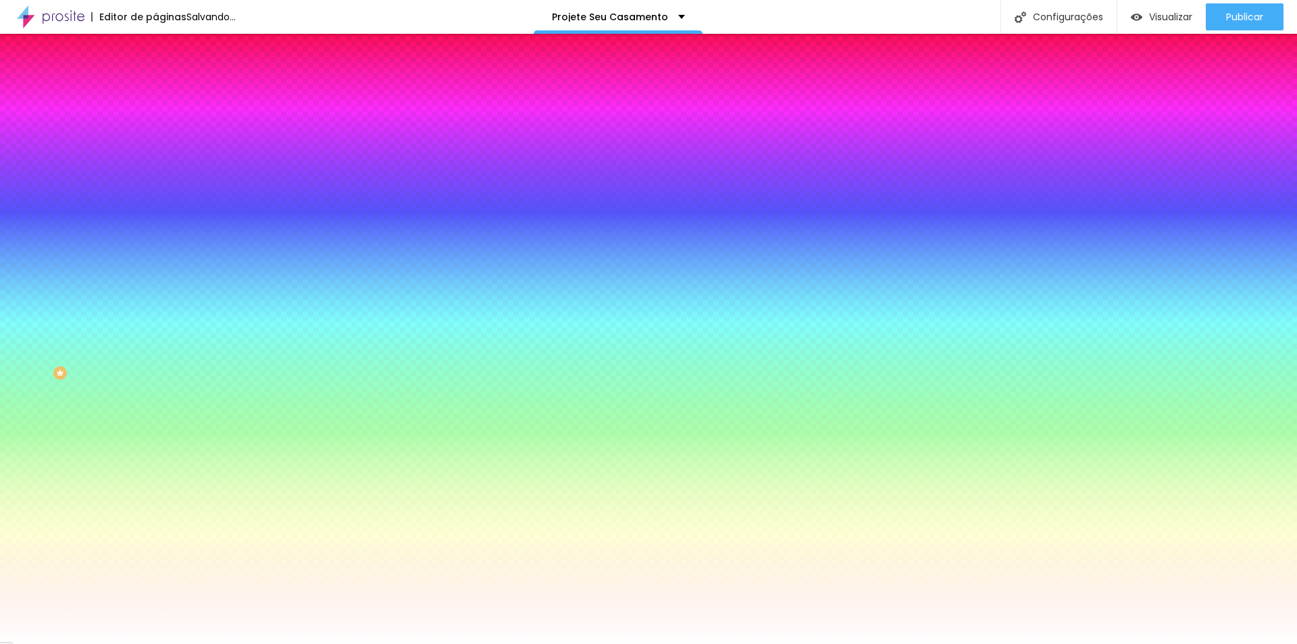
click at [1191, 22] on div at bounding box center [1192, 20] width 3 height 3
click at [155, 477] on div "Editar Botão Conteúdo Estilo Avançado Cor de fundo Voltar ao padrão #F2C189 Tip…" at bounding box center [232, 339] width 155 height 610
click at [155, 474] on div "Editar Botão Conteúdo Estilo Avançado Cor de fundo Voltar ao padrão #F2C189 Tip…" at bounding box center [232, 339] width 155 height 610
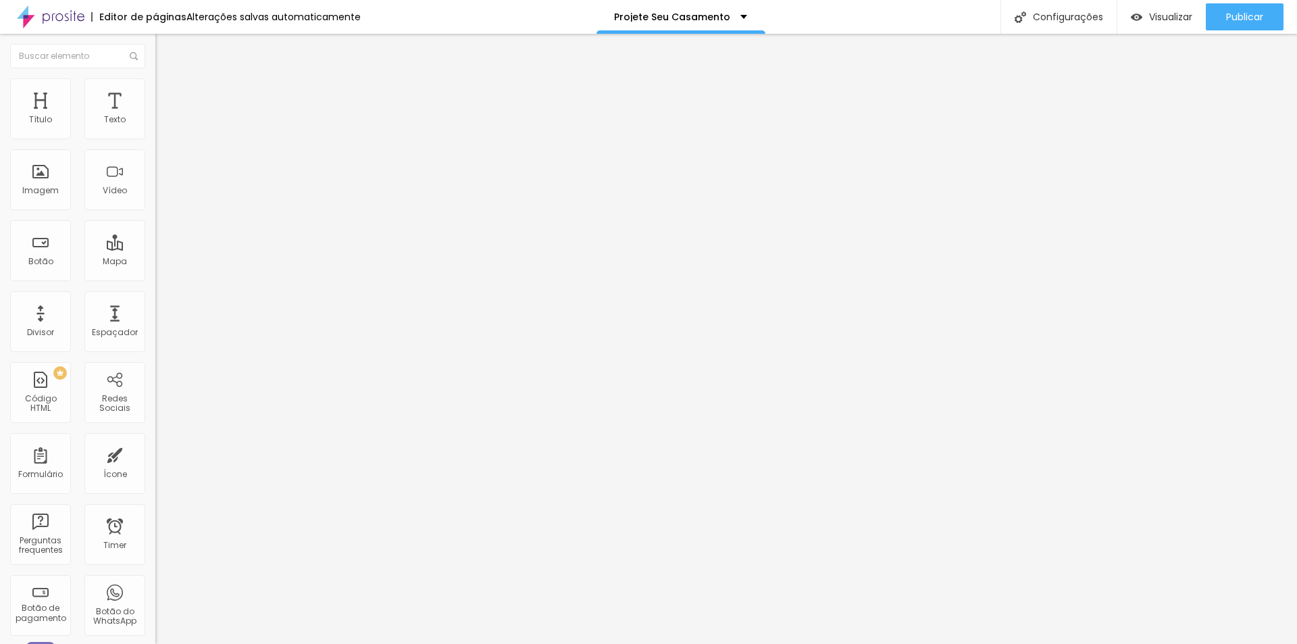
click at [168, 93] on span "Estilo" at bounding box center [178, 87] width 21 height 11
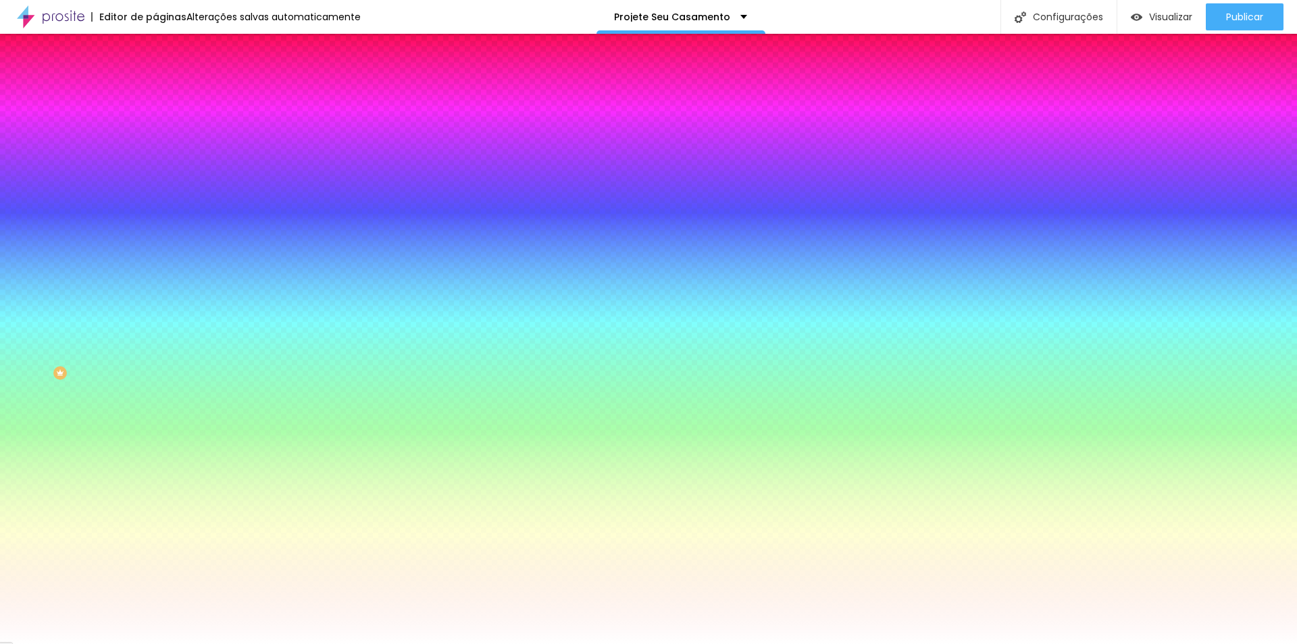
click at [168, 80] on span "Conteúdo" at bounding box center [189, 73] width 42 height 11
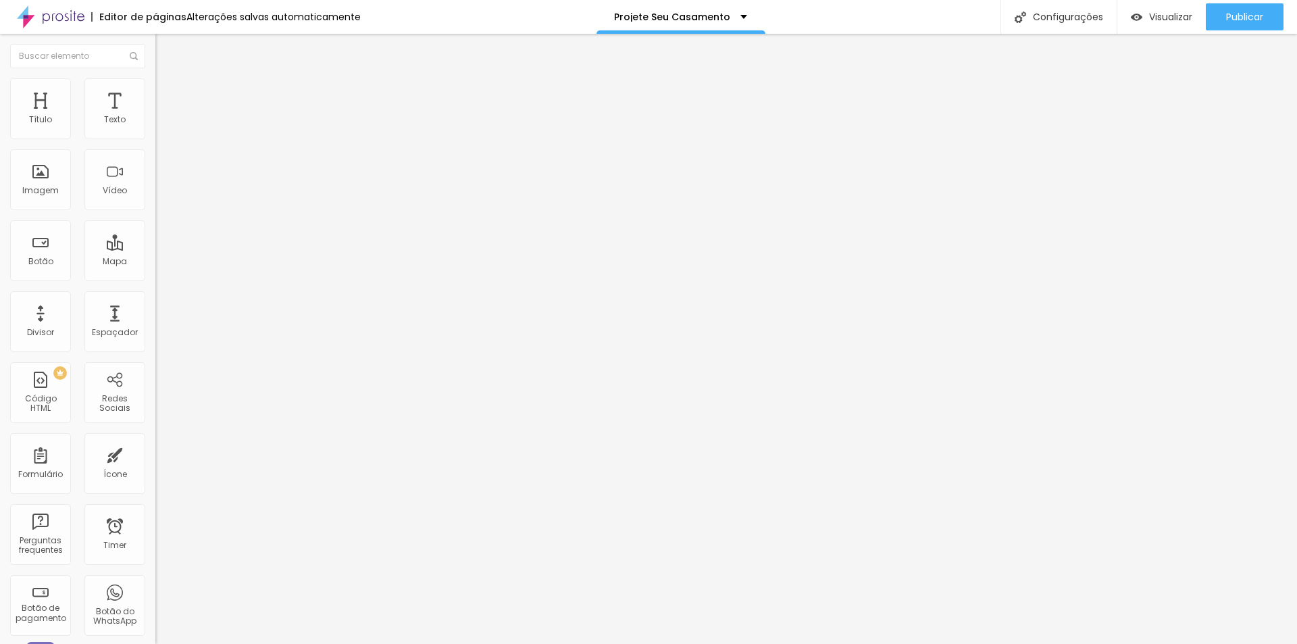
click at [155, 278] on input "https://" at bounding box center [236, 272] width 162 height 14
drag, startPoint x: 119, startPoint y: 281, endPoint x: -19, endPoint y: 278, distance: 137.9
click at [0, 278] on html "Editor de páginas Alterações [PERSON_NAME] automaticamente Projete Seu Casament…" at bounding box center [648, 322] width 1297 height 644
paste input "://[DOMAIN_NAME][URL][PERSON_NAME]"
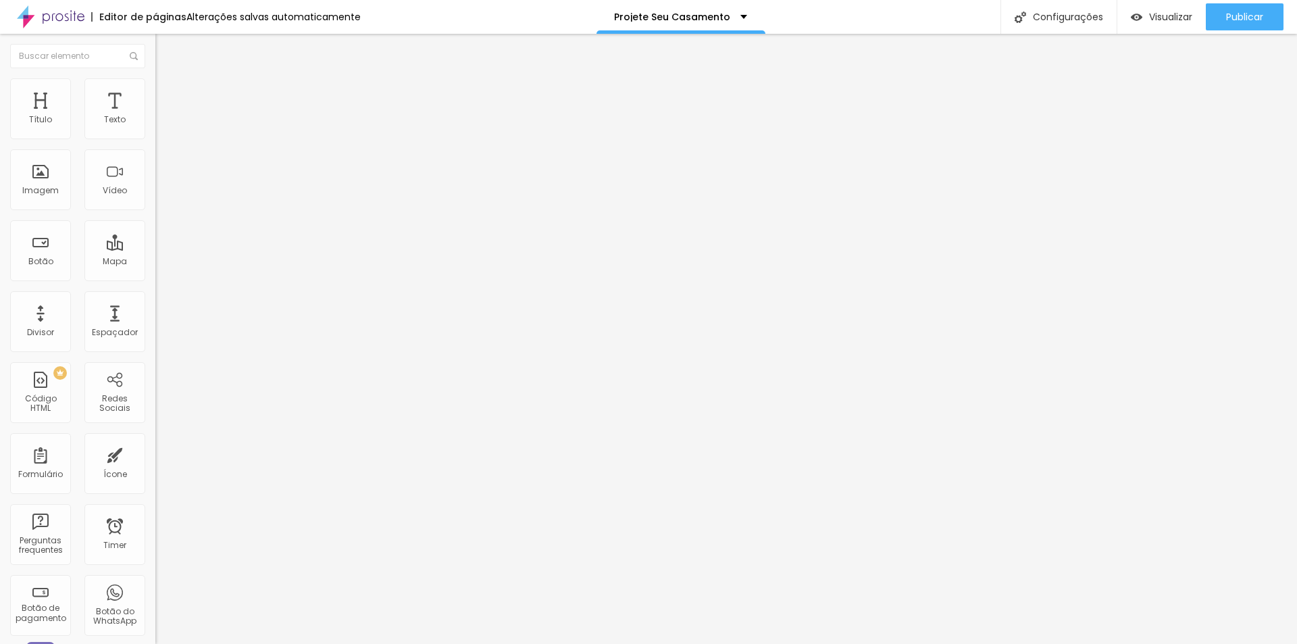
drag, startPoint x: 76, startPoint y: 282, endPoint x: 2, endPoint y: 390, distance: 131.2
click at [0, 301] on html "Editor de páginas Alterações [PERSON_NAME] automaticamente Projete Seu Casament…" at bounding box center [648, 322] width 1297 height 644
click at [155, 435] on div "Editar Botão Conteúdo Estilo Avançado Texto [PERSON_NAME] Alinhamento Tamanho N…" at bounding box center [232, 339] width 155 height 610
click at [155, 295] on div at bounding box center [232, 295] width 155 height 0
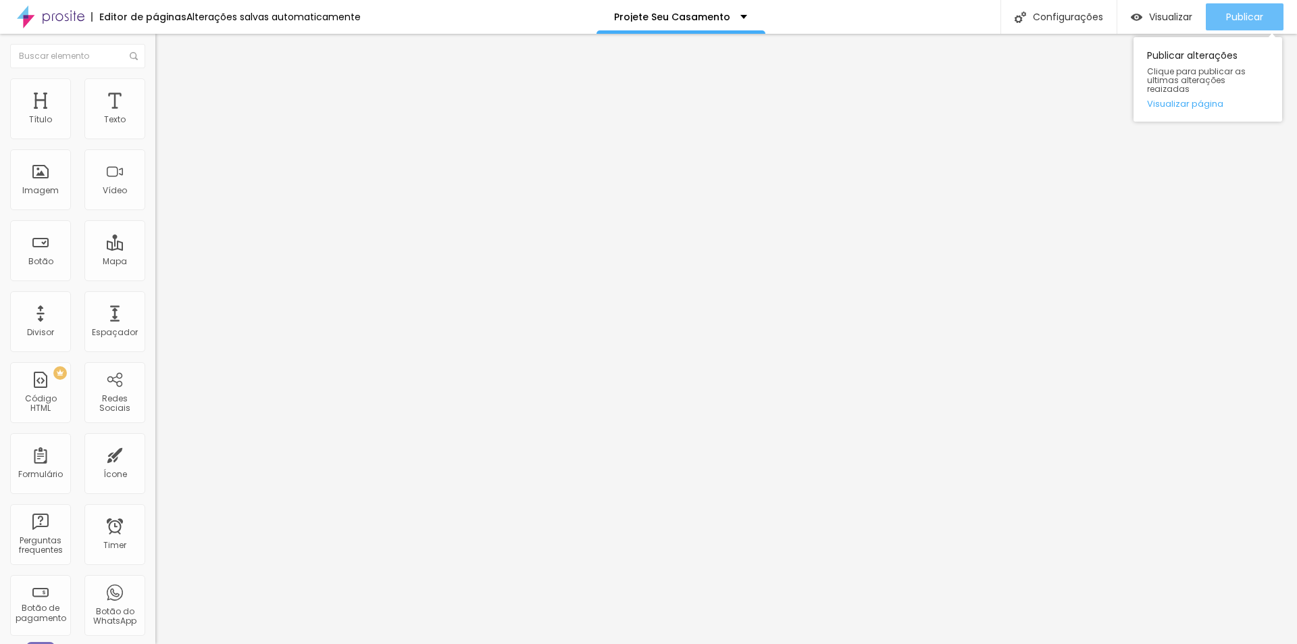
click at [1242, 11] on span "Publicar" at bounding box center [1244, 16] width 37 height 11
click at [1159, 18] on span "Visualizar" at bounding box center [1170, 16] width 43 height 11
click at [168, 92] on span "Estilo" at bounding box center [178, 87] width 21 height 11
click at [155, 77] on img at bounding box center [161, 71] width 12 height 12
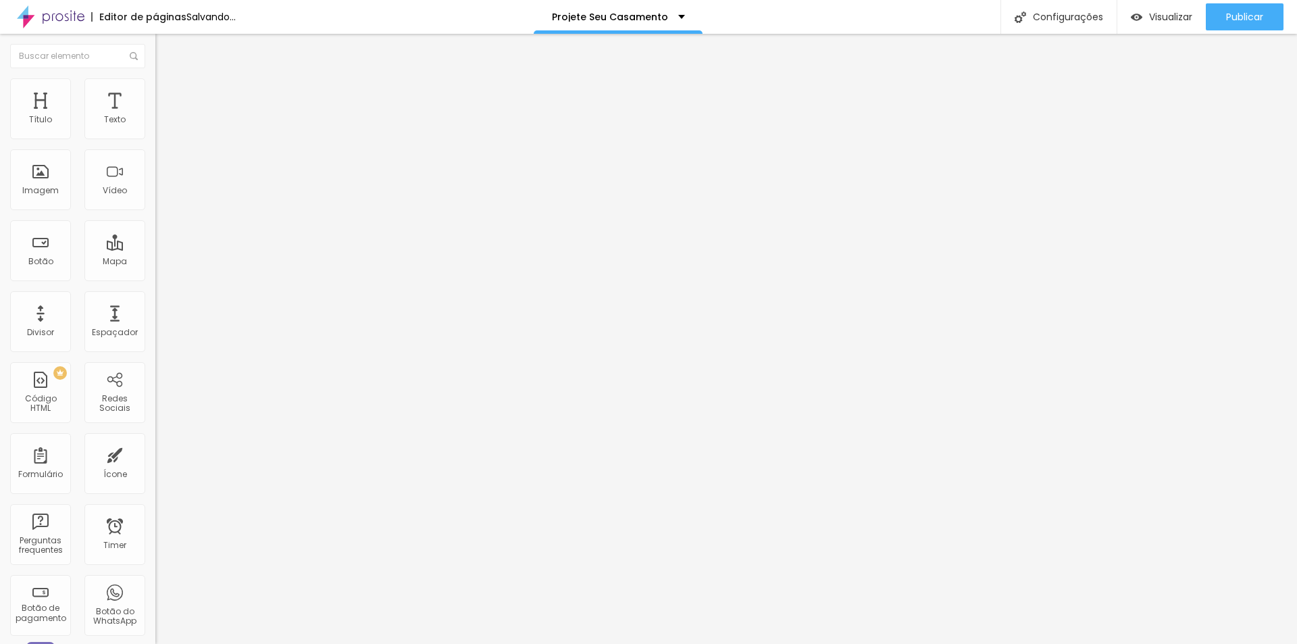
click at [155, 116] on span "Adicionar imagem" at bounding box center [198, 110] width 87 height 11
click at [155, 87] on img at bounding box center [161, 84] width 12 height 12
click at [155, 92] on li "Avançado" at bounding box center [232, 99] width 155 height 14
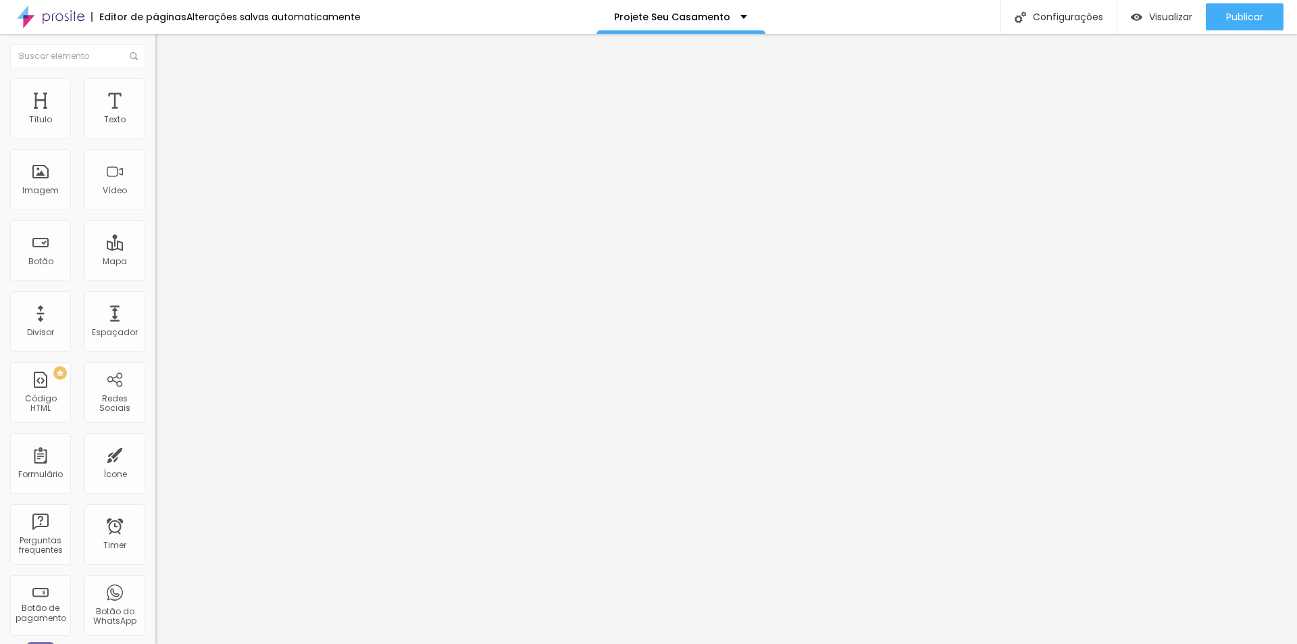
drag, startPoint x: 42, startPoint y: 132, endPoint x: -11, endPoint y: 138, distance: 53.1
click at [155, 262] on input "range" at bounding box center [198, 267] width 87 height 11
drag, startPoint x: 42, startPoint y: 160, endPoint x: -82, endPoint y: 168, distance: 123.9
click at [155, 453] on input "range" at bounding box center [198, 458] width 87 height 11
click at [168, 93] on span "Estilo" at bounding box center [178, 87] width 21 height 11
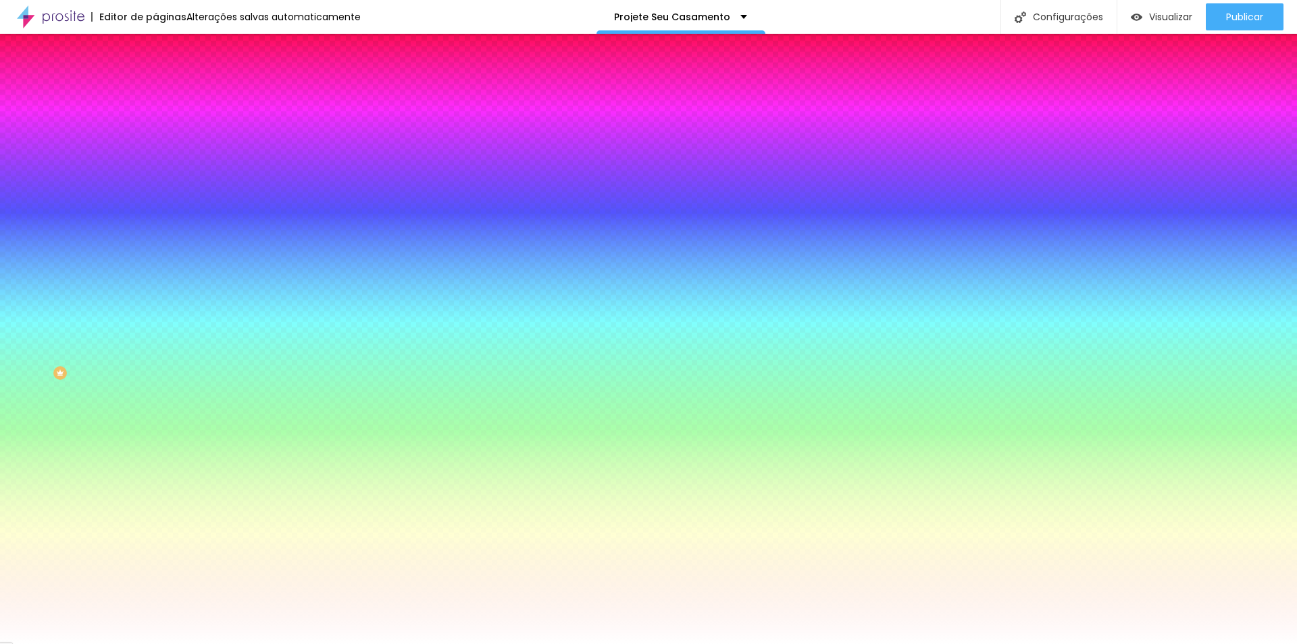
click at [155, 101] on li "Avançado" at bounding box center [232, 99] width 155 height 14
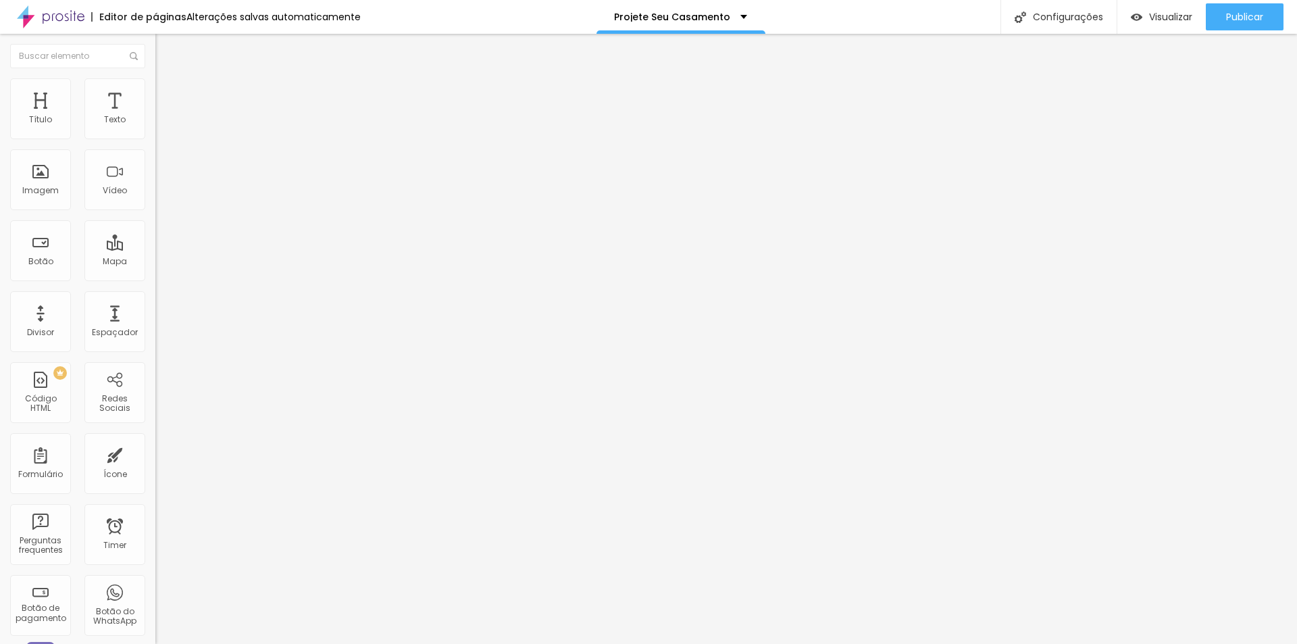
click at [155, 78] on li "Estilo" at bounding box center [232, 85] width 155 height 14
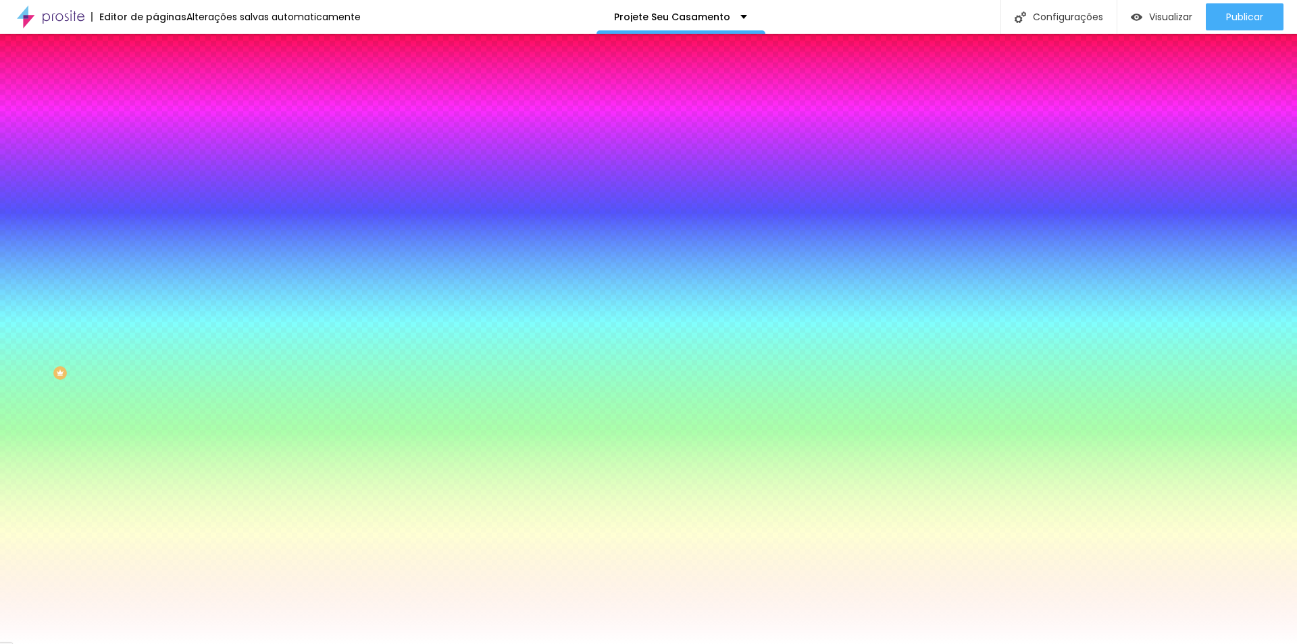
click at [168, 80] on span "Conteúdo" at bounding box center [189, 73] width 42 height 11
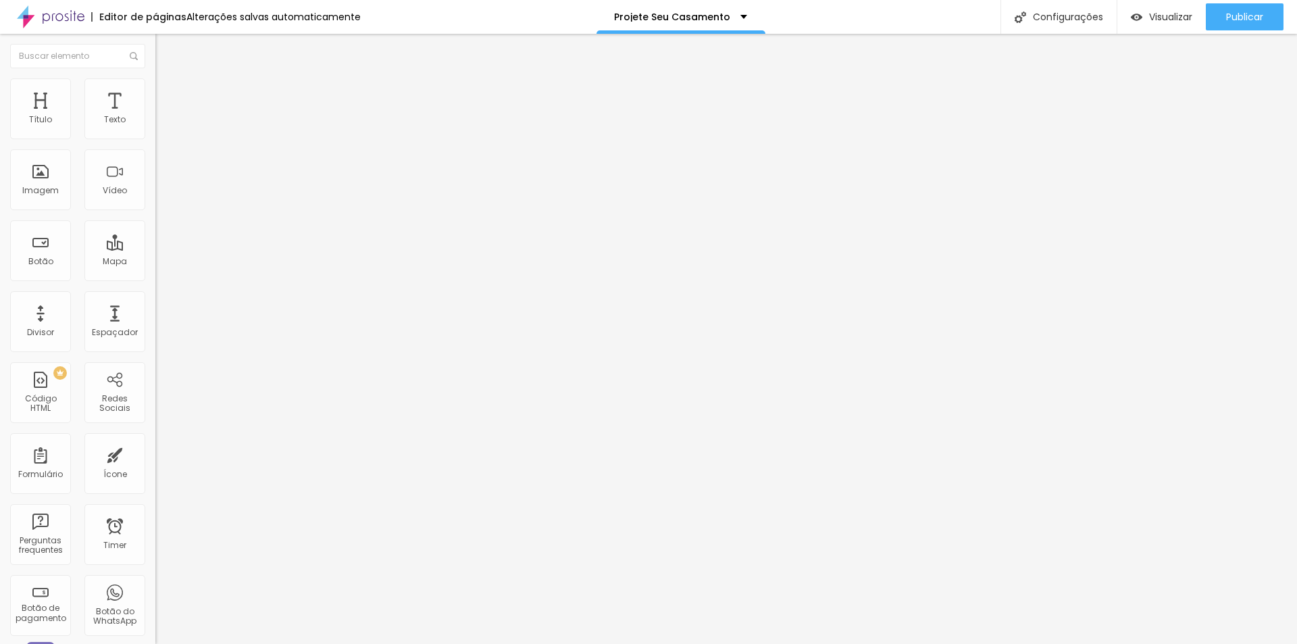
drag, startPoint x: 109, startPoint y: 154, endPoint x: -93, endPoint y: 153, distance: 201.3
click at [0, 153] on html "Editor de páginas Alterações [PERSON_NAME] automaticamente Projete Seu Casament…" at bounding box center [648, 322] width 1297 height 644
click at [155, 87] on li "Estilo" at bounding box center [232, 85] width 155 height 14
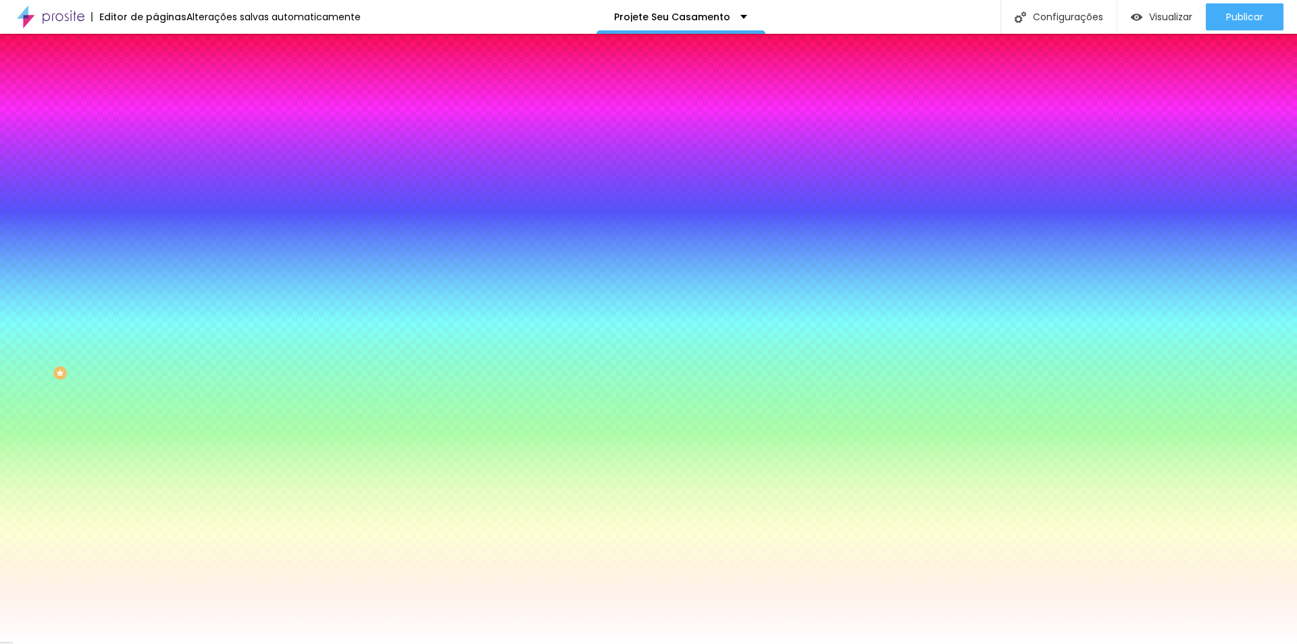
click at [155, 77] on img at bounding box center [161, 71] width 12 height 12
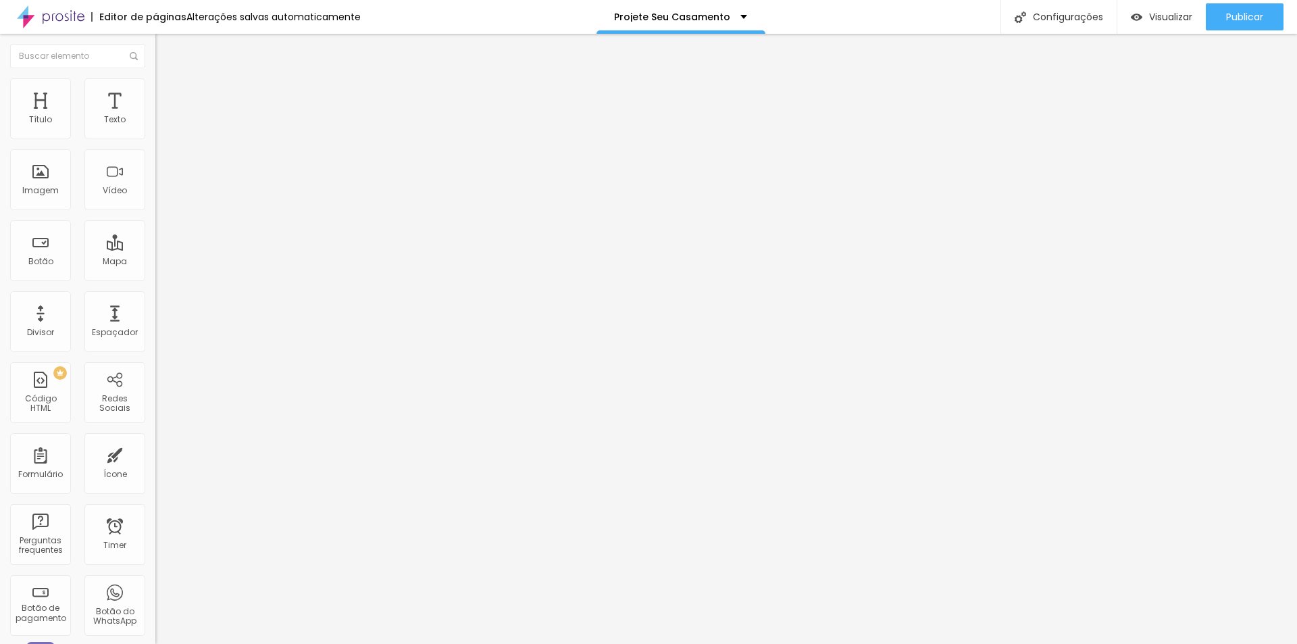
drag, startPoint x: 98, startPoint y: 282, endPoint x: -169, endPoint y: 274, distance: 267.0
click at [0, 274] on html "Editor de páginas Alterações [PERSON_NAME] automaticamente Projete Seu Casament…" at bounding box center [648, 322] width 1297 height 644
paste input "://[DOMAIN_NAME][URL][PERSON_NAME][PERSON_NAME][PERSON_NAME]"
click at [155, 295] on div at bounding box center [232, 295] width 155 height 0
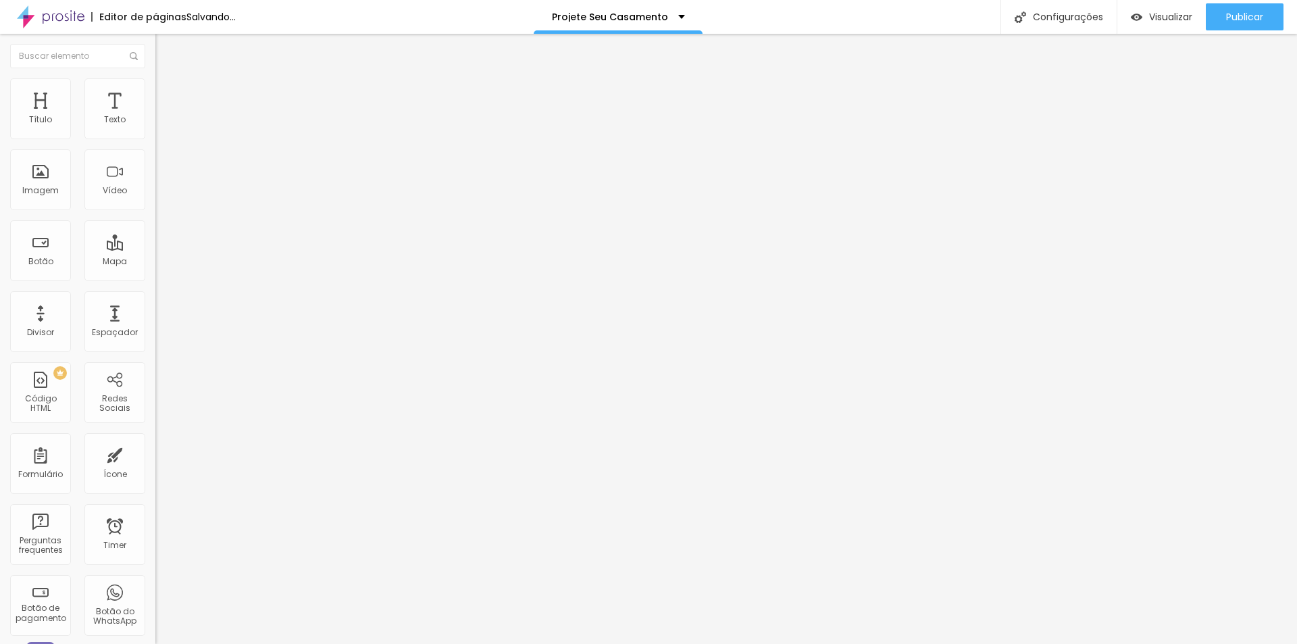
scroll to position [0, 0]
click at [155, 376] on div "Editar Botão Conteúdo Estilo Avançado Texto [PERSON_NAME] Tamanho Normal Pequen…" at bounding box center [232, 339] width 155 height 610
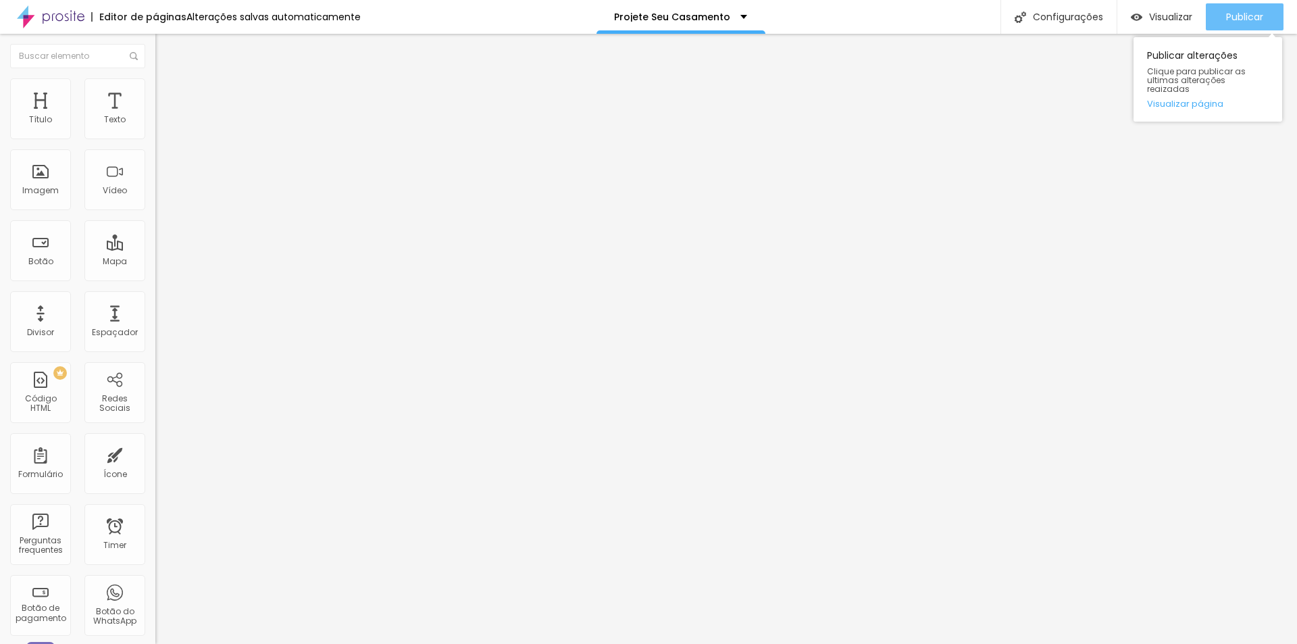
click at [1243, 11] on span "Publicar" at bounding box center [1244, 16] width 37 height 11
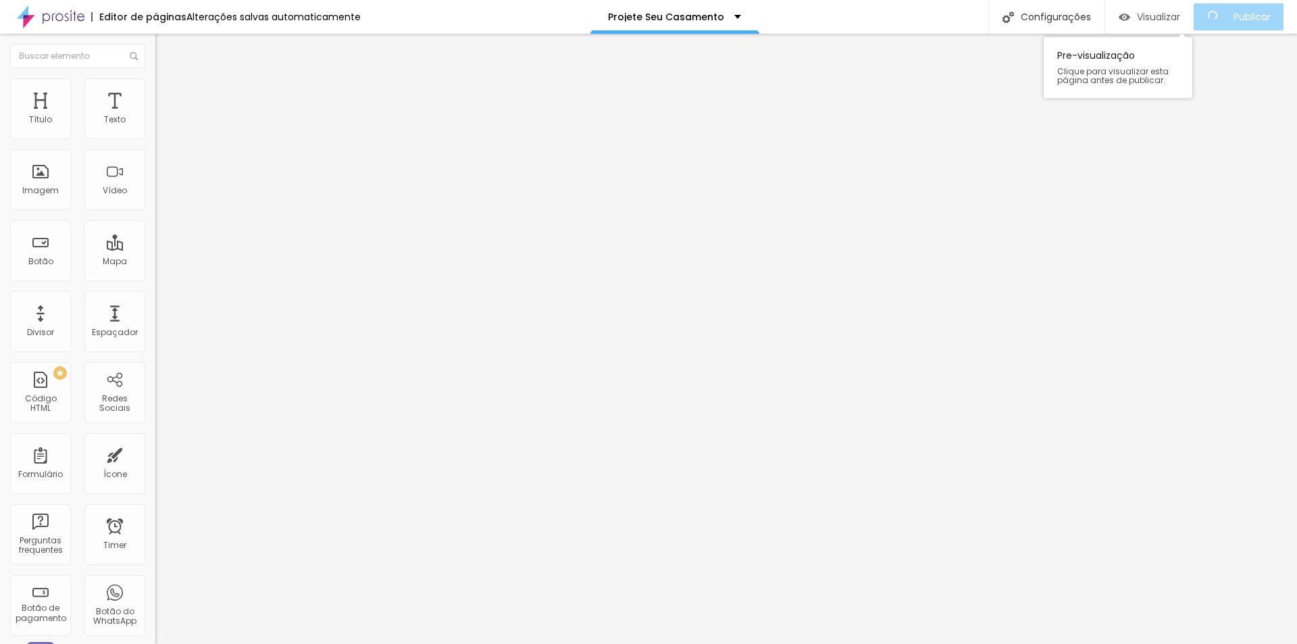
click at [1151, 12] on span "Visualizar" at bounding box center [1158, 16] width 43 height 11
